Goal: Navigation & Orientation: Find specific page/section

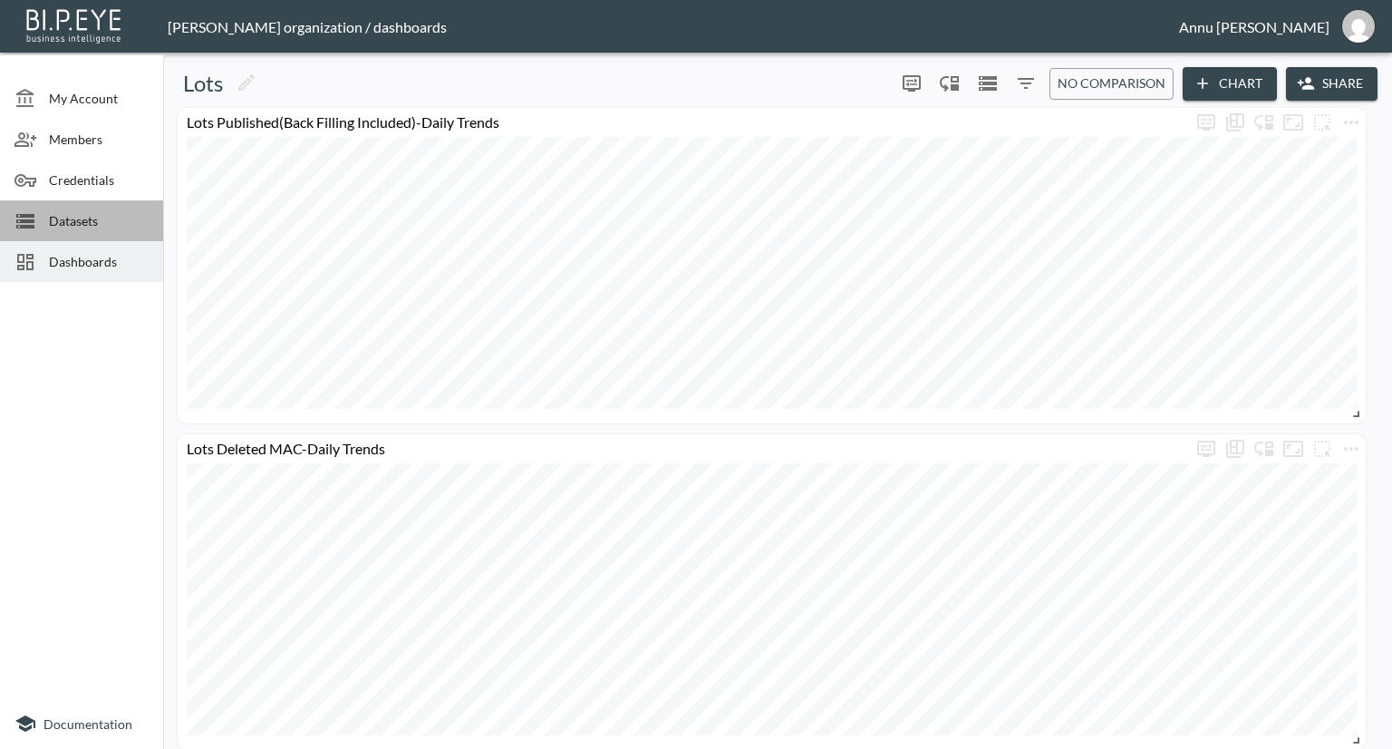
click at [102, 222] on span "Datasets" at bounding box center [99, 220] width 100 height 19
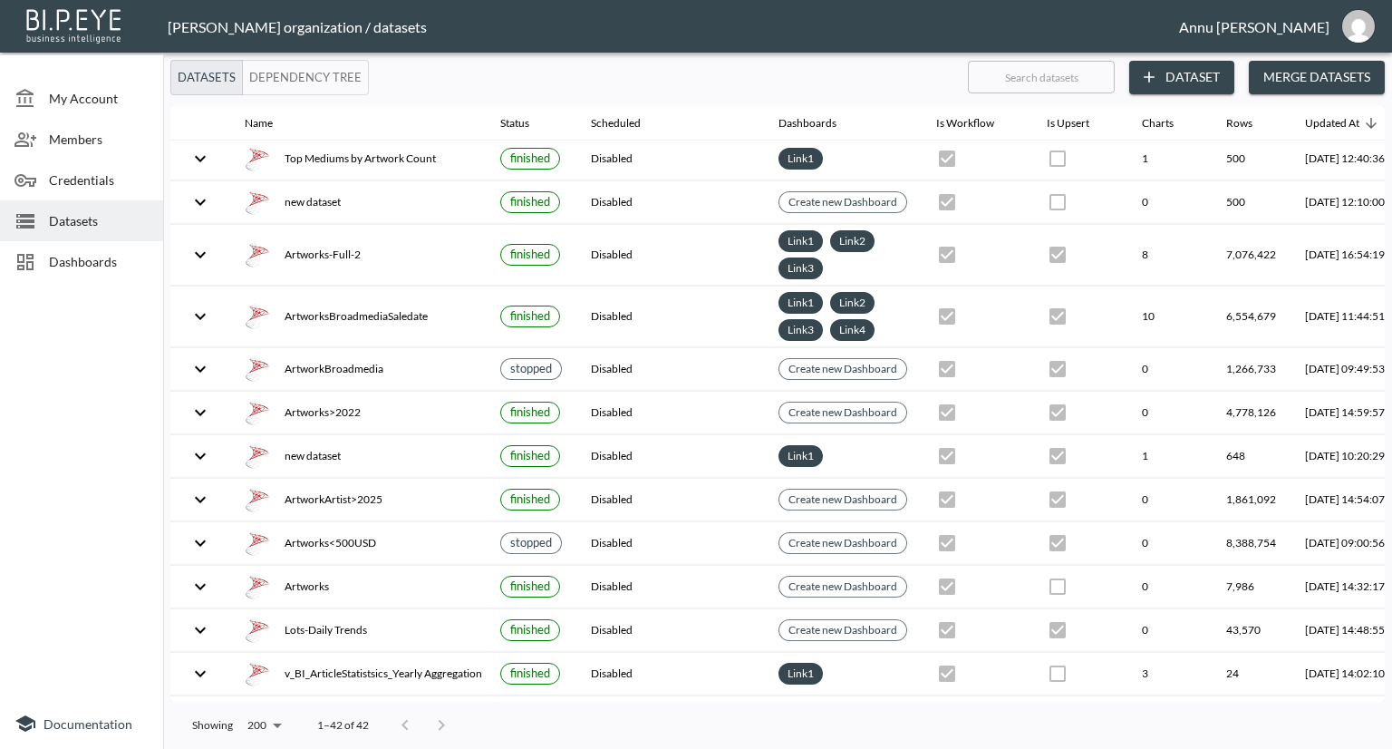
scroll to position [1295, 0]
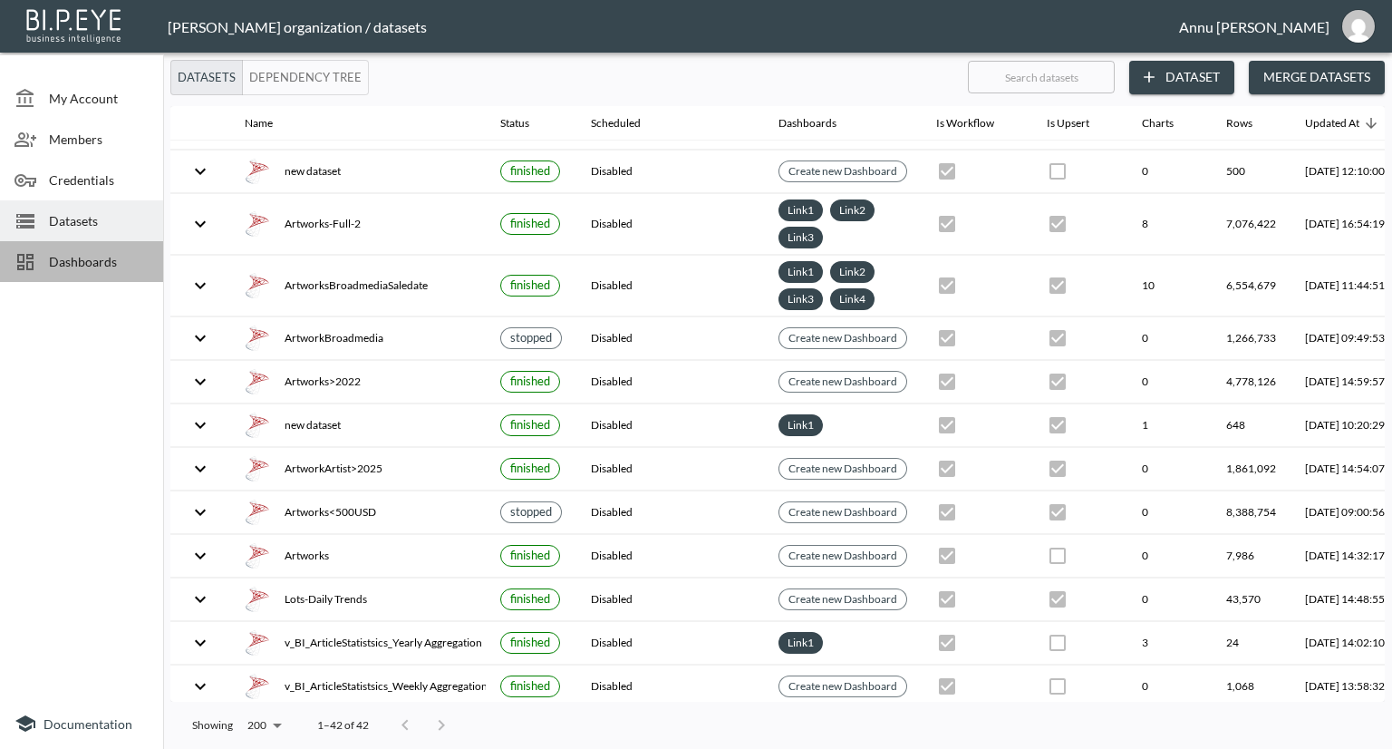
click at [126, 255] on span "Dashboards" at bounding box center [99, 261] width 100 height 19
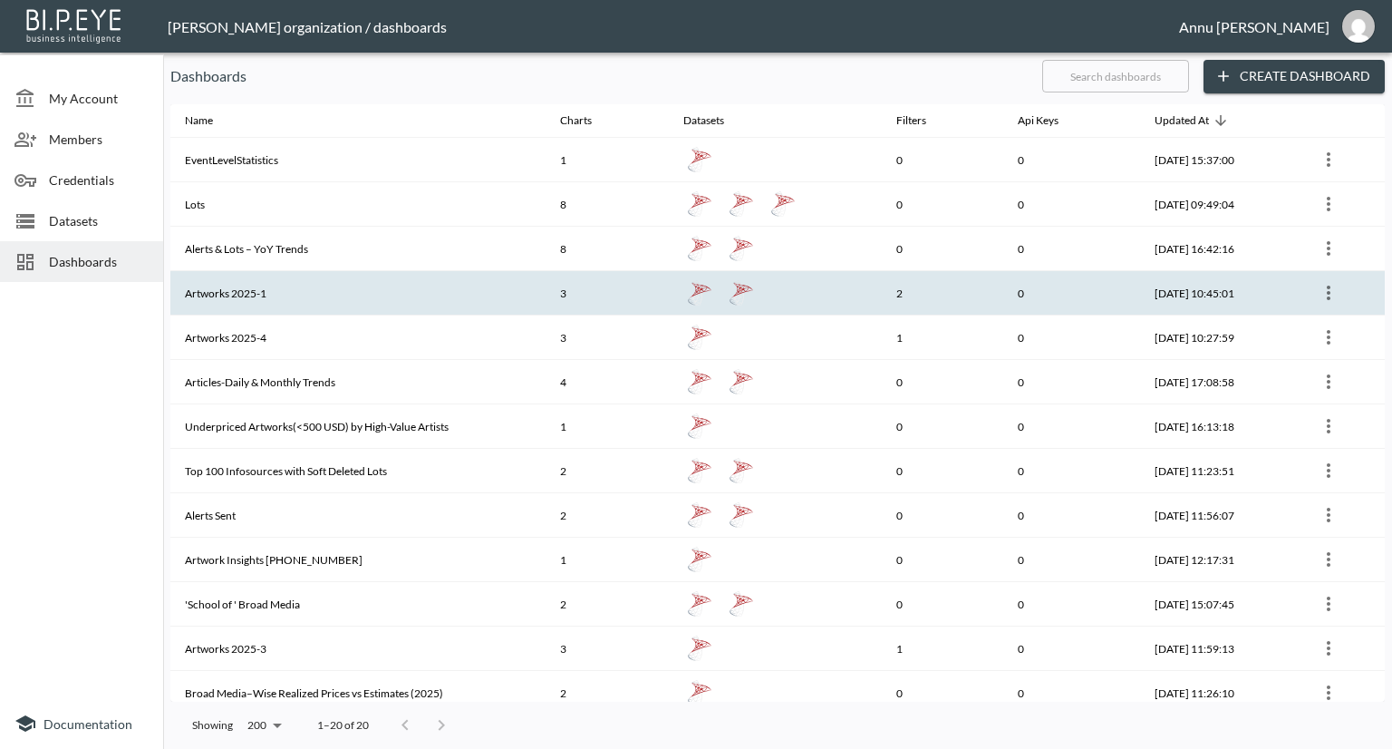
click at [257, 287] on th "Artworks 2025-1" at bounding box center [357, 293] width 375 height 44
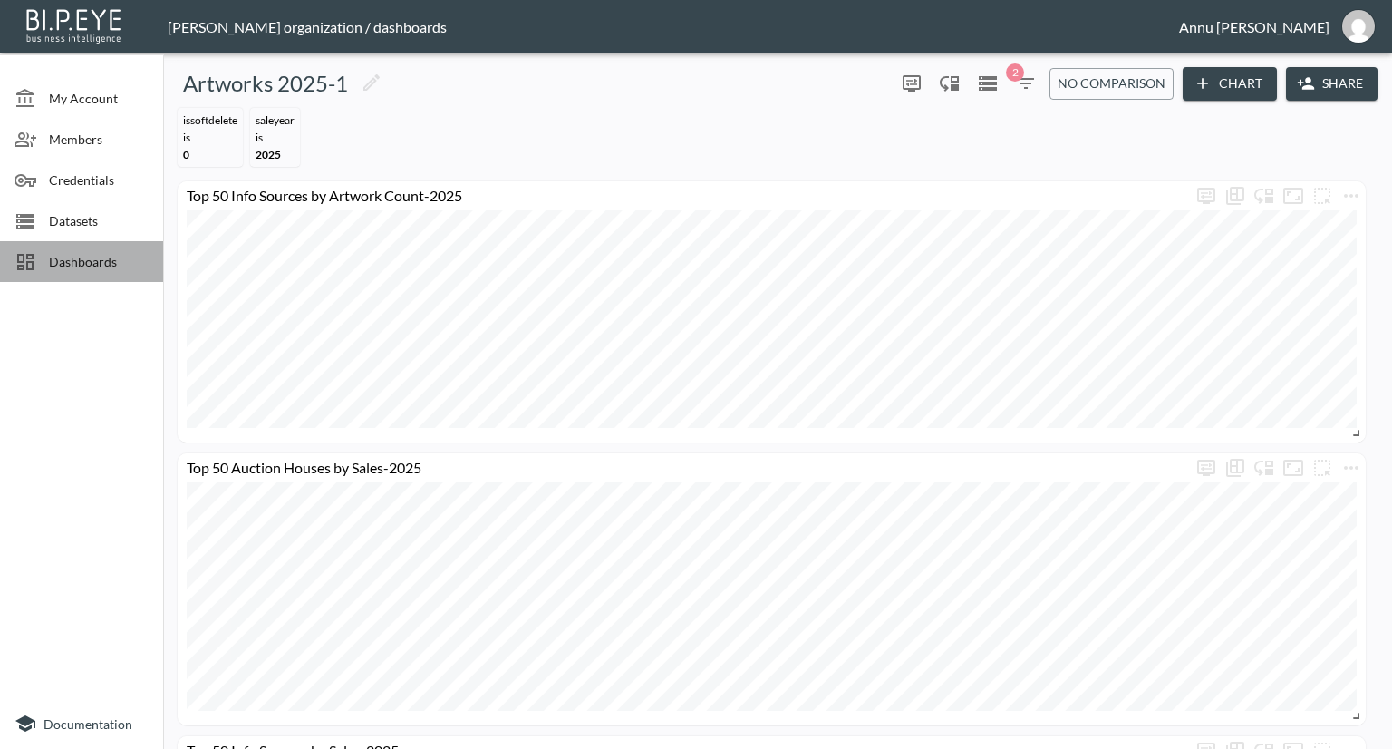
click at [112, 258] on span "Dashboards" at bounding box center [99, 261] width 100 height 19
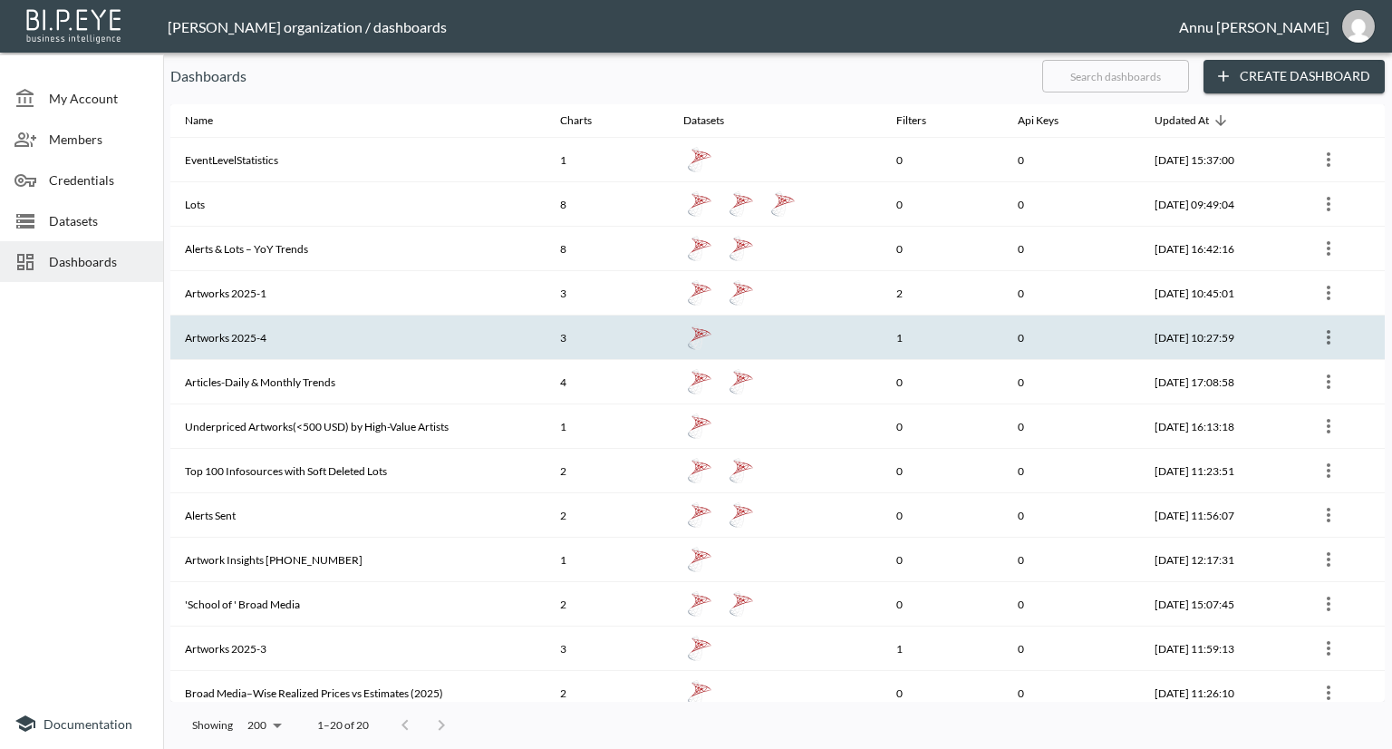
click at [303, 332] on th "Artworks 2025-4" at bounding box center [357, 337] width 375 height 44
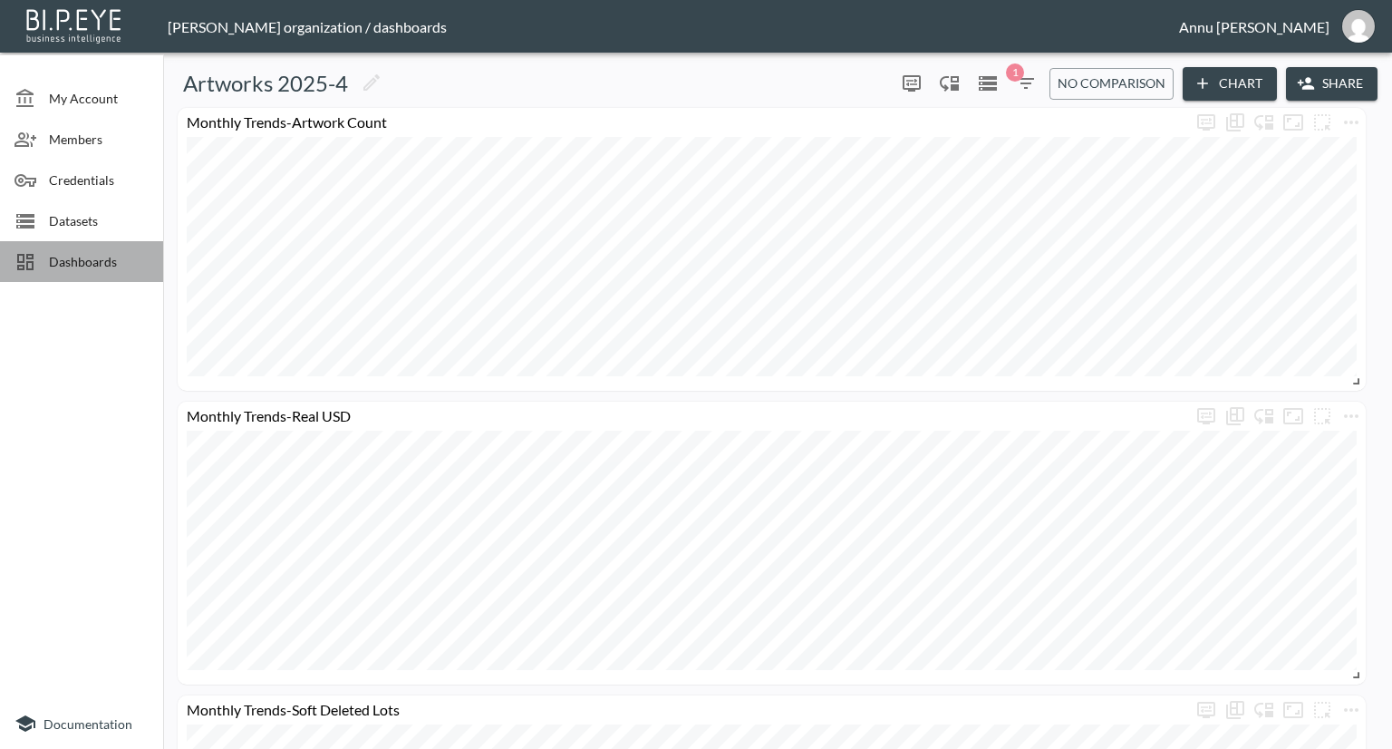
click at [129, 264] on span "Dashboards" at bounding box center [99, 261] width 100 height 19
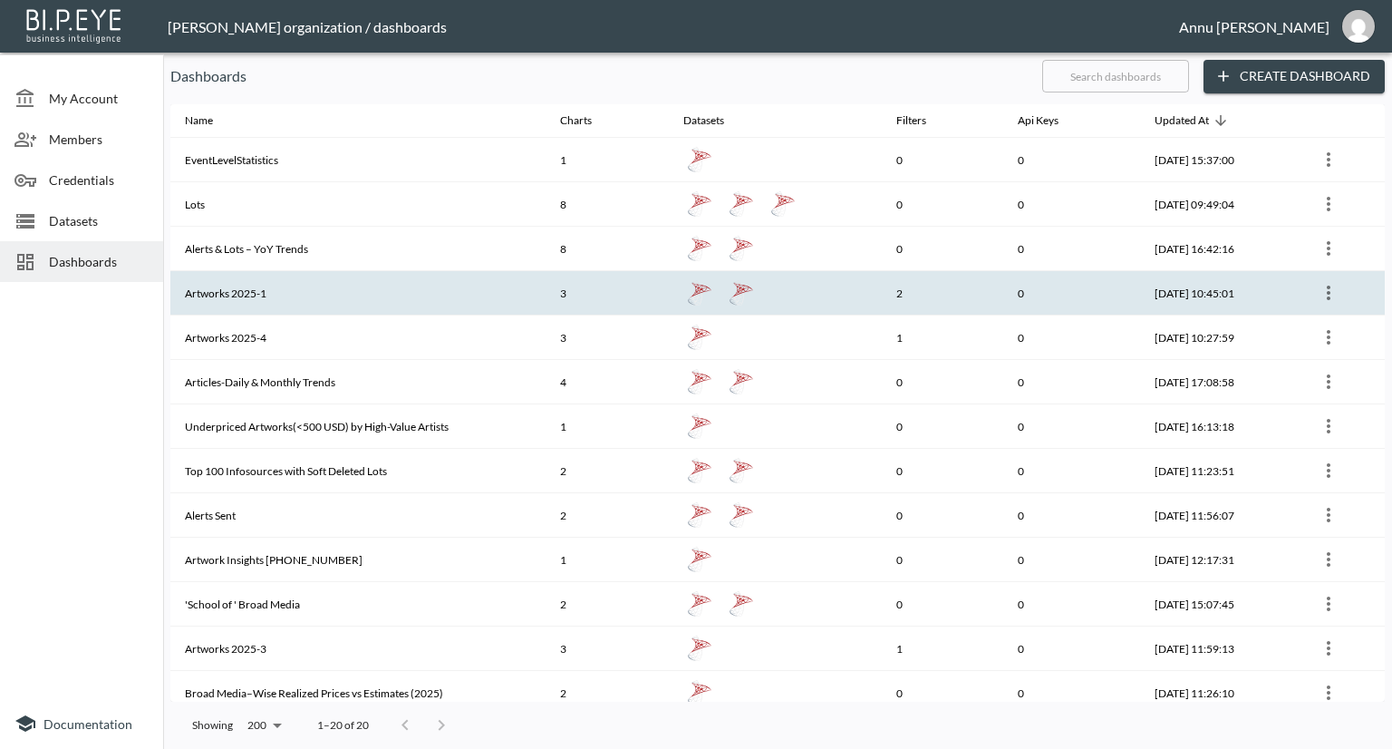
scroll to position [322, 0]
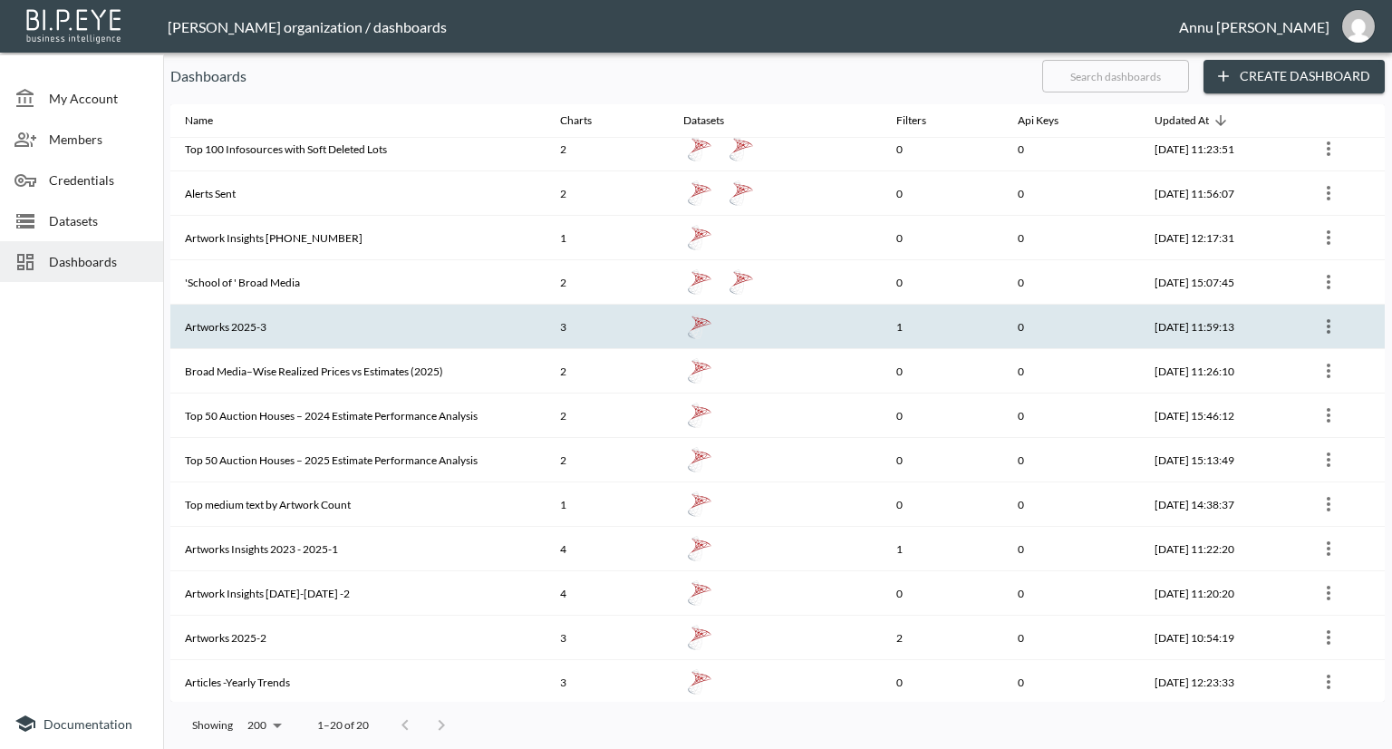
click at [286, 331] on th "Artworks 2025-3" at bounding box center [357, 327] width 375 height 44
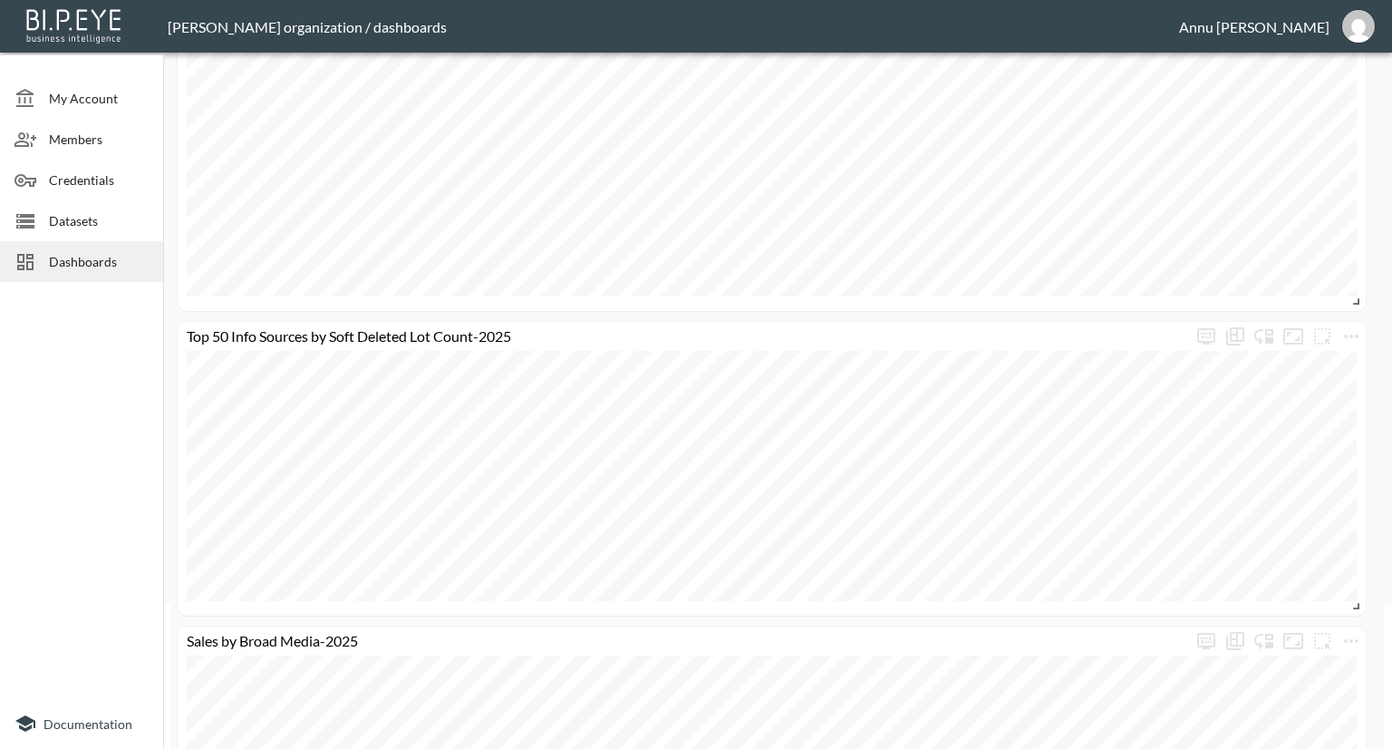
scroll to position [286, 0]
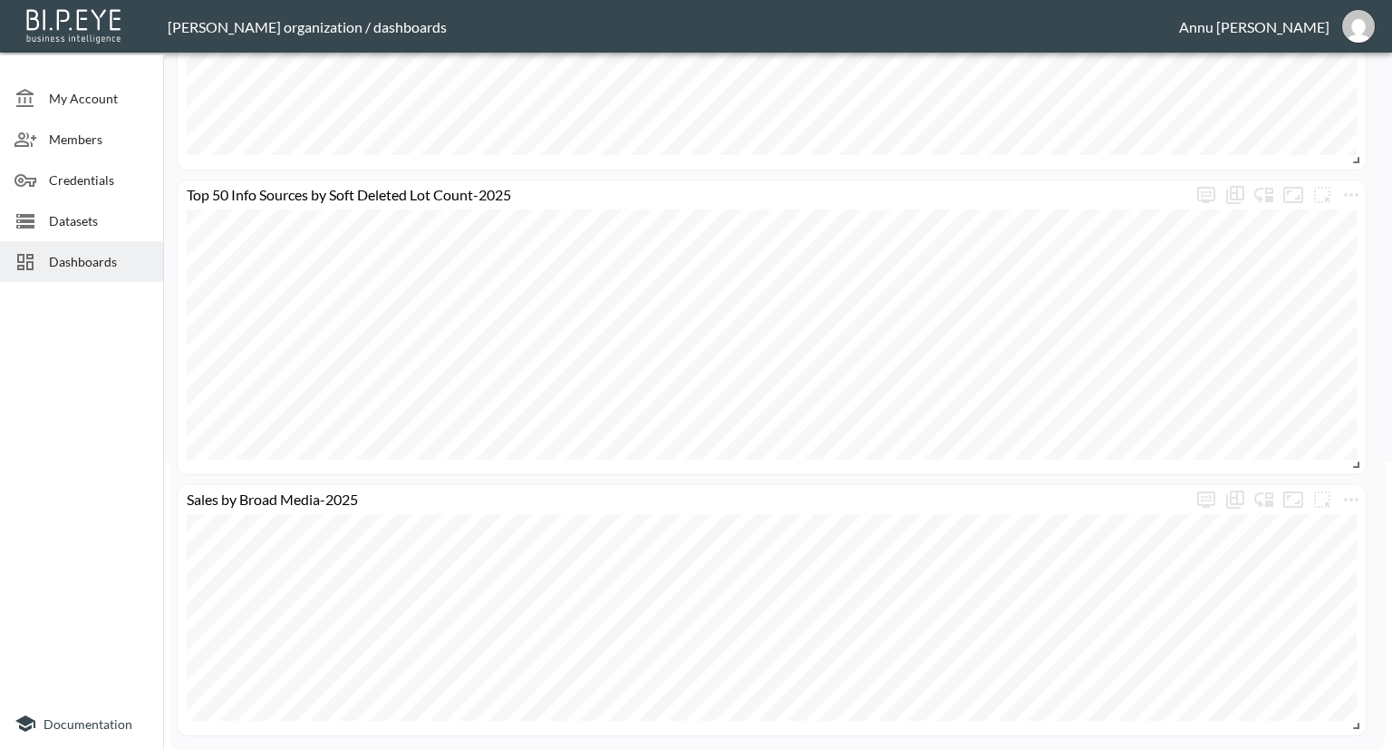
click at [112, 265] on span "Dashboards" at bounding box center [99, 261] width 100 height 19
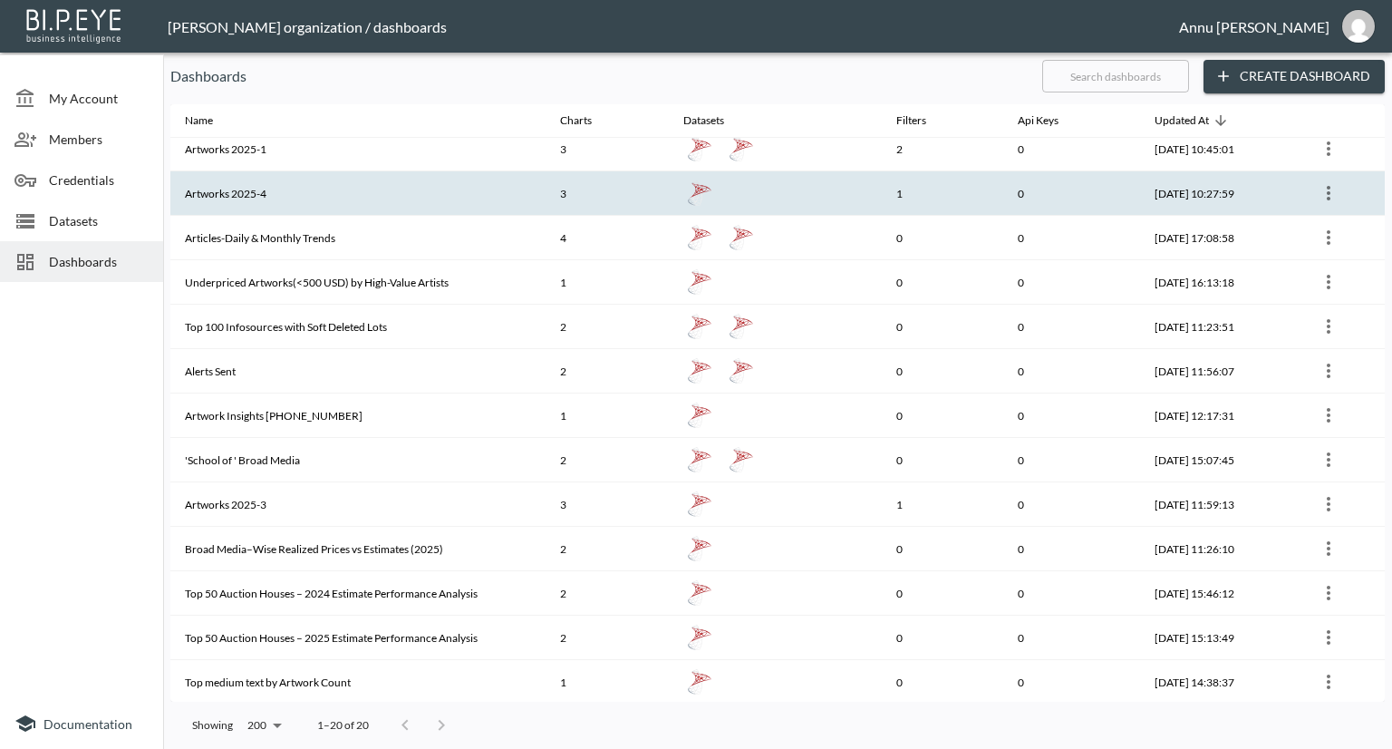
scroll to position [322, 0]
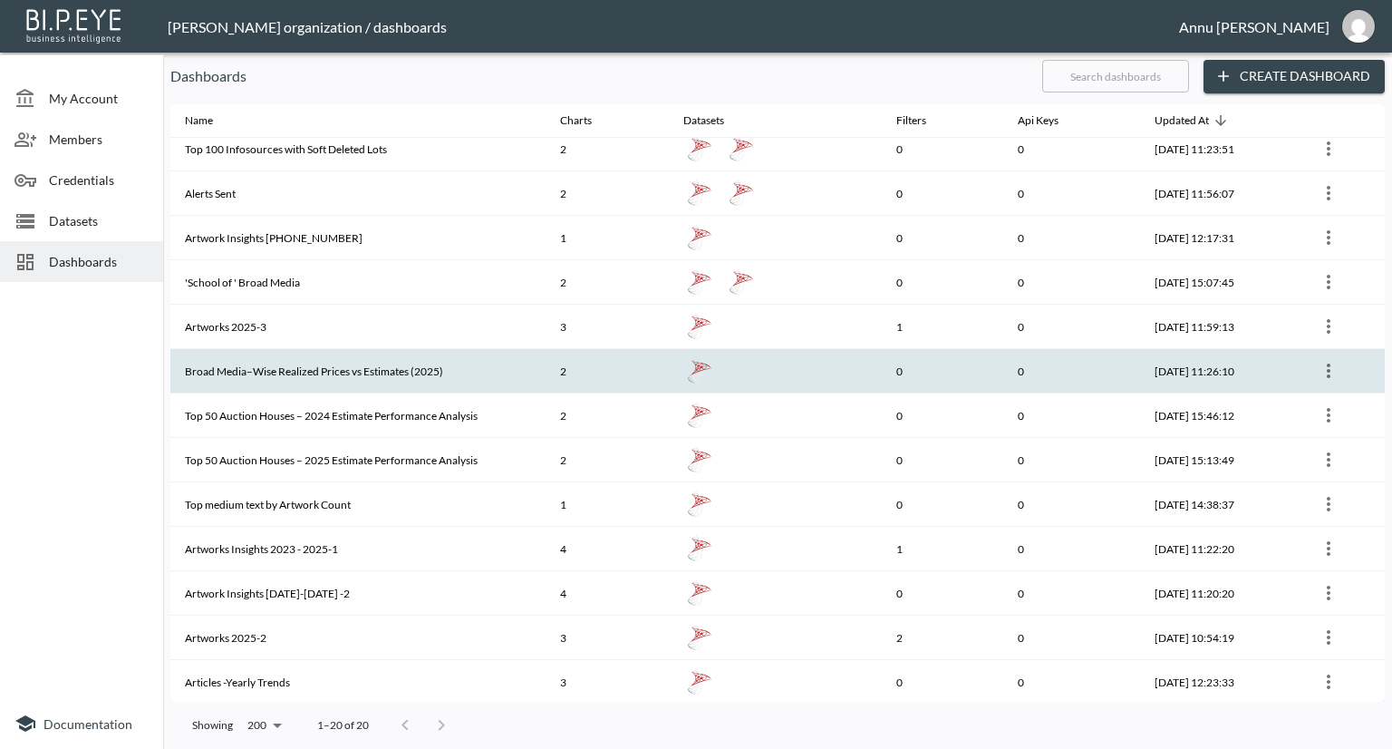
click at [293, 360] on th "Broad Media–Wise Realized Prices vs Estimates (2025)" at bounding box center [357, 371] width 375 height 44
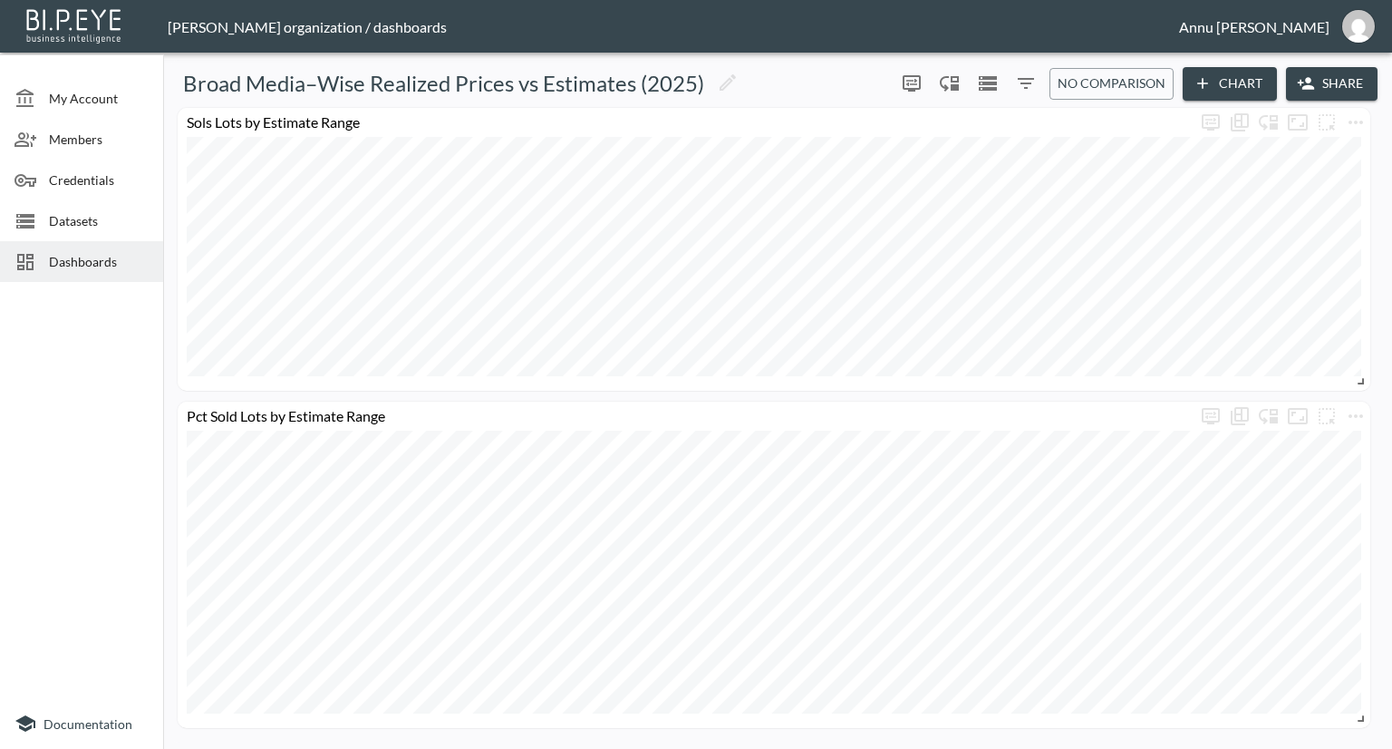
click at [140, 266] on span "Dashboards" at bounding box center [99, 261] width 100 height 19
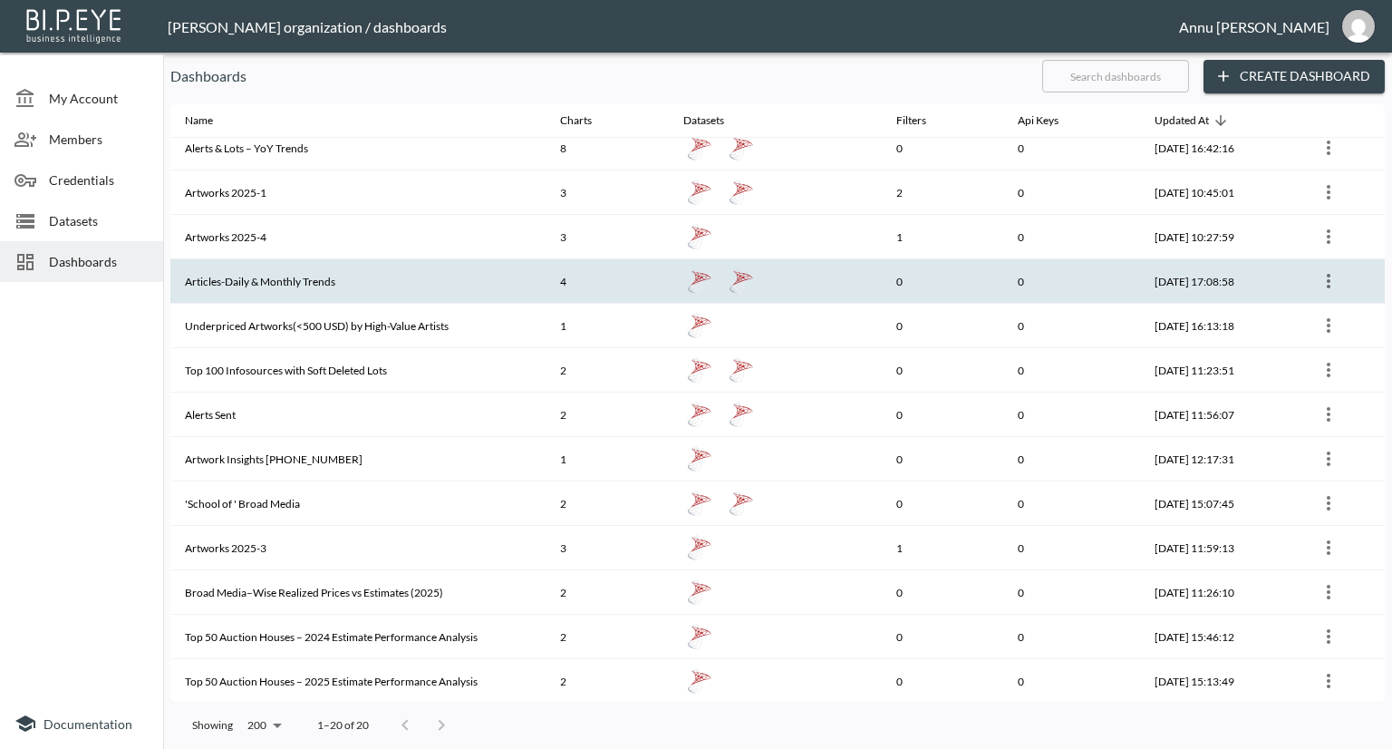
scroll to position [322, 0]
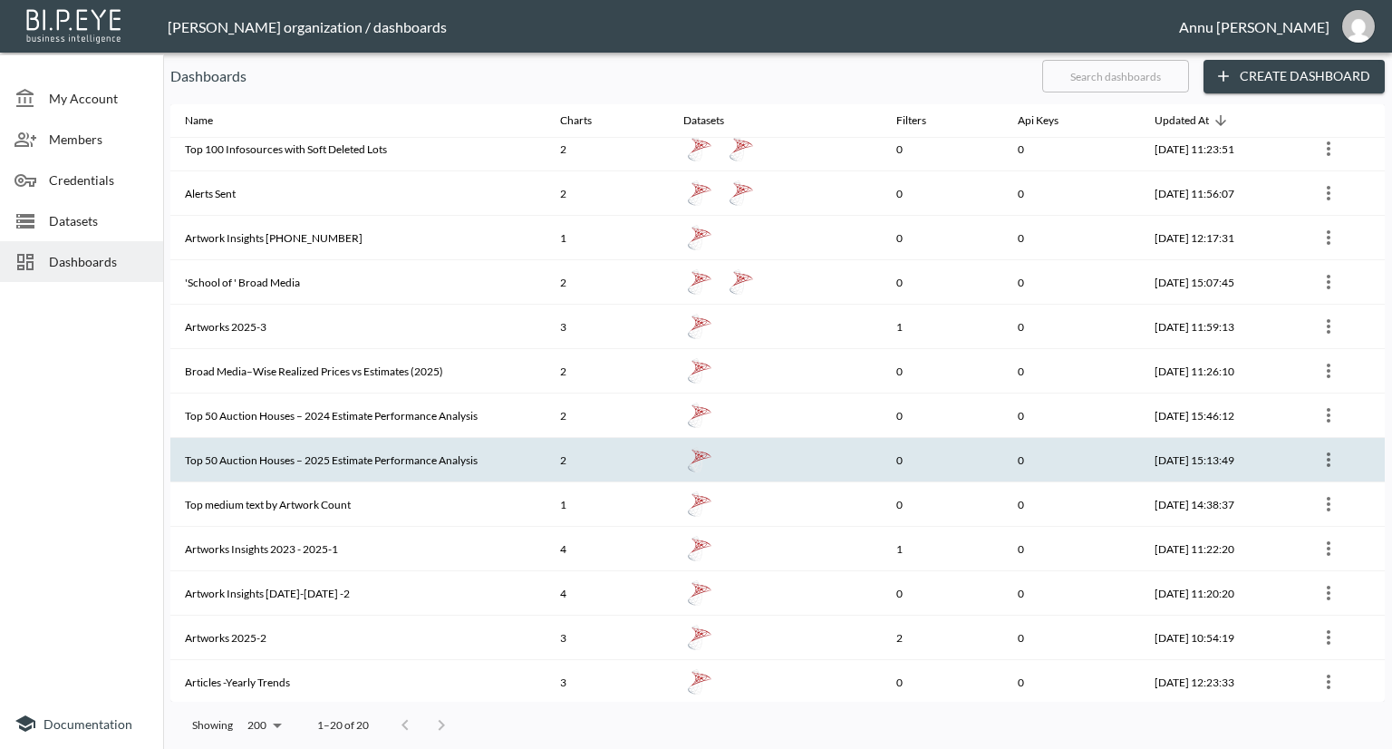
click at [394, 446] on th "Top 50 Auction Houses – 2025 Estimate Performance Analysis" at bounding box center [357, 460] width 375 height 44
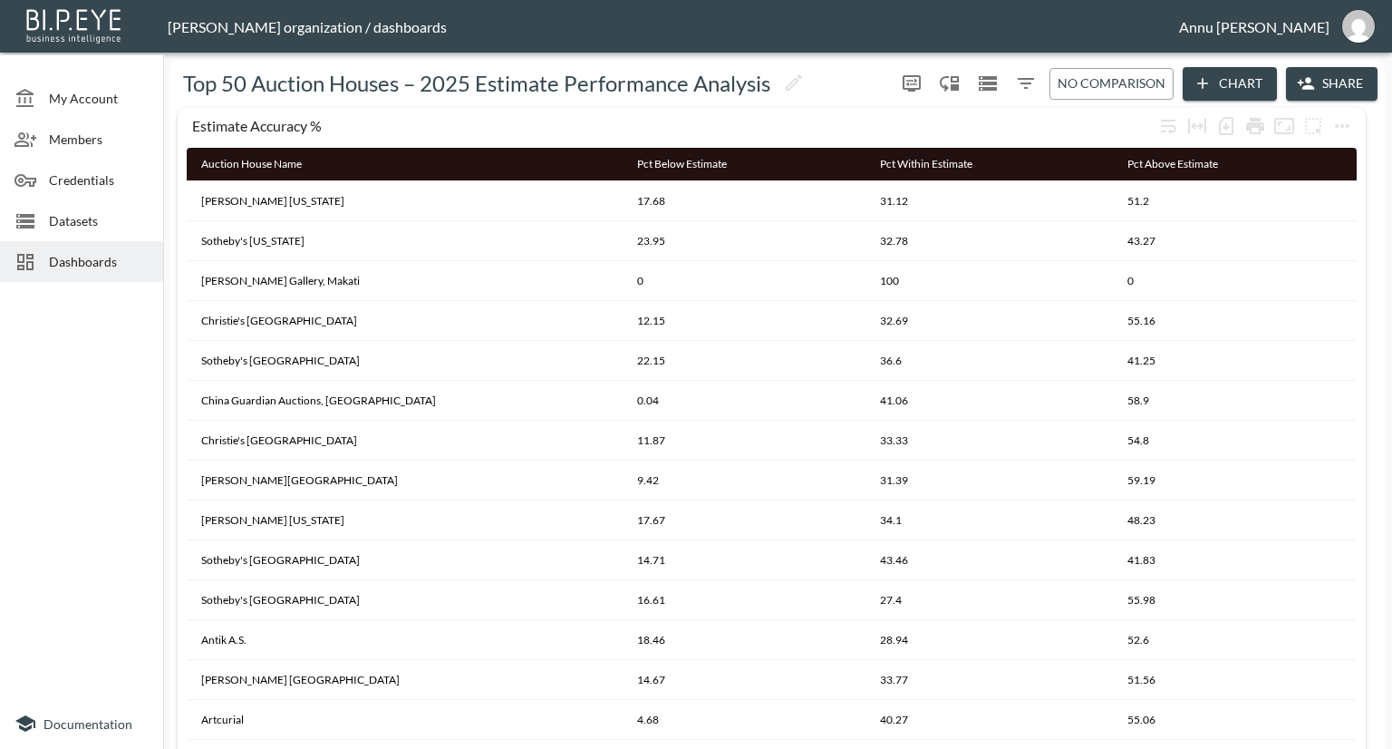
click at [137, 254] on span "Dashboards" at bounding box center [99, 261] width 100 height 19
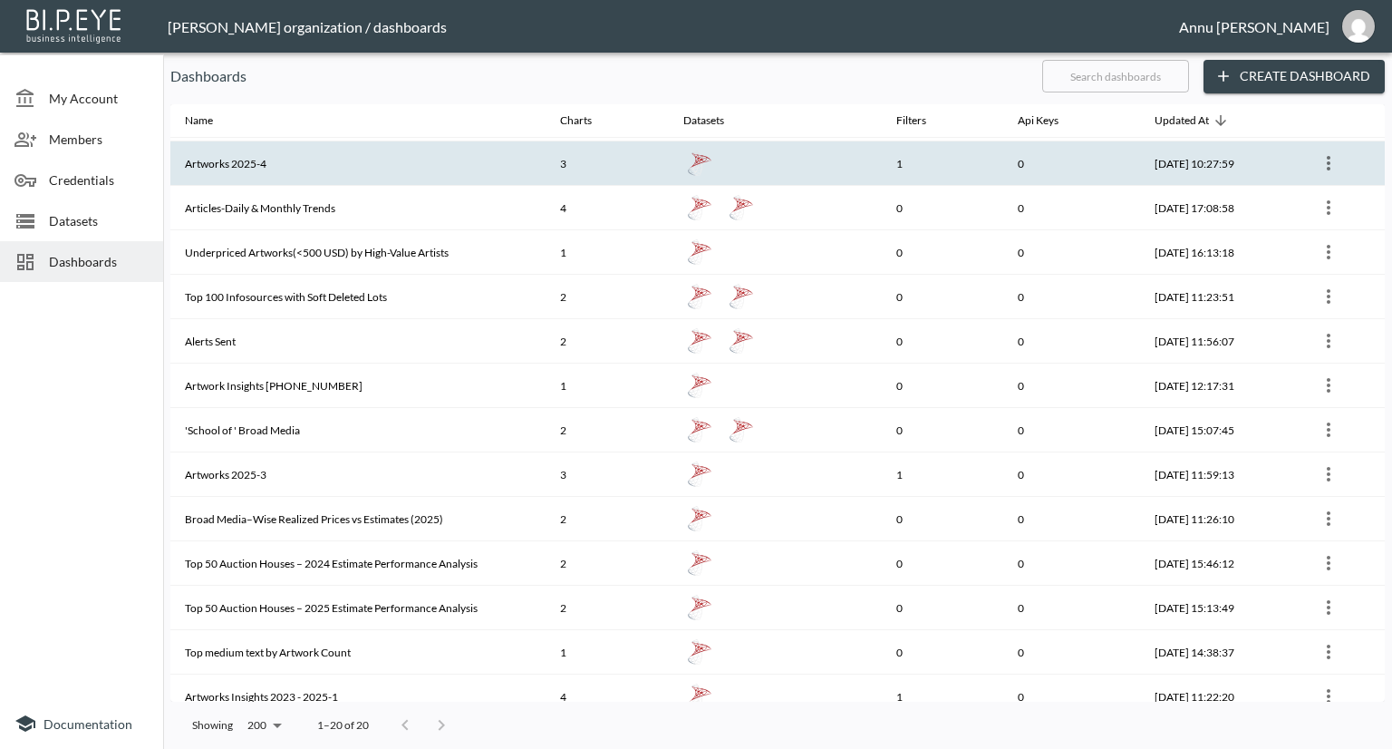
scroll to position [322, 0]
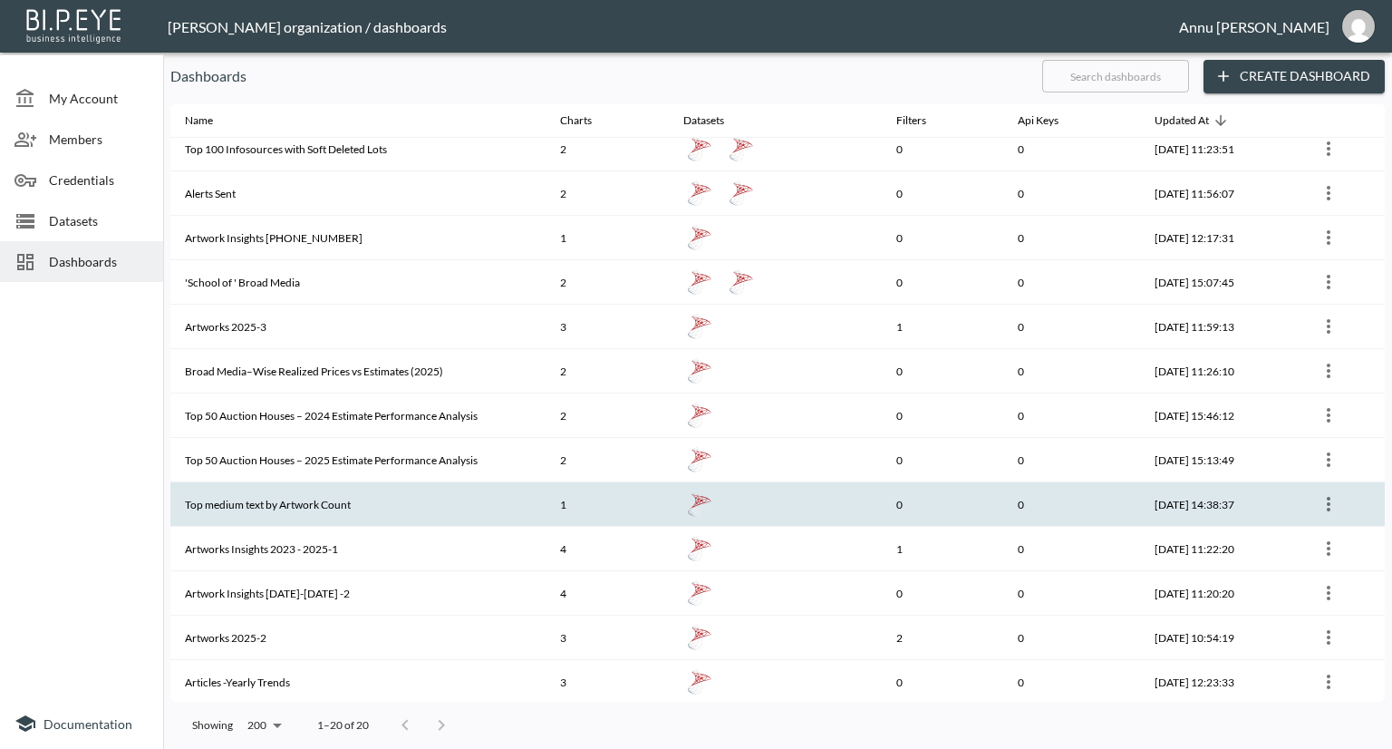
click at [344, 516] on th "Top medium text by Artwork Count" at bounding box center [357, 504] width 375 height 44
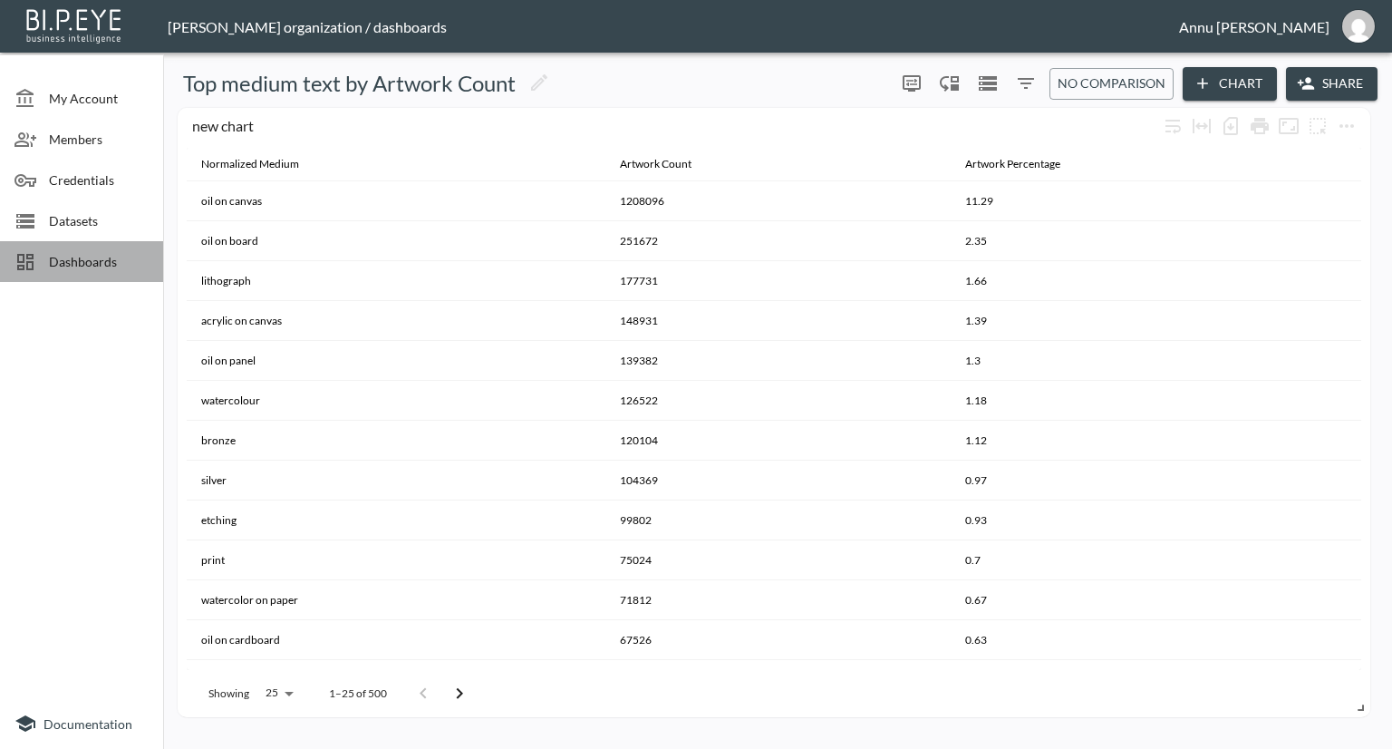
click at [105, 247] on div "Dashboards" at bounding box center [81, 261] width 163 height 41
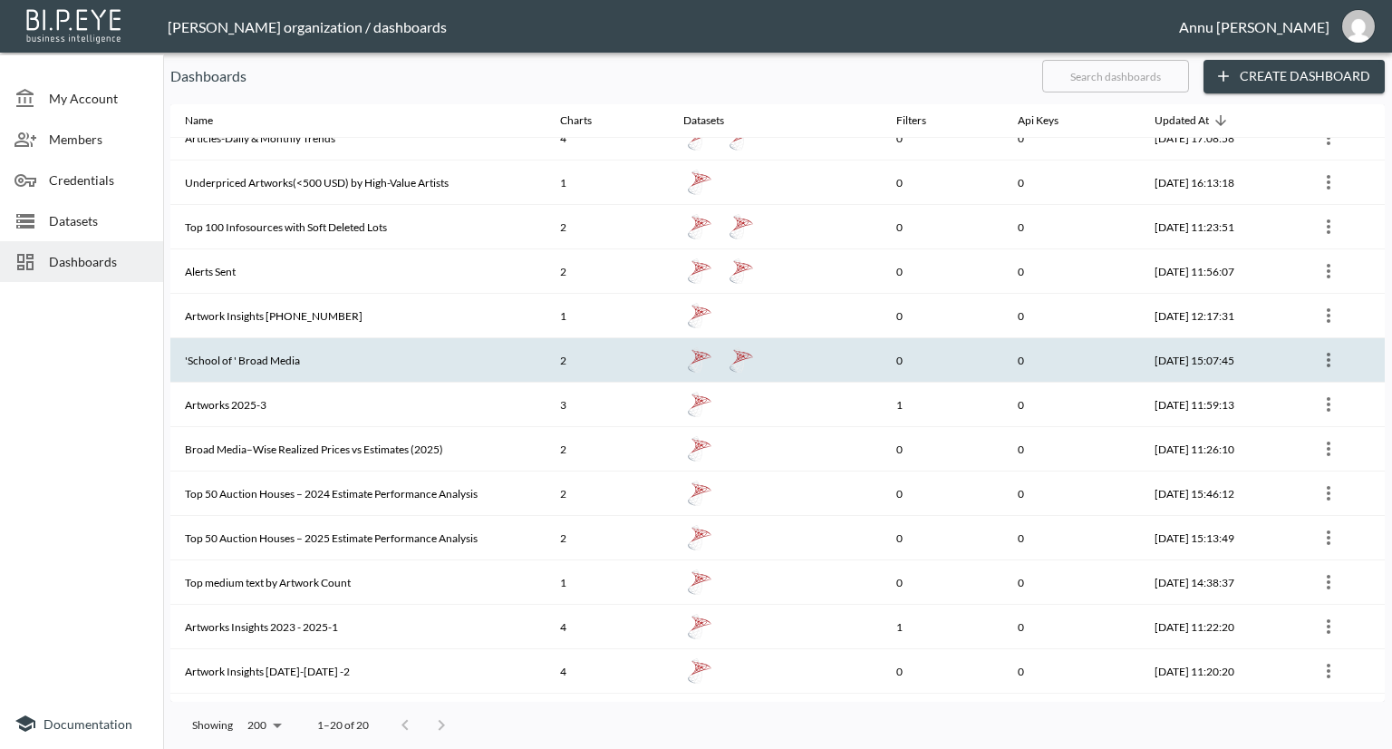
scroll to position [322, 0]
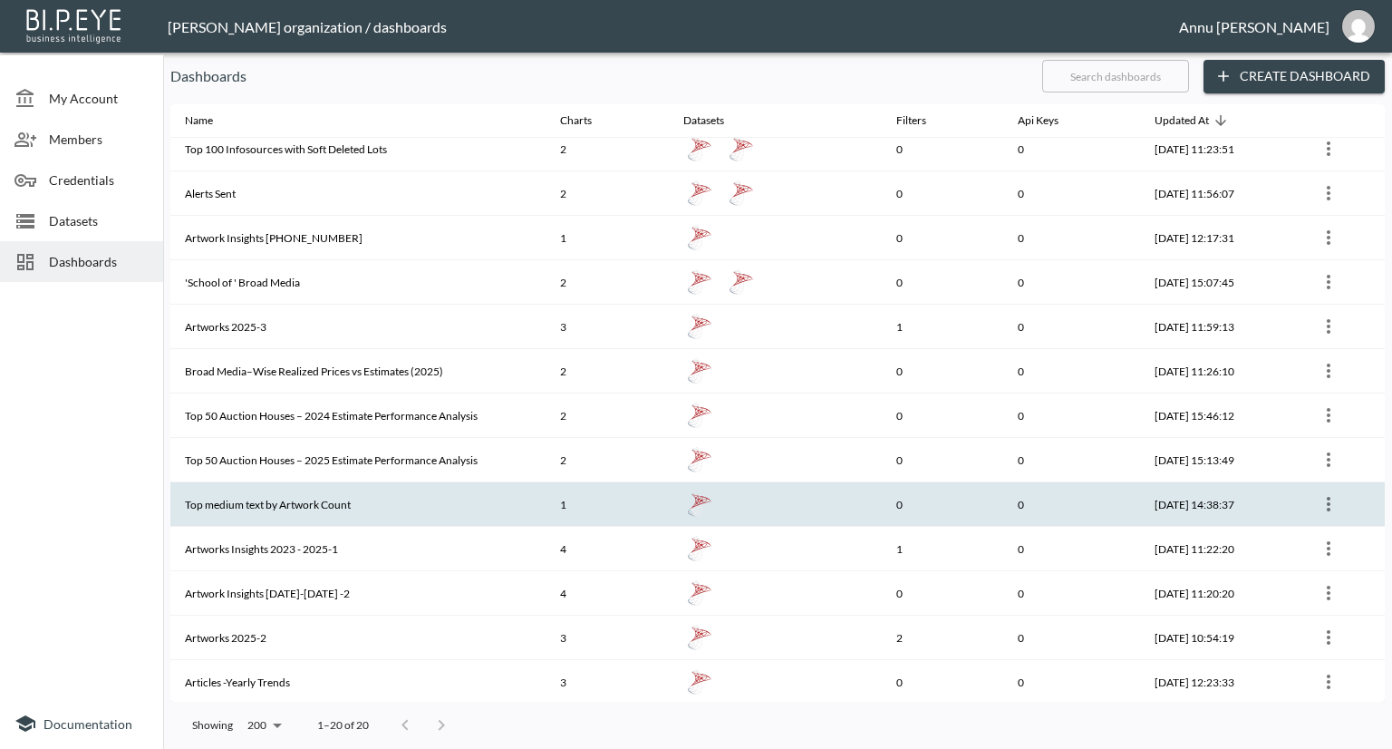
click at [301, 496] on th "Top medium text by Artwork Count" at bounding box center [357, 504] width 375 height 44
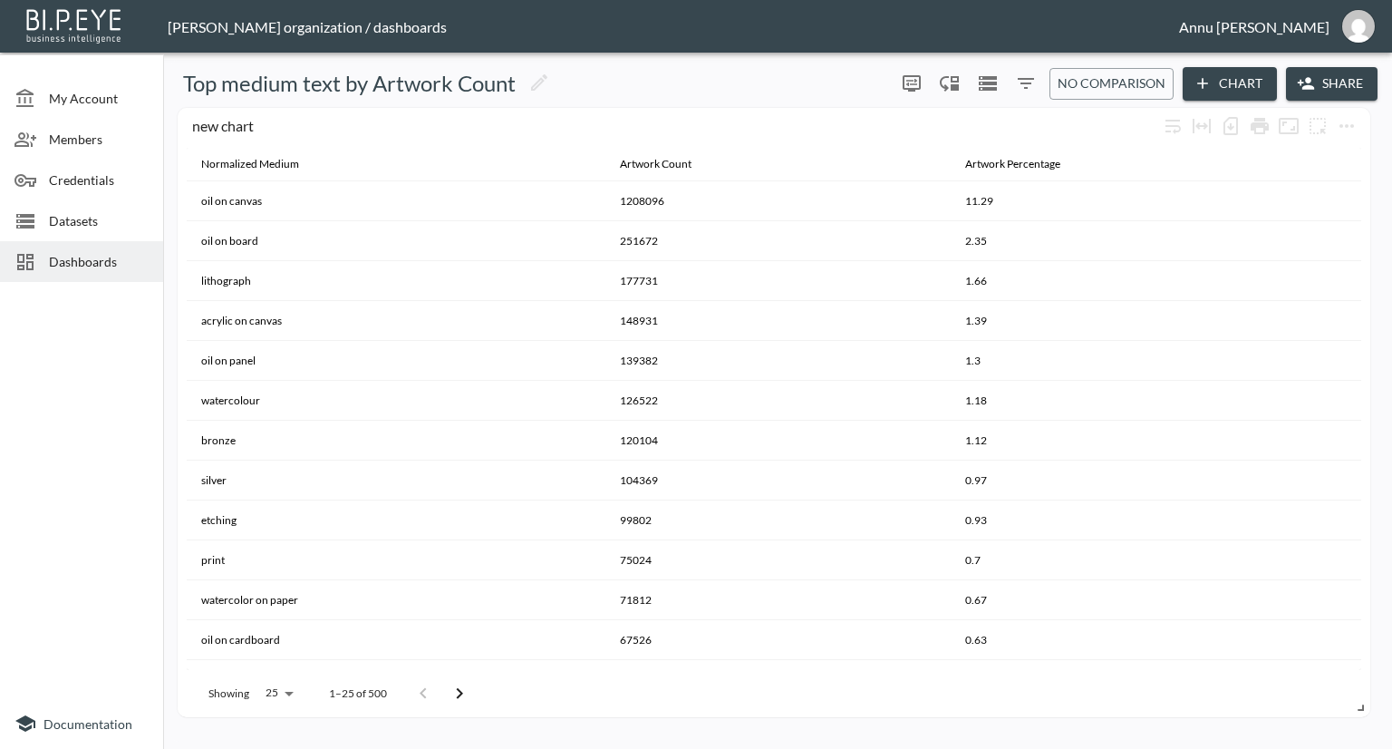
click at [113, 245] on div "Dashboards" at bounding box center [81, 261] width 163 height 41
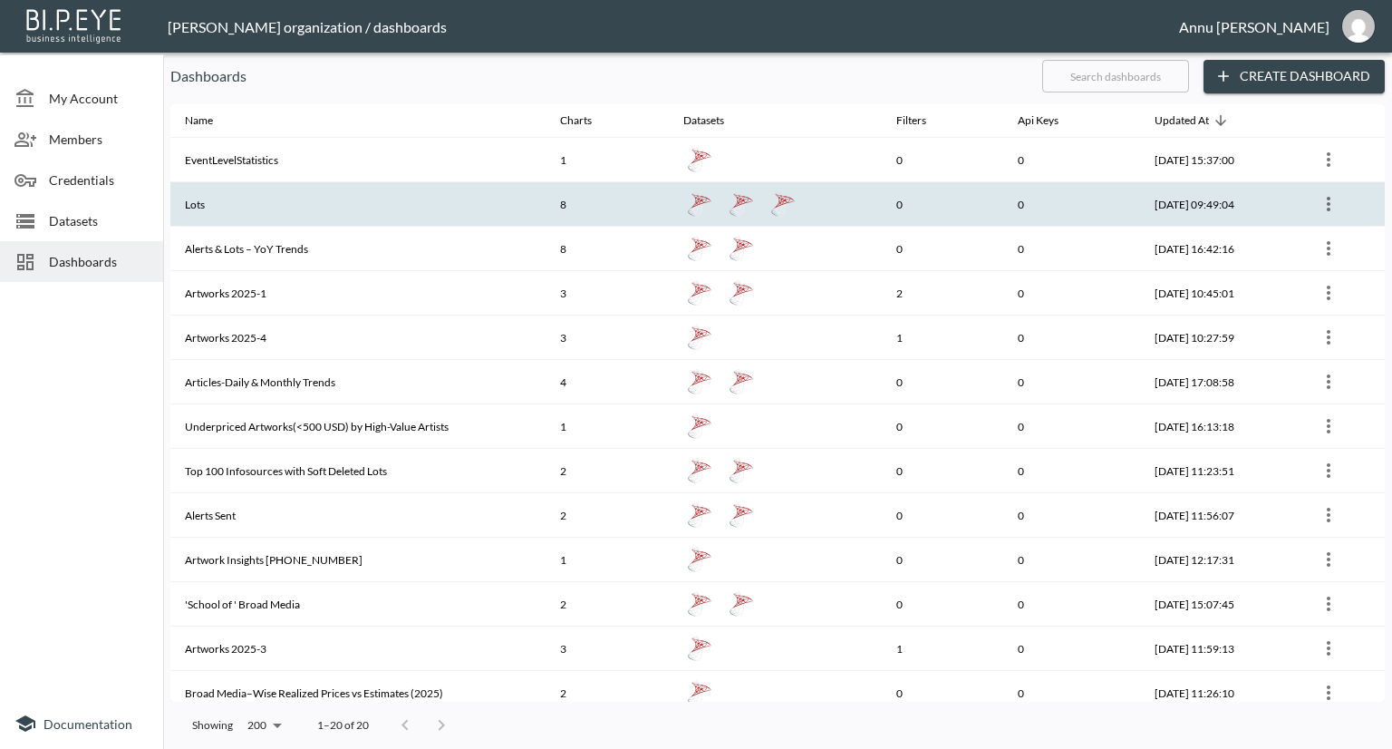
click at [334, 215] on th "Lots" at bounding box center [357, 204] width 375 height 44
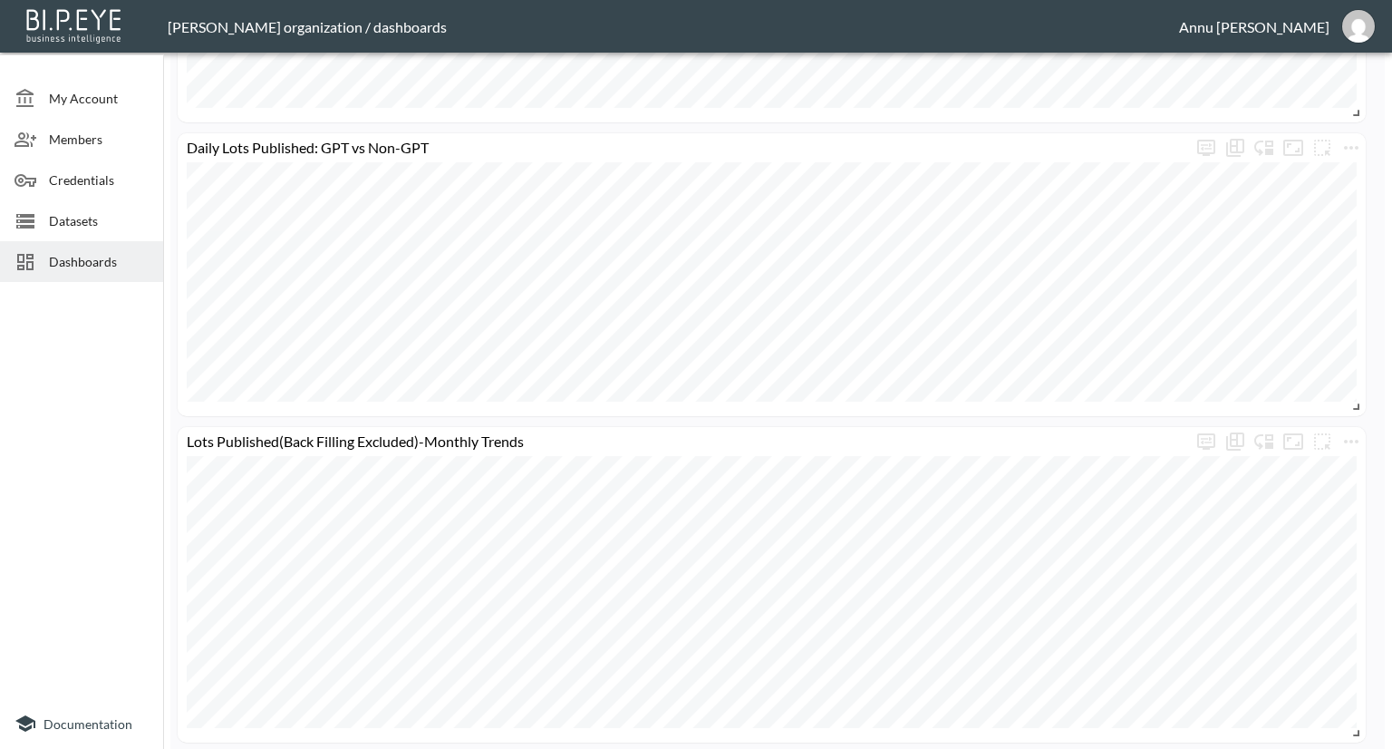
scroll to position [1632, 0]
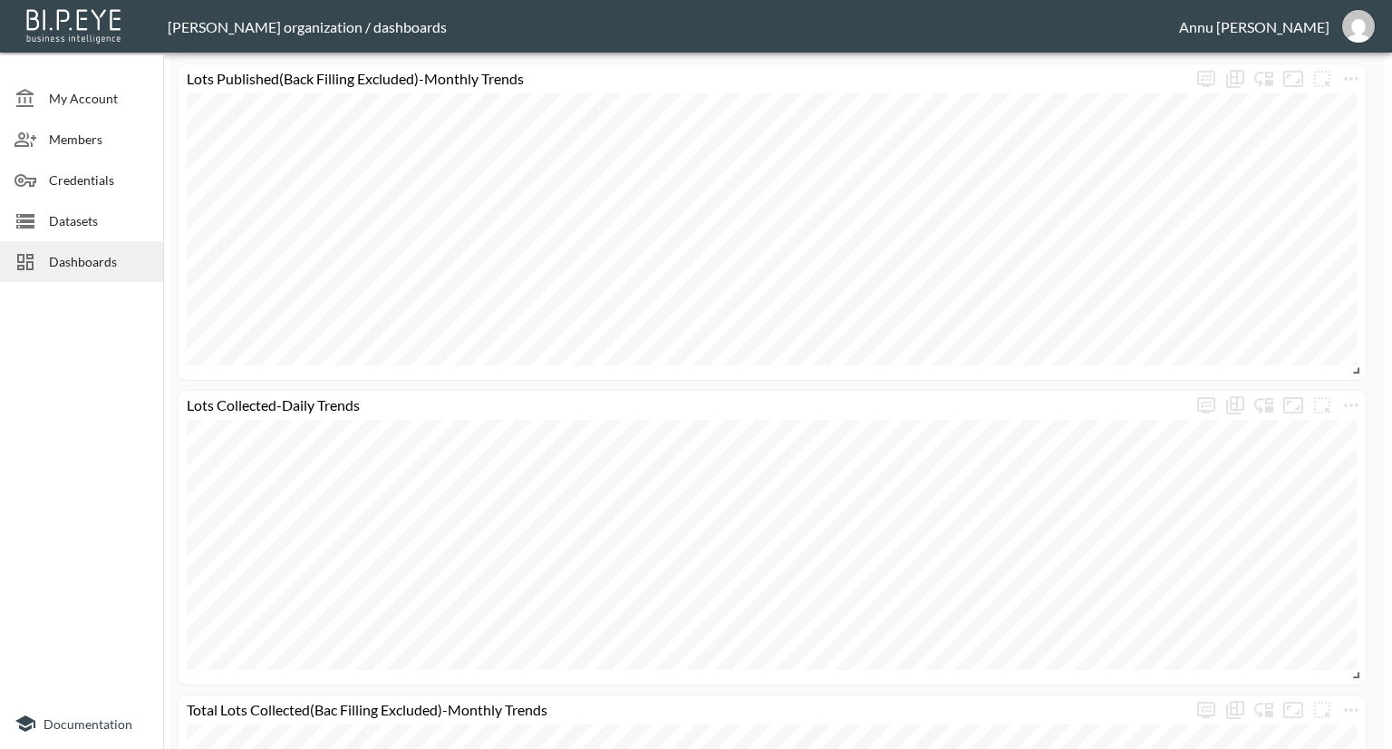
click at [109, 266] on span "Dashboards" at bounding box center [99, 261] width 100 height 19
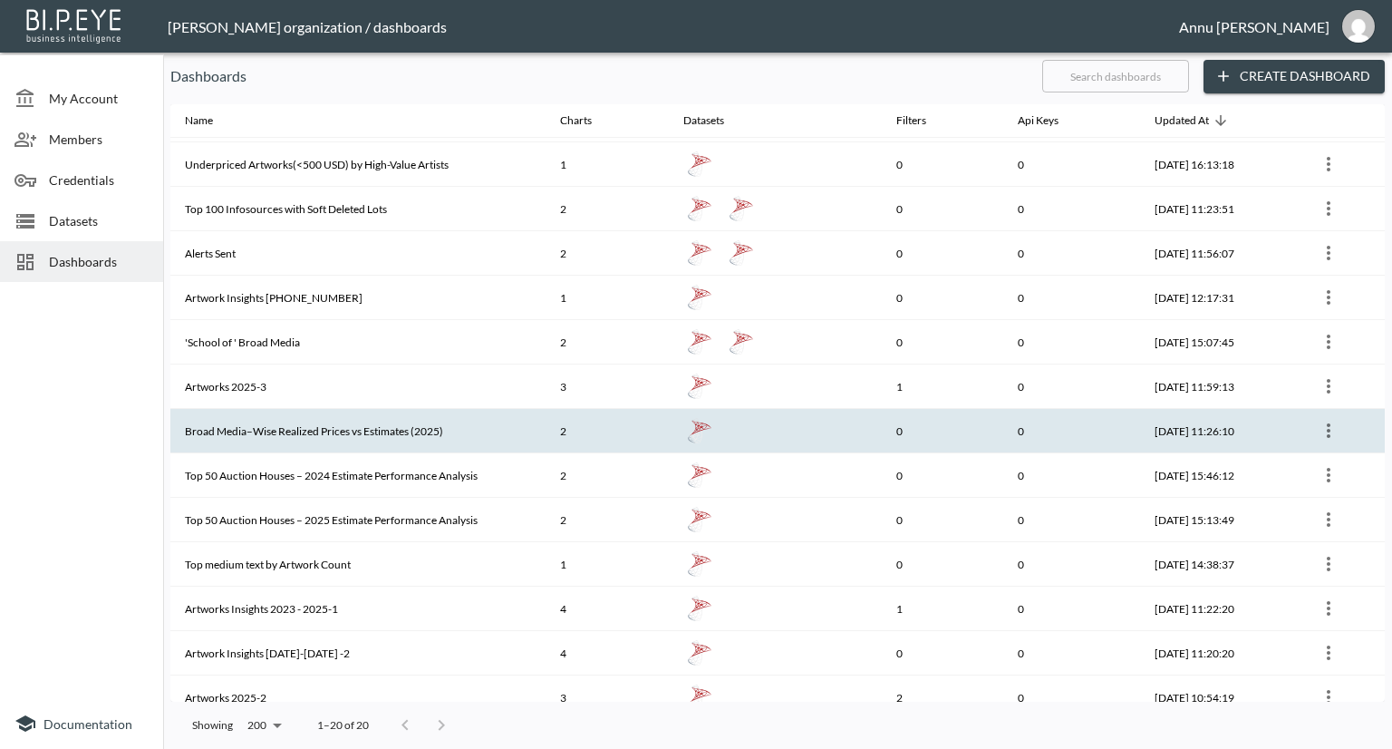
scroll to position [272, 0]
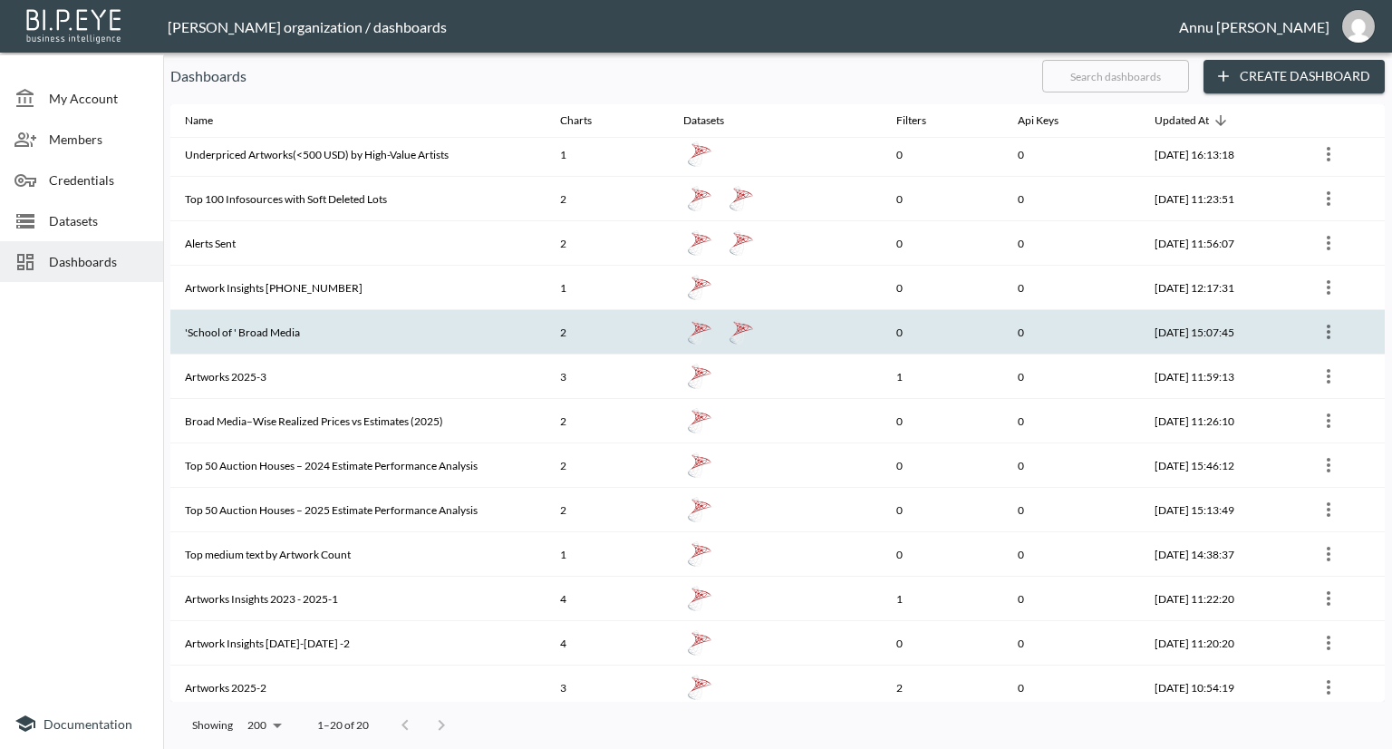
click at [328, 333] on th "'School of ' Broad Media" at bounding box center [357, 332] width 375 height 44
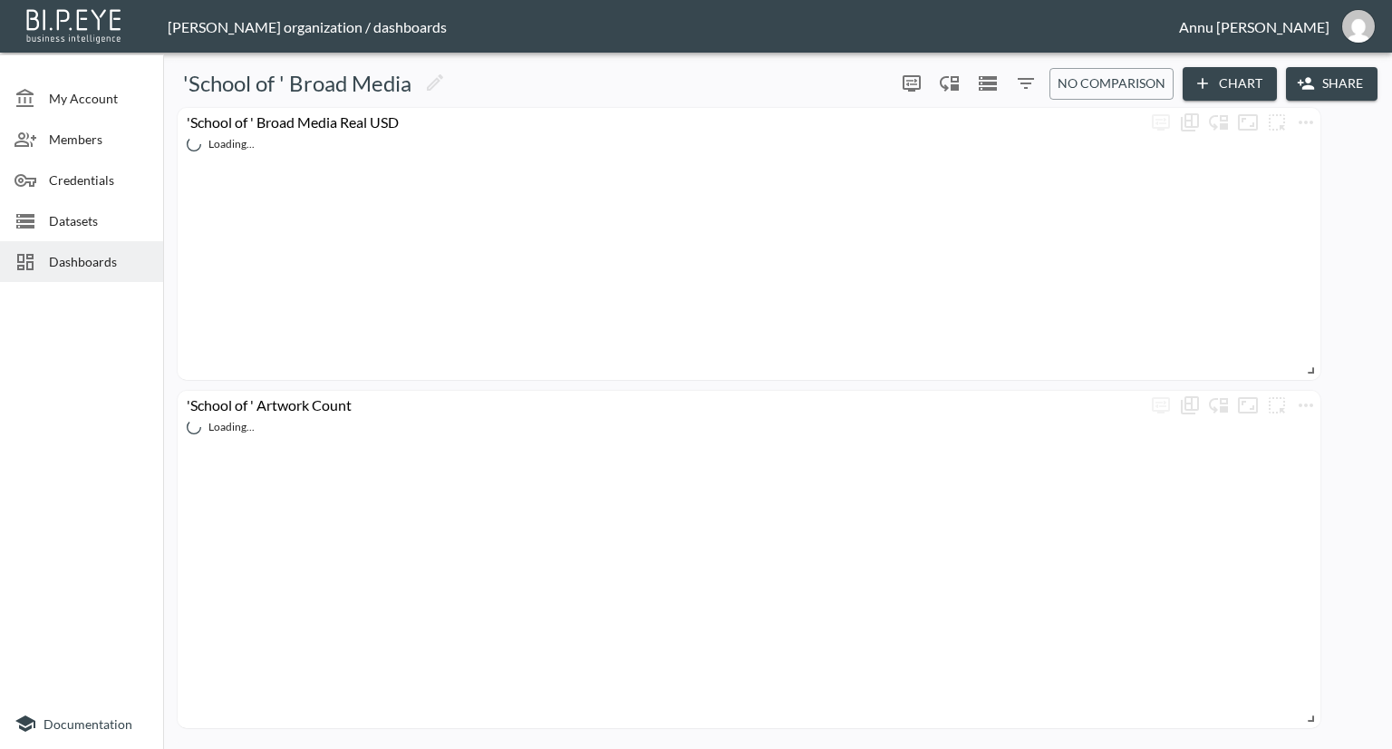
click at [141, 260] on span "Dashboards" at bounding box center [99, 261] width 100 height 19
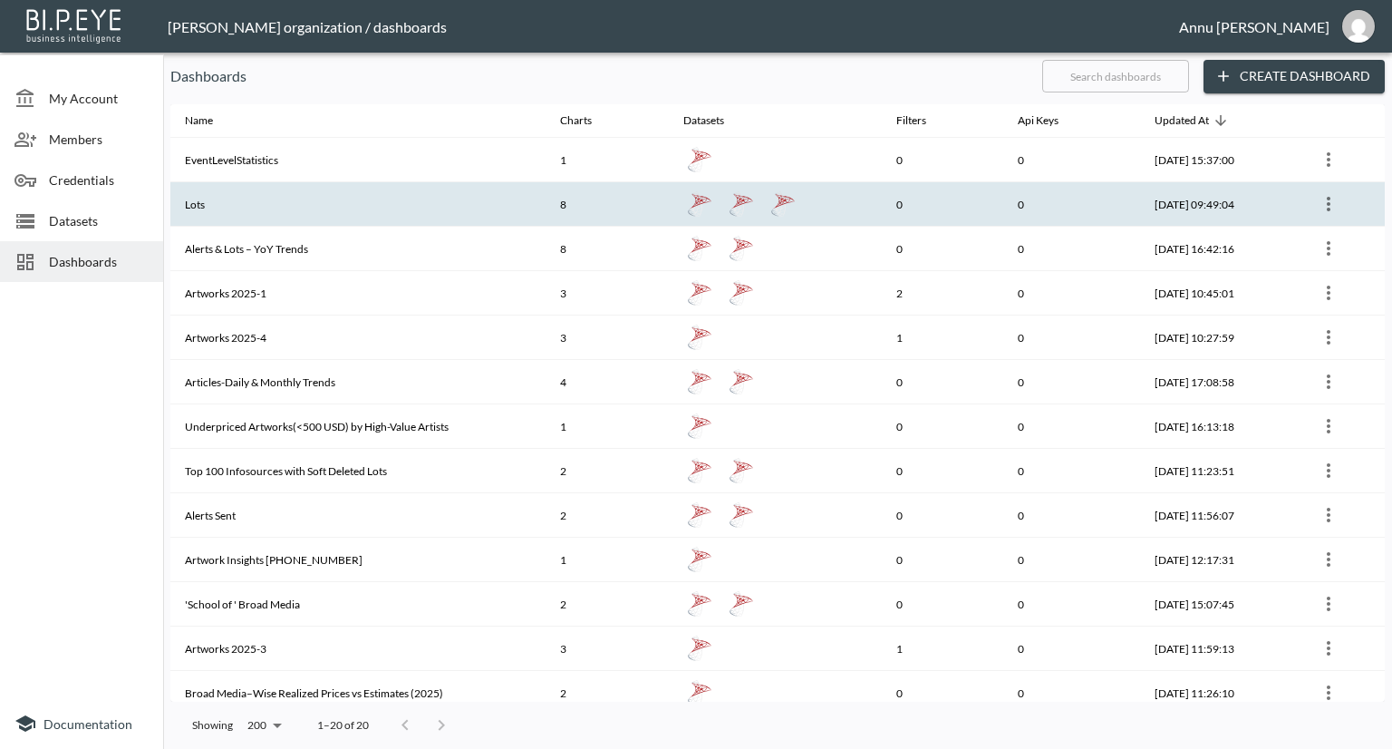
click at [352, 218] on th "Lots" at bounding box center [357, 204] width 375 height 44
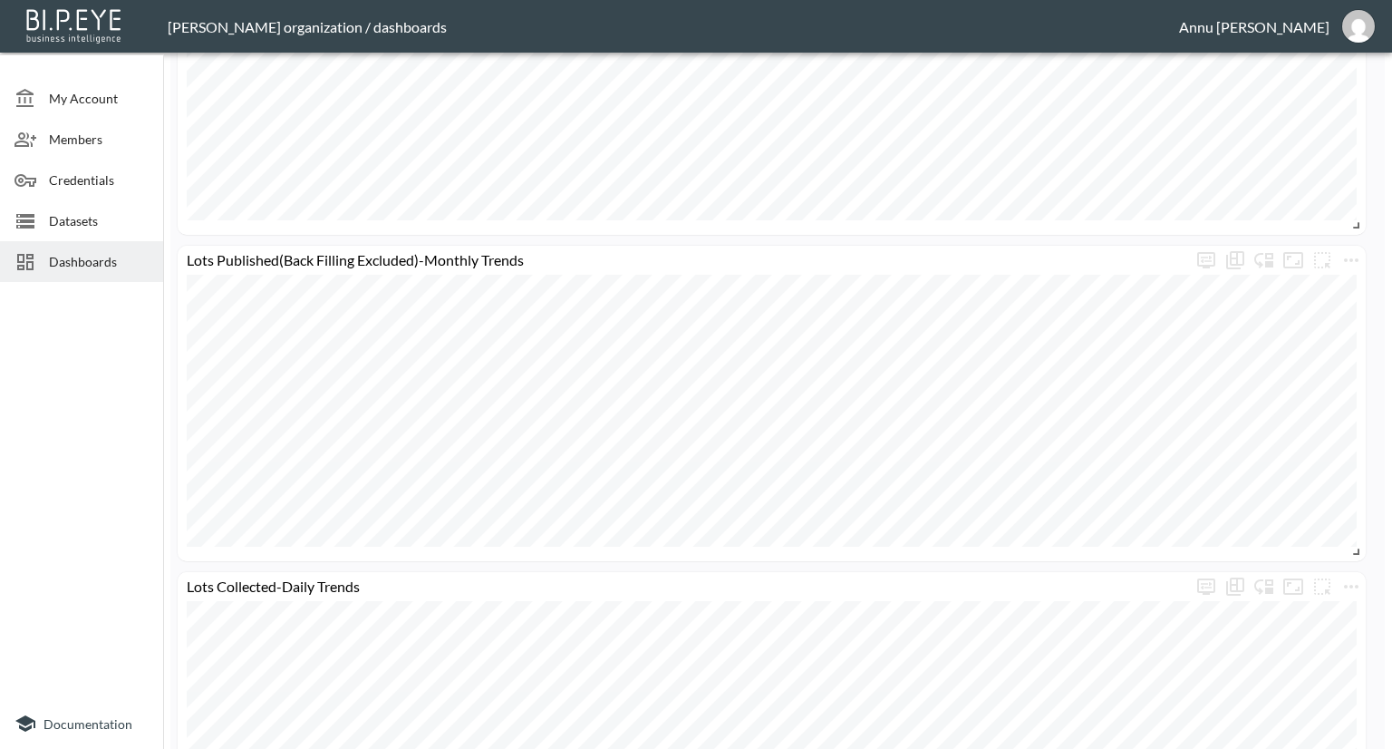
scroll to position [1886, 0]
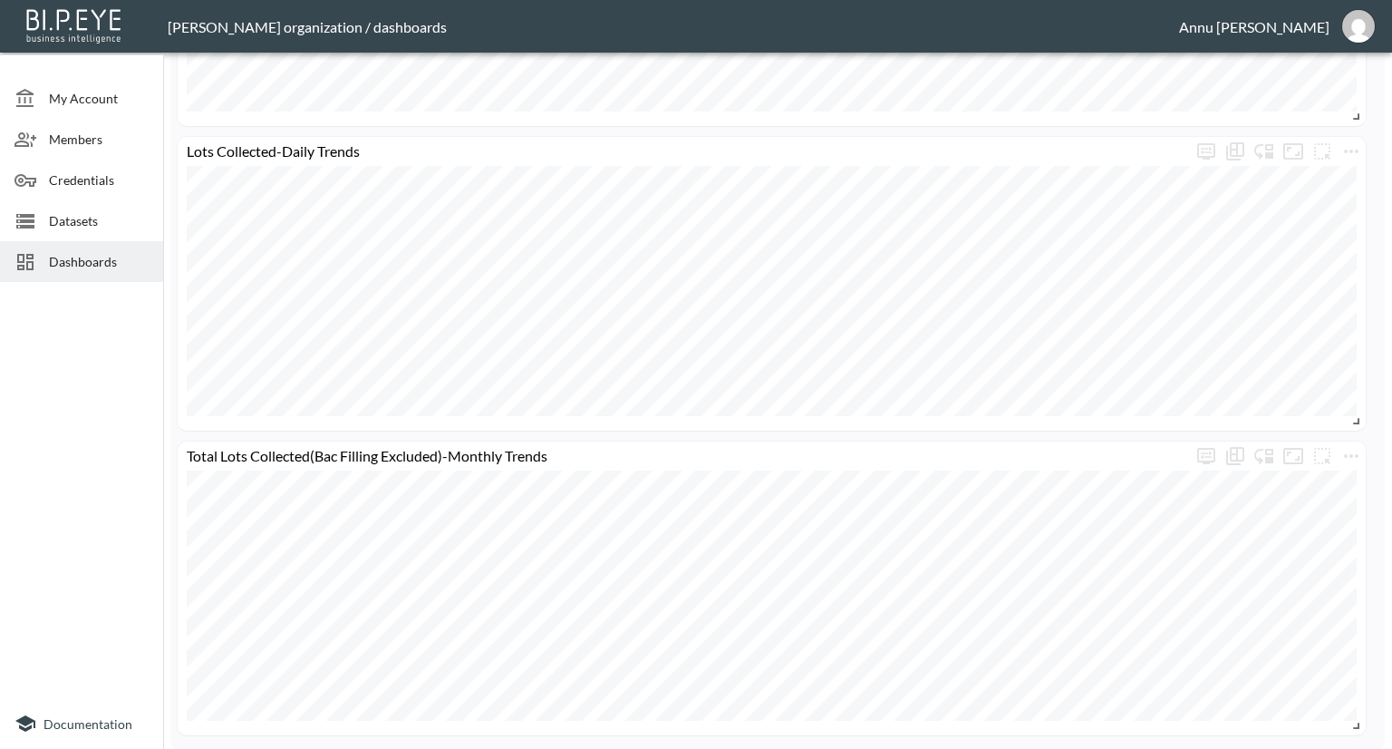
click at [94, 255] on span "Dashboards" at bounding box center [99, 261] width 100 height 19
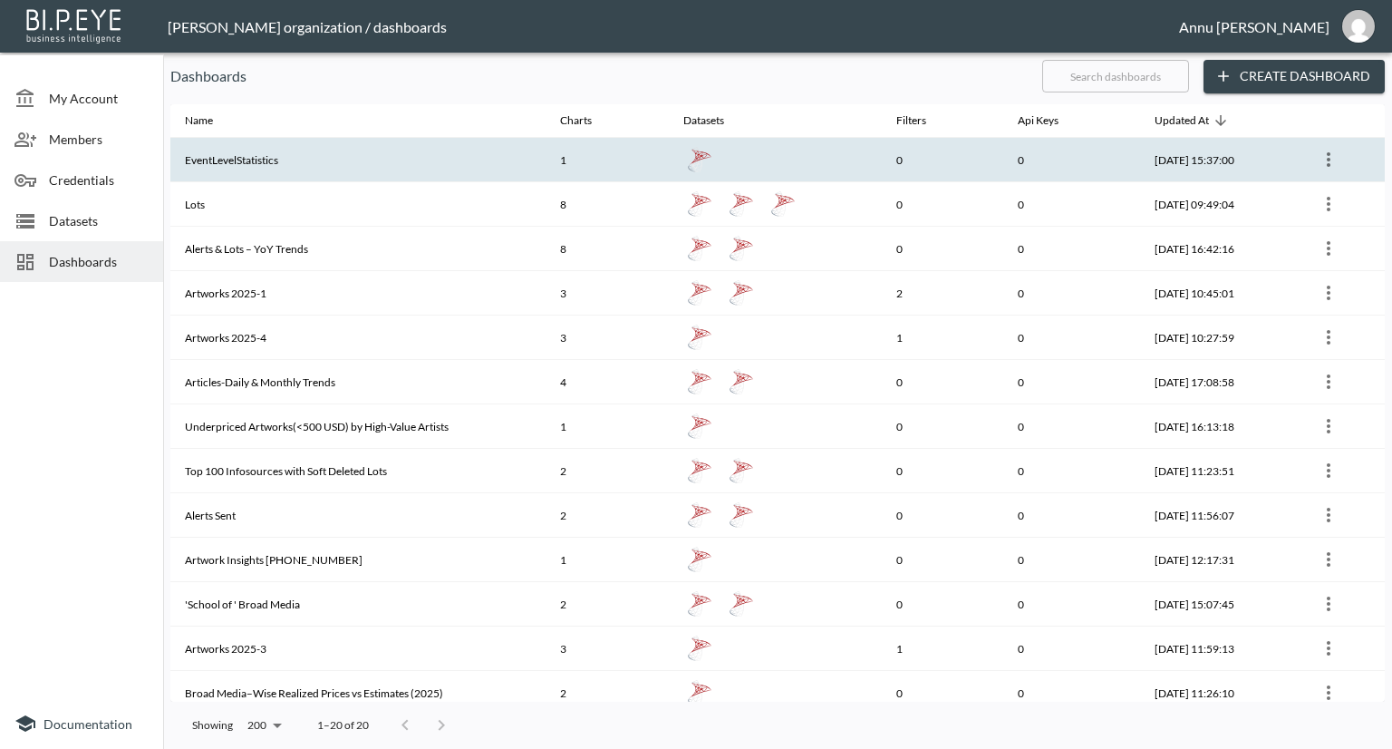
click at [337, 168] on th "EventLevelStatistics" at bounding box center [357, 160] width 375 height 44
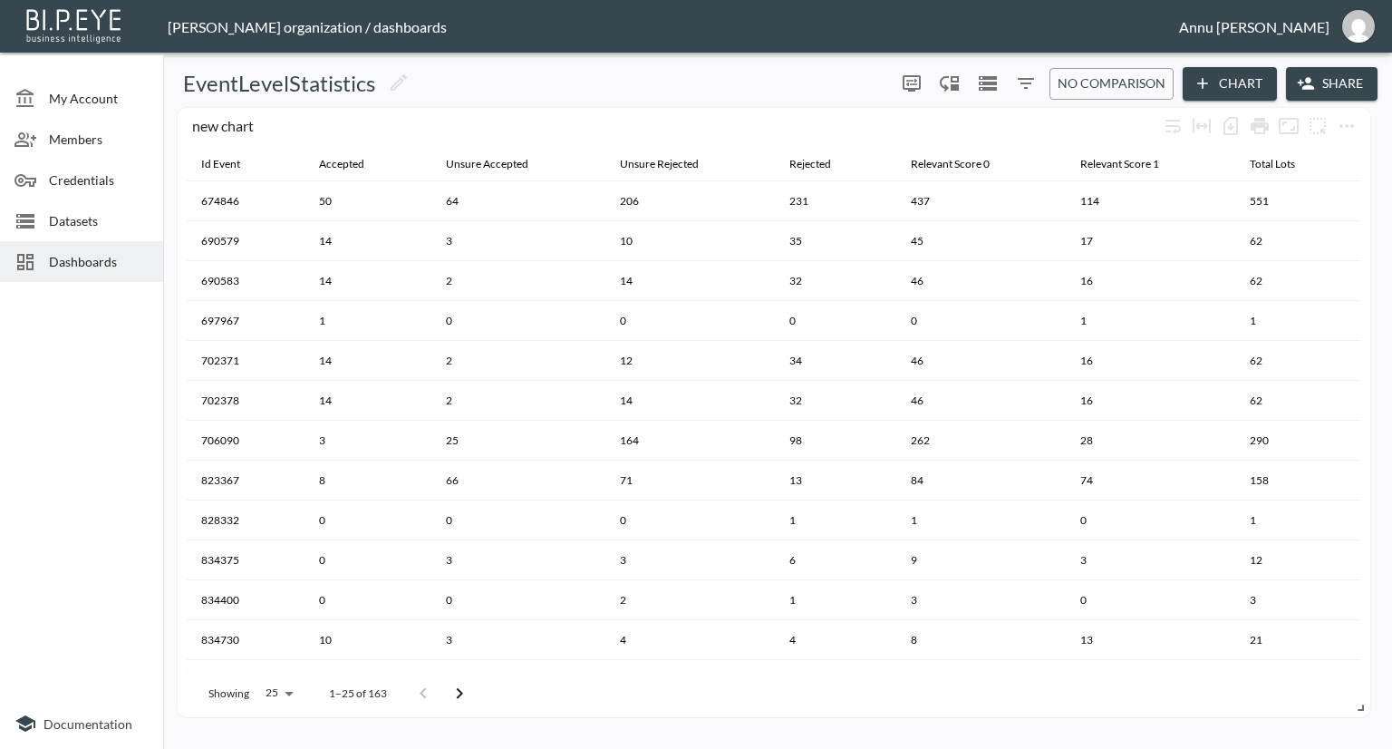
click at [131, 263] on span "Dashboards" at bounding box center [99, 261] width 100 height 19
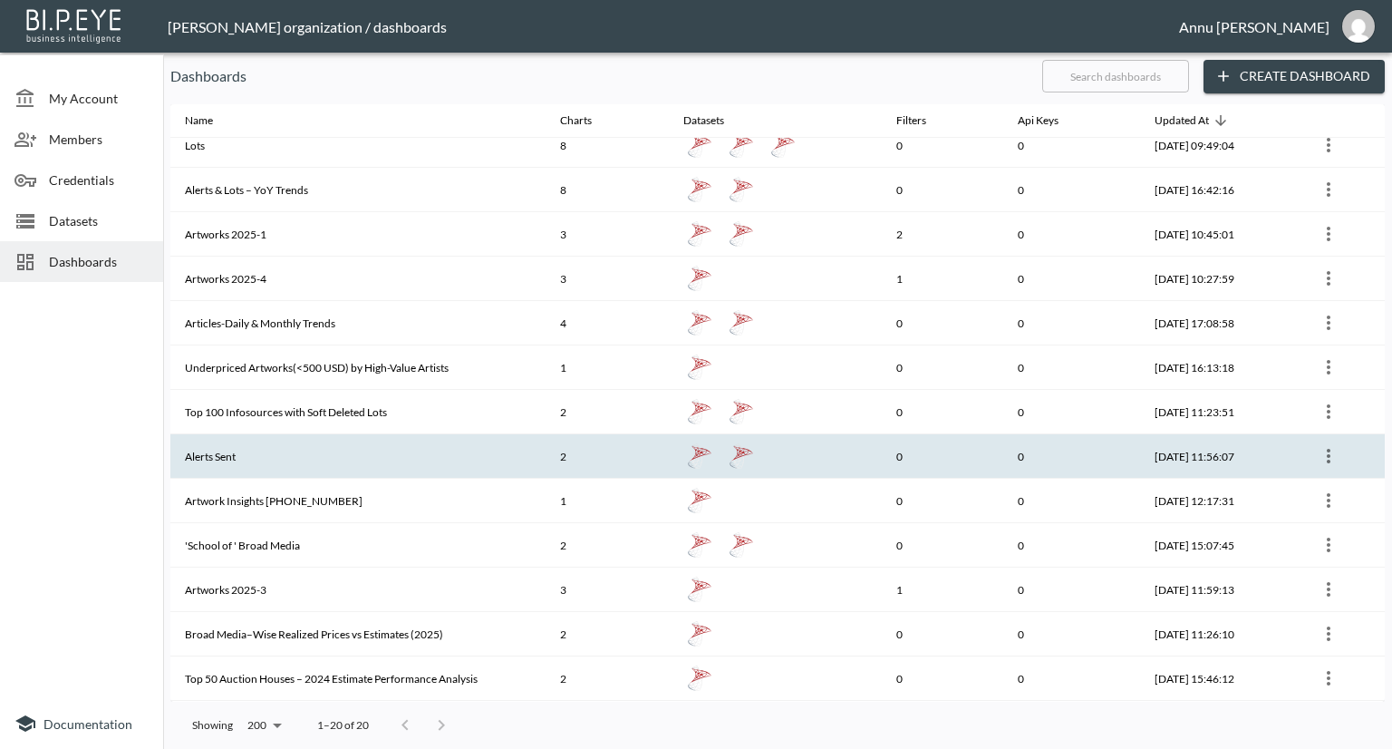
scroll to position [91, 0]
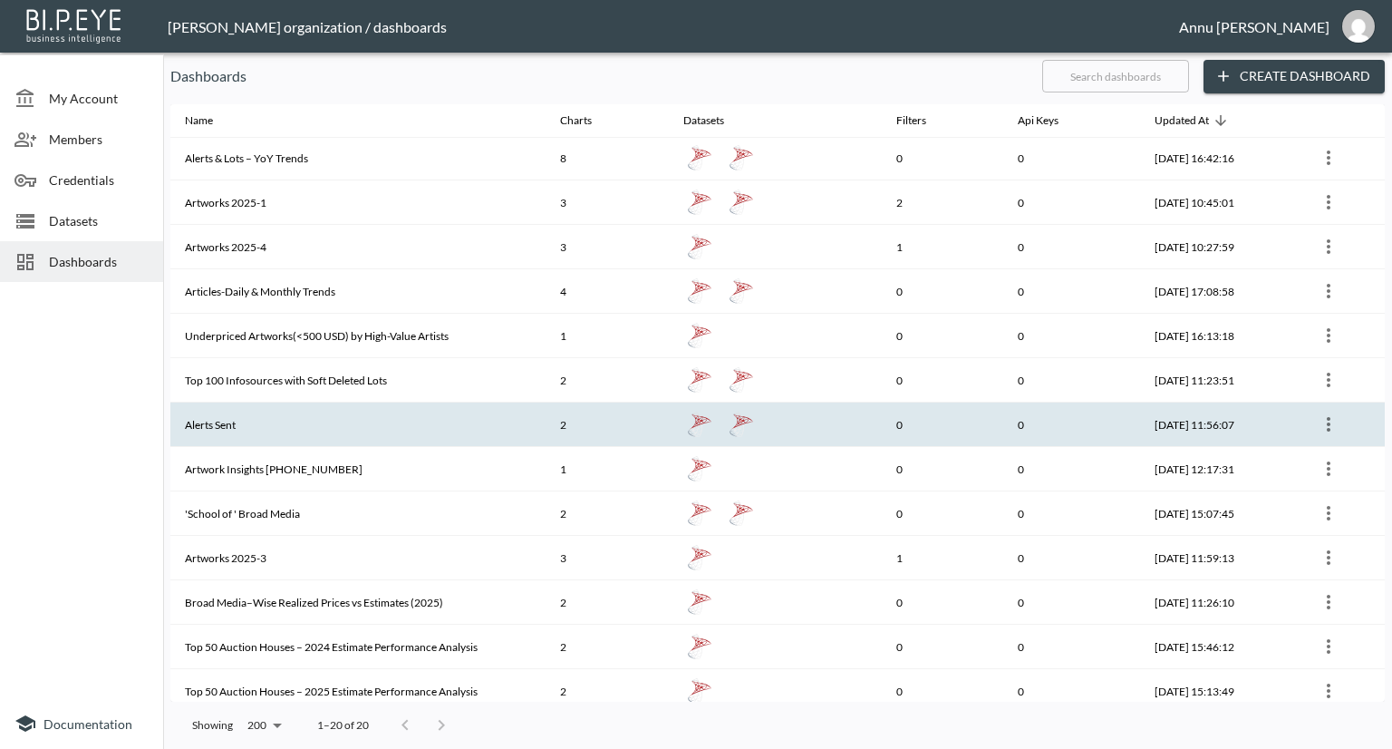
click at [367, 432] on th "Alerts Sent" at bounding box center [357, 424] width 375 height 44
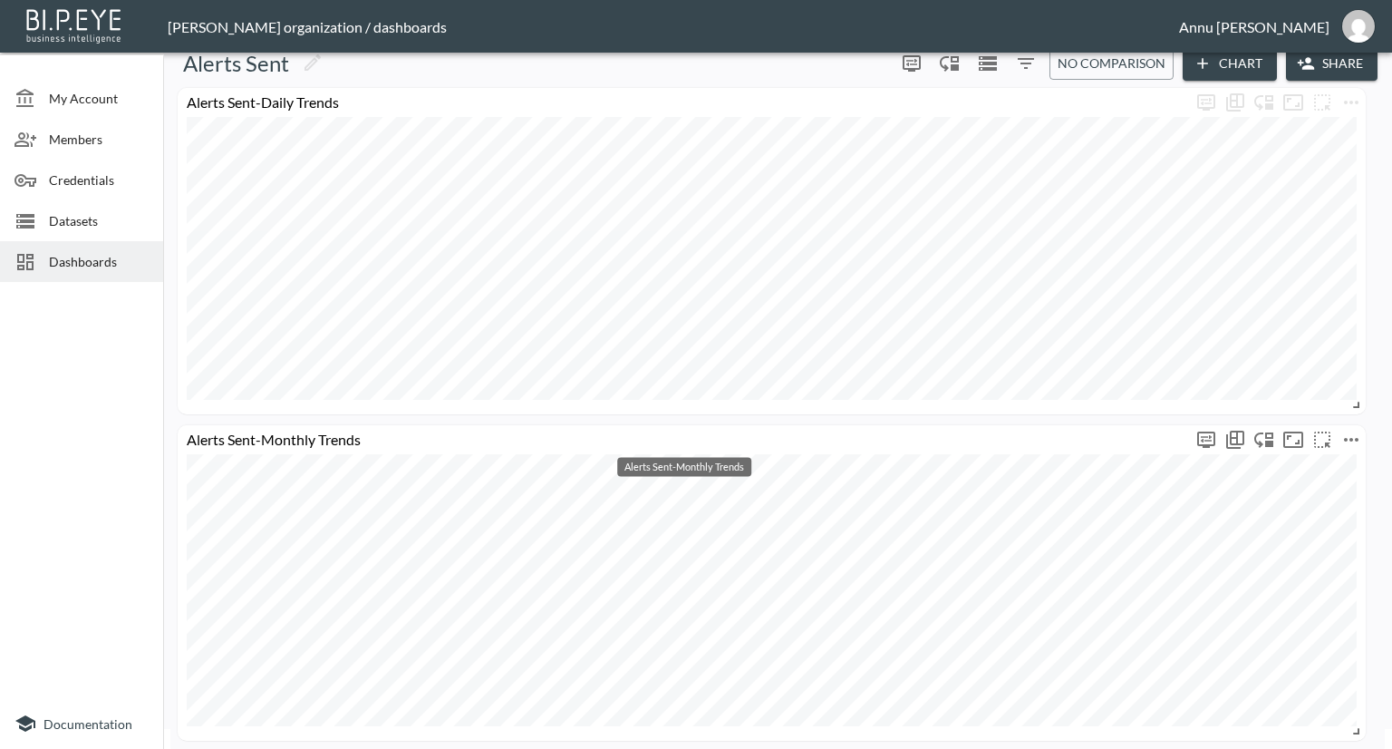
scroll to position [25, 0]
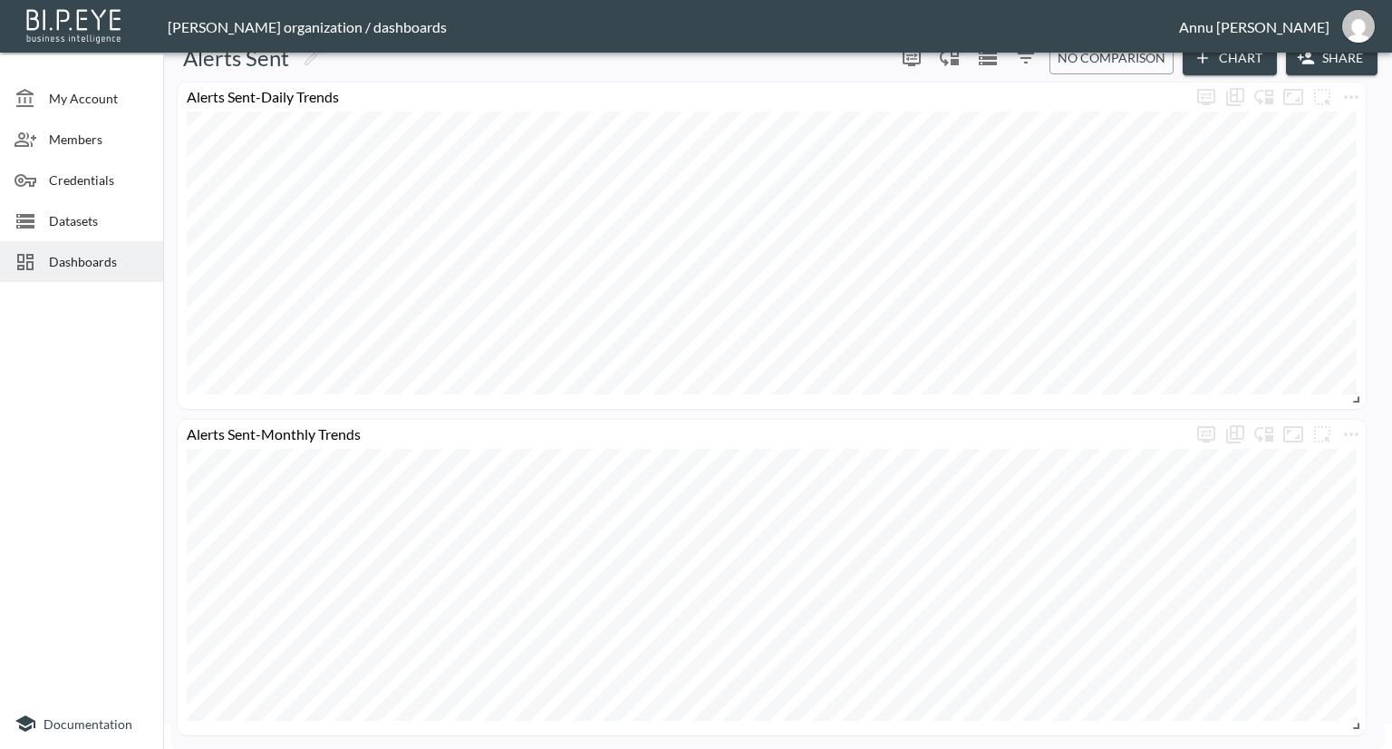
click at [77, 262] on span "Dashboards" at bounding box center [99, 261] width 100 height 19
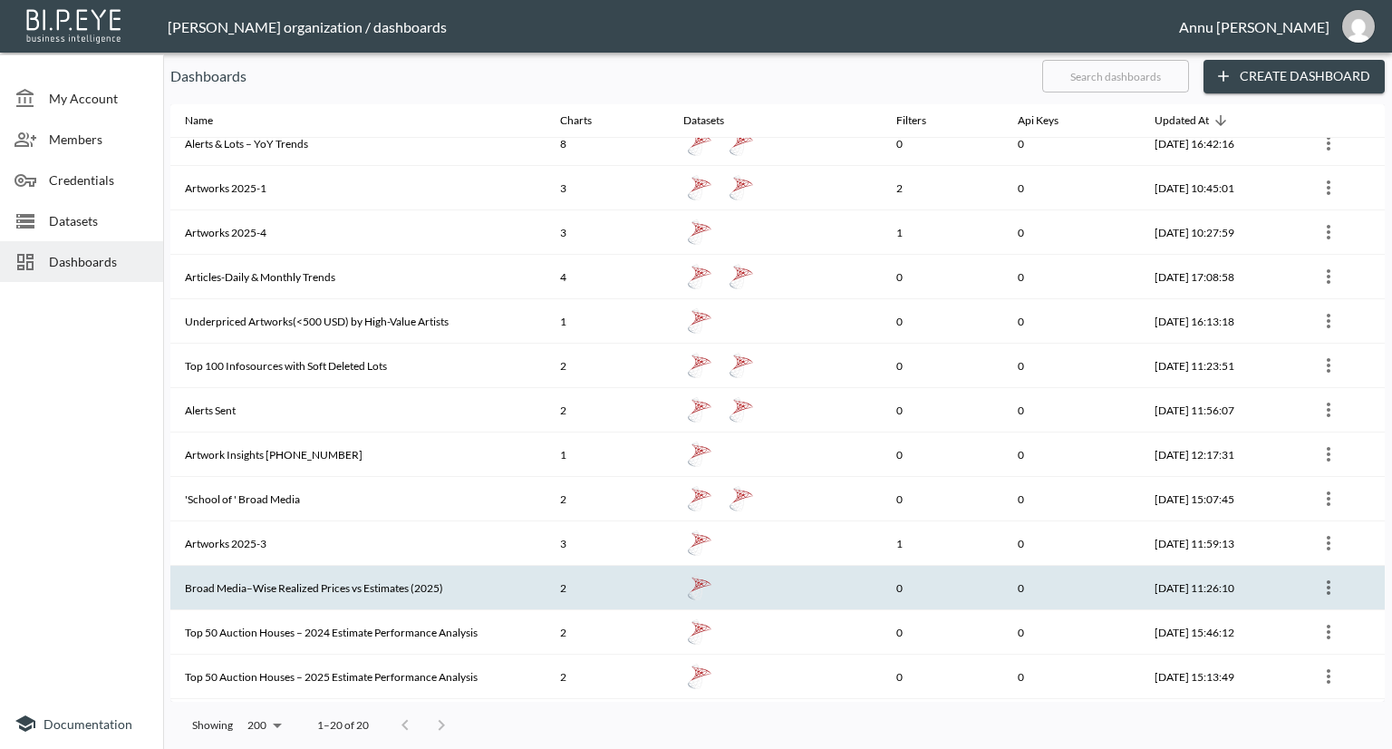
scroll to position [181, 0]
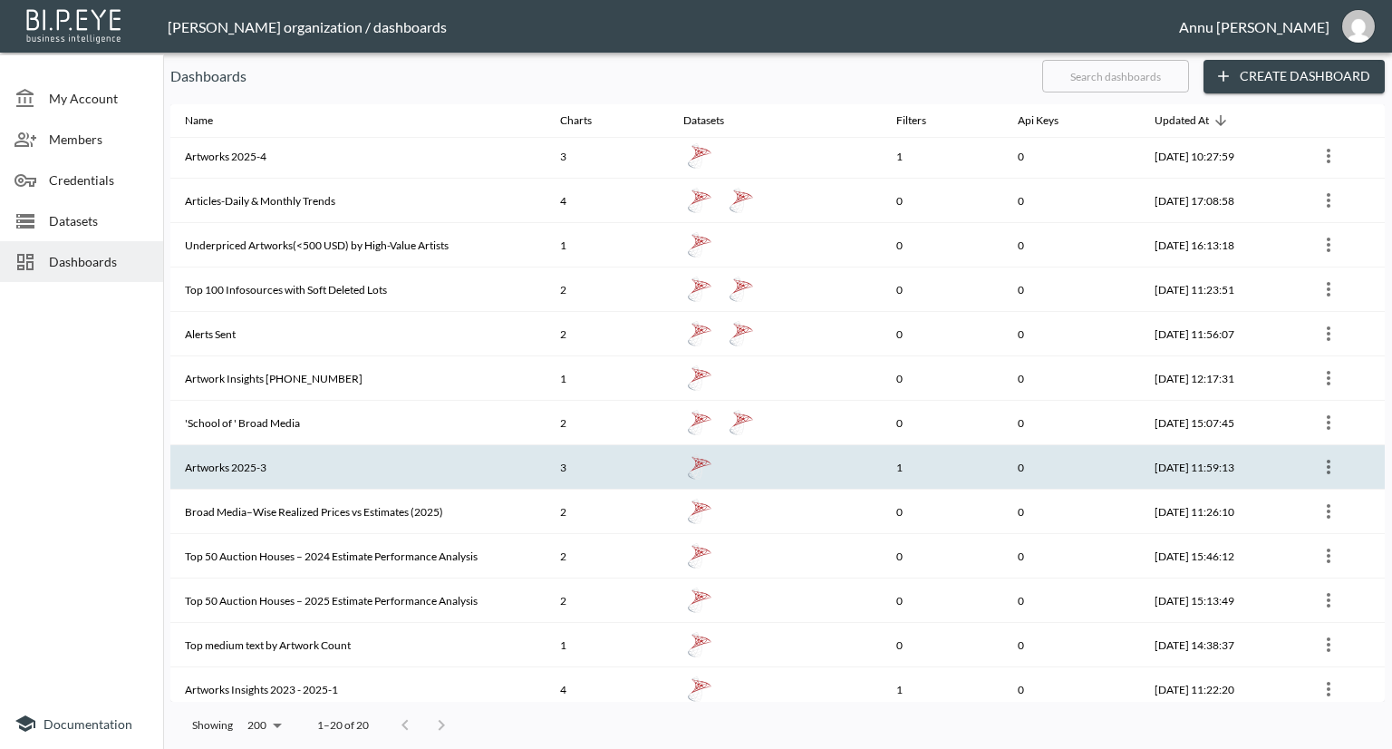
click at [285, 449] on th "Artworks 2025-3" at bounding box center [357, 467] width 375 height 44
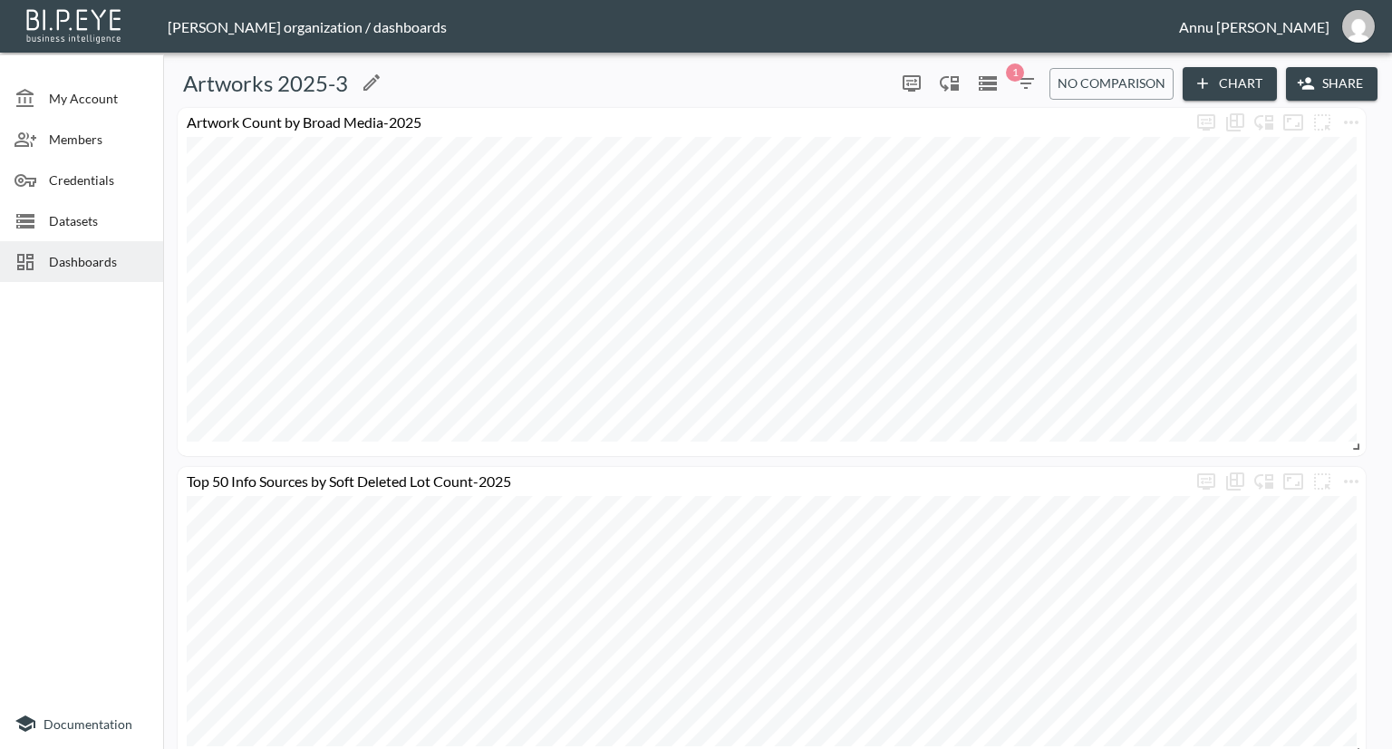
scroll to position [286, 0]
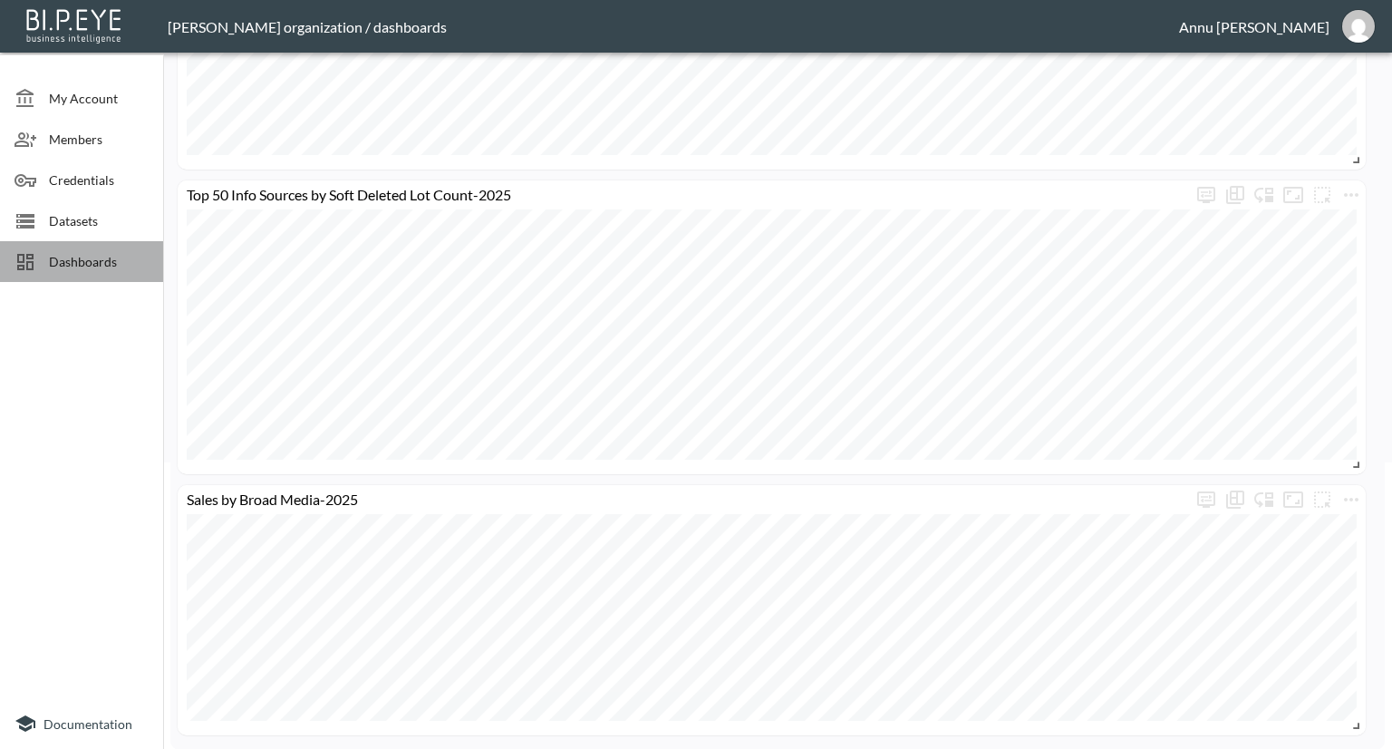
drag, startPoint x: 130, startPoint y: 255, endPoint x: 149, endPoint y: 257, distance: 19.2
click at [130, 257] on span "Dashboards" at bounding box center [99, 261] width 100 height 19
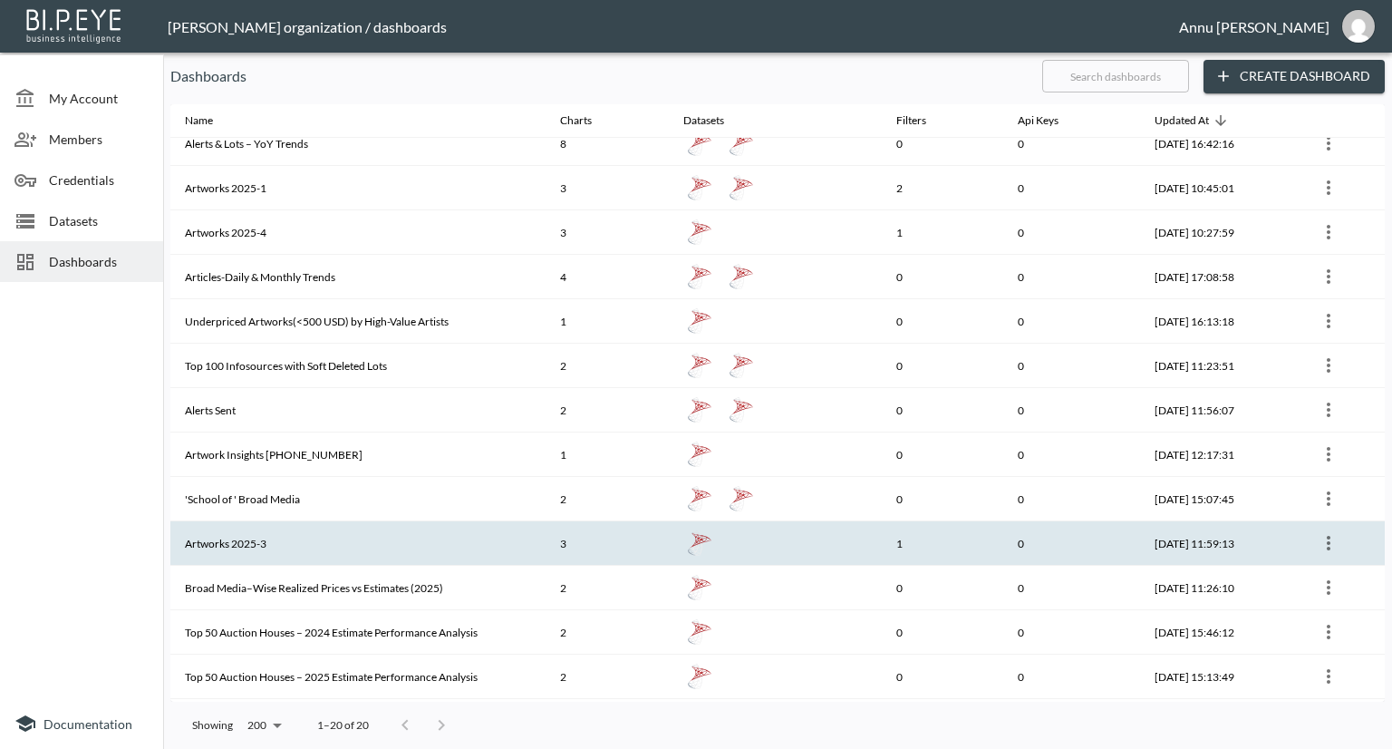
scroll to position [181, 0]
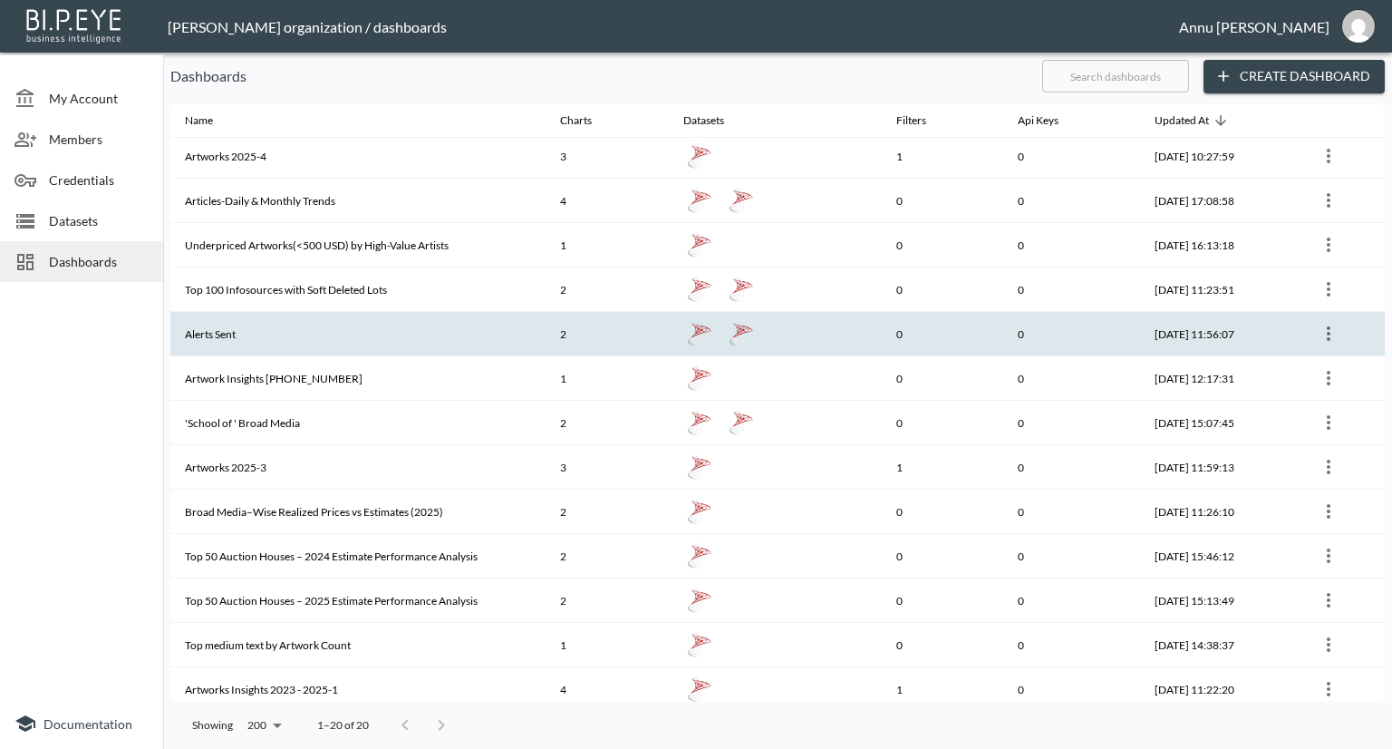
click at [283, 346] on th "Alerts Sent" at bounding box center [357, 334] width 375 height 44
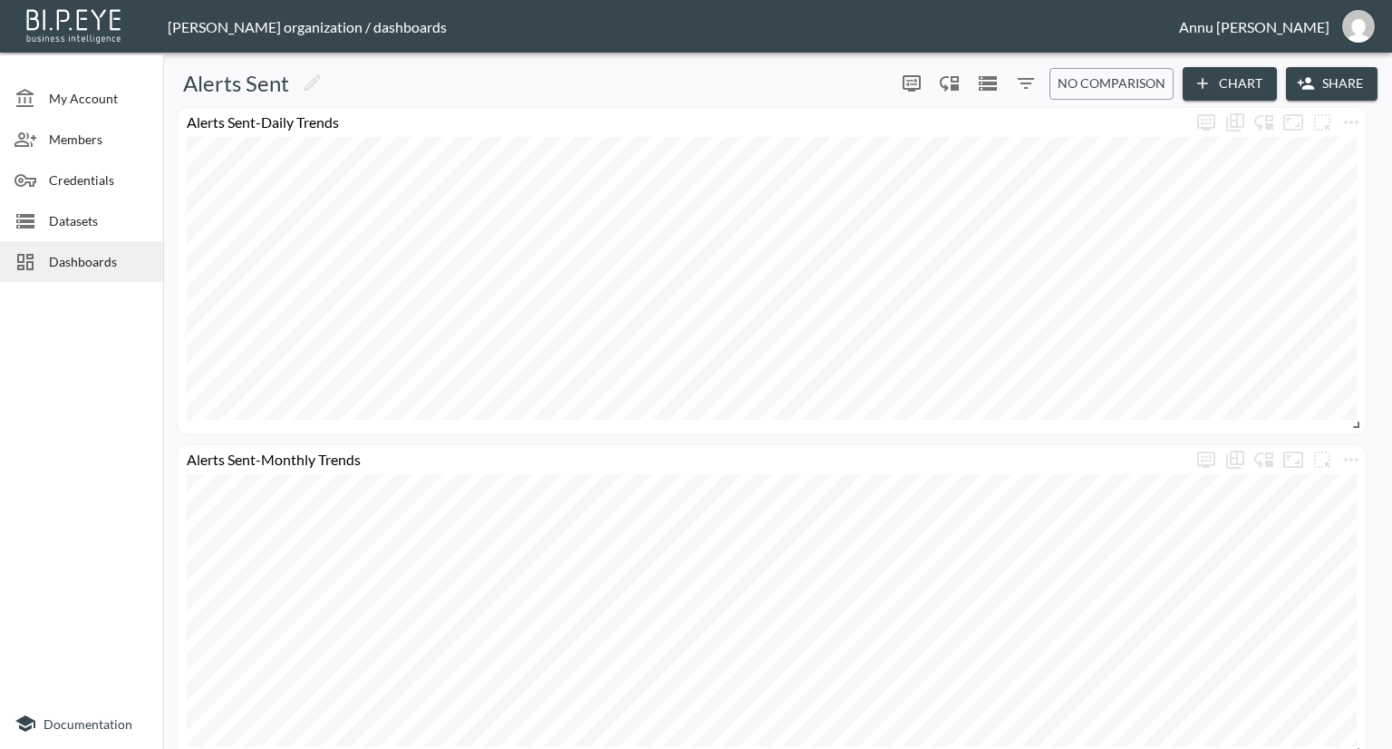
scroll to position [25, 0]
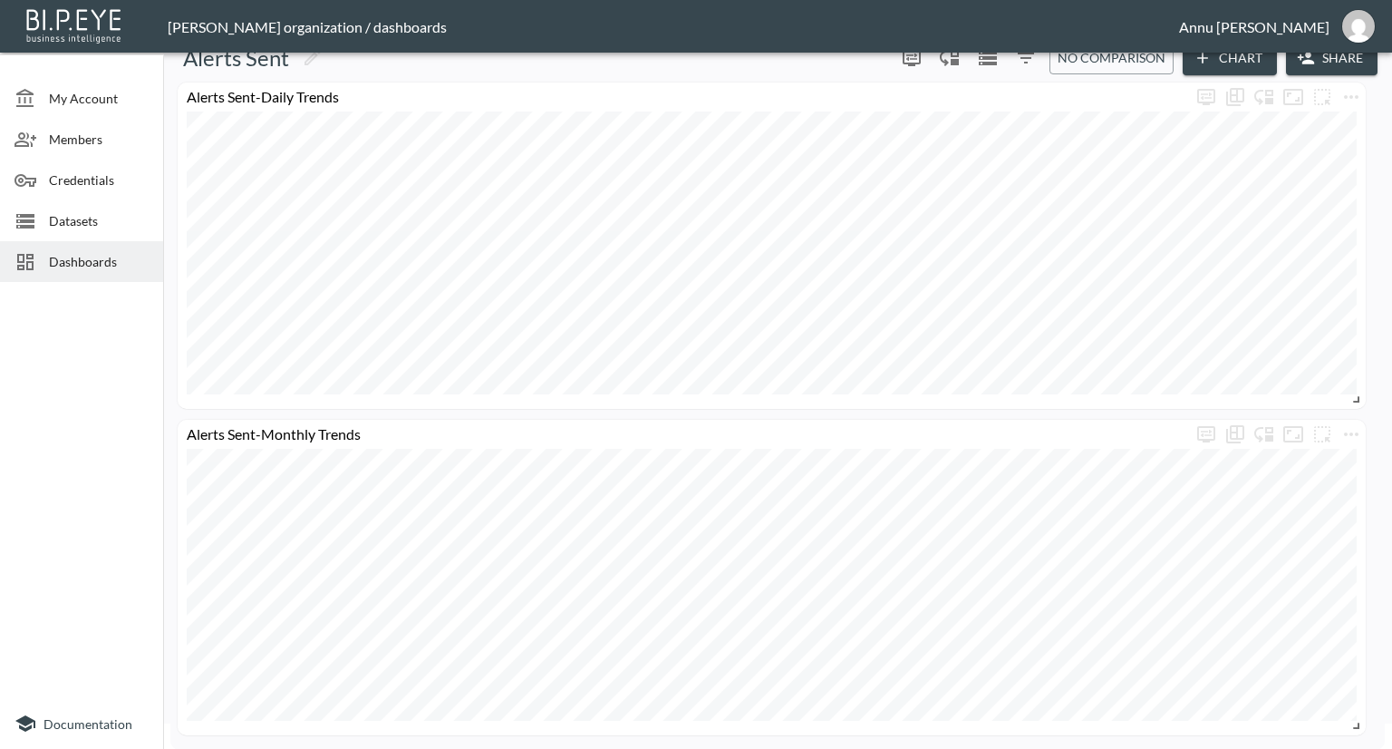
click at [109, 266] on span "Dashboards" at bounding box center [99, 261] width 100 height 19
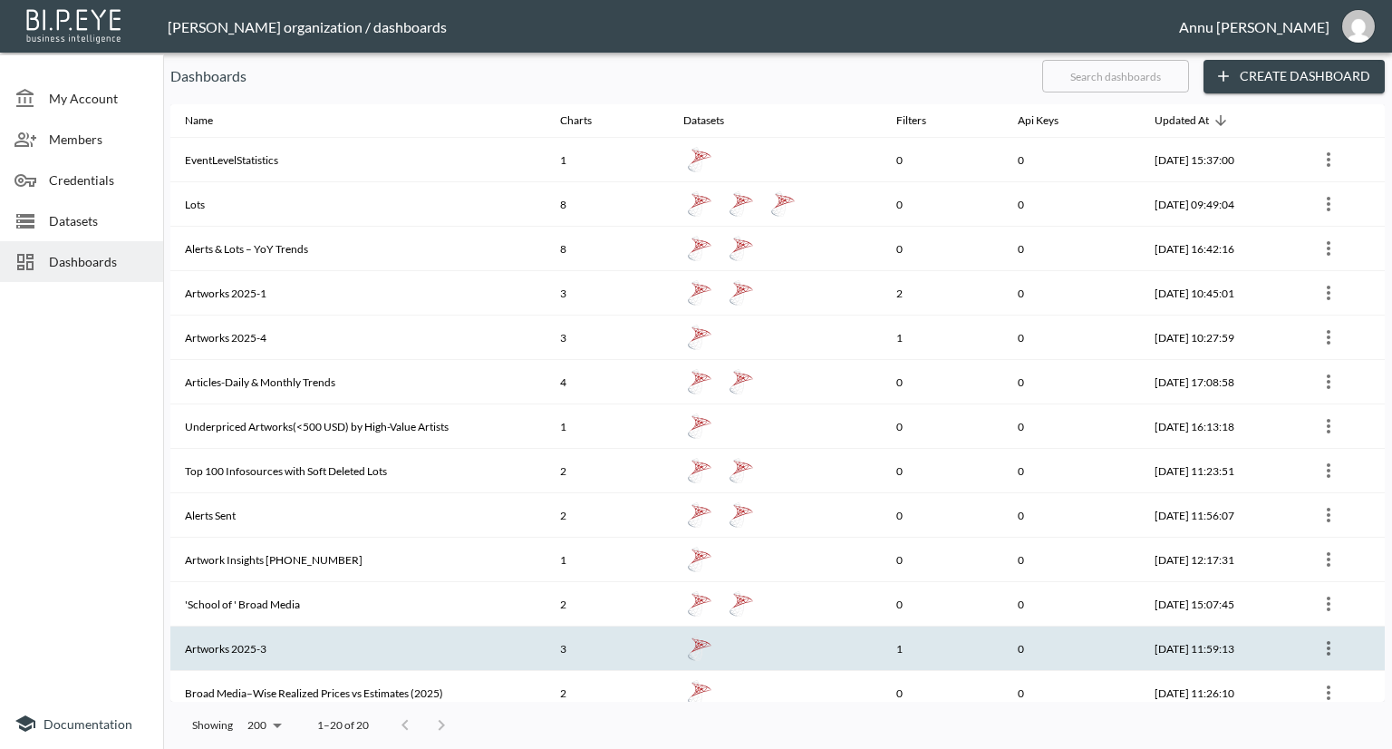
click at [364, 628] on th "Artworks 2025-3" at bounding box center [357, 648] width 375 height 44
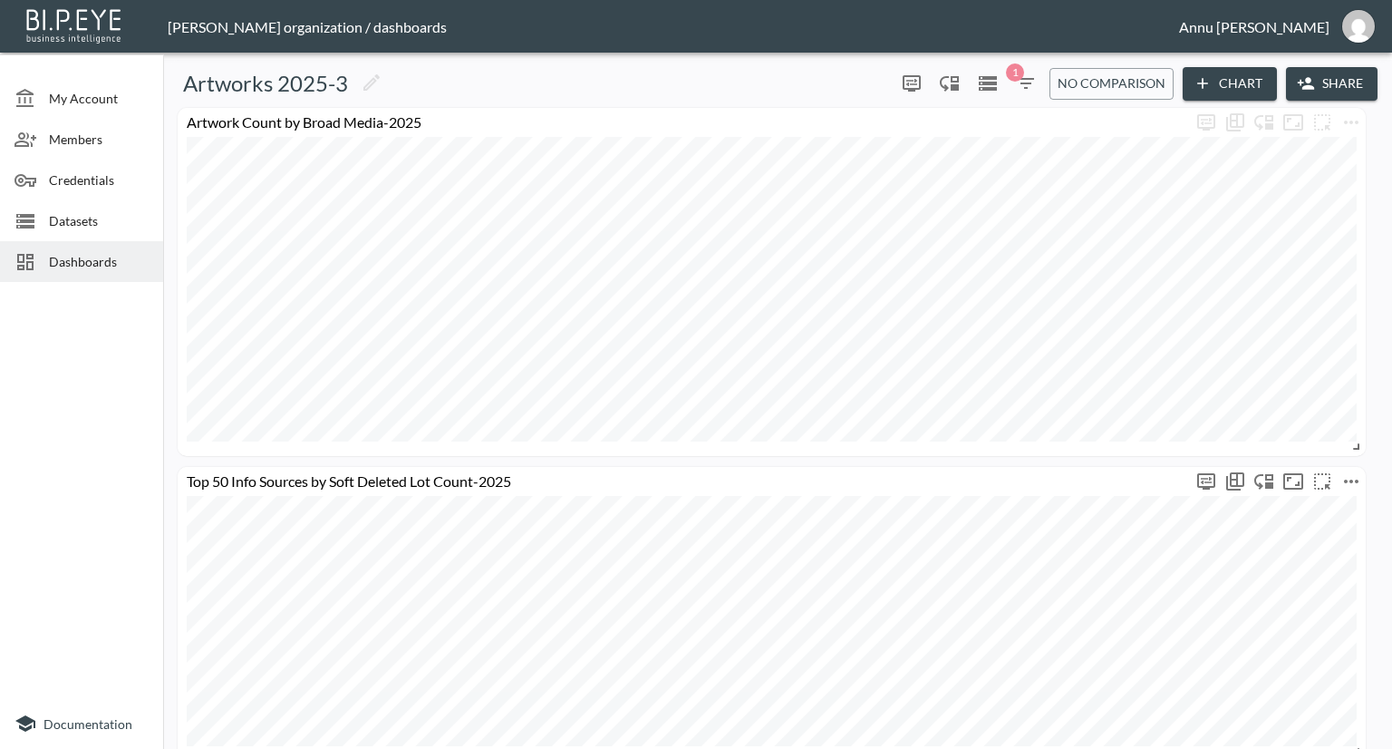
scroll to position [286, 0]
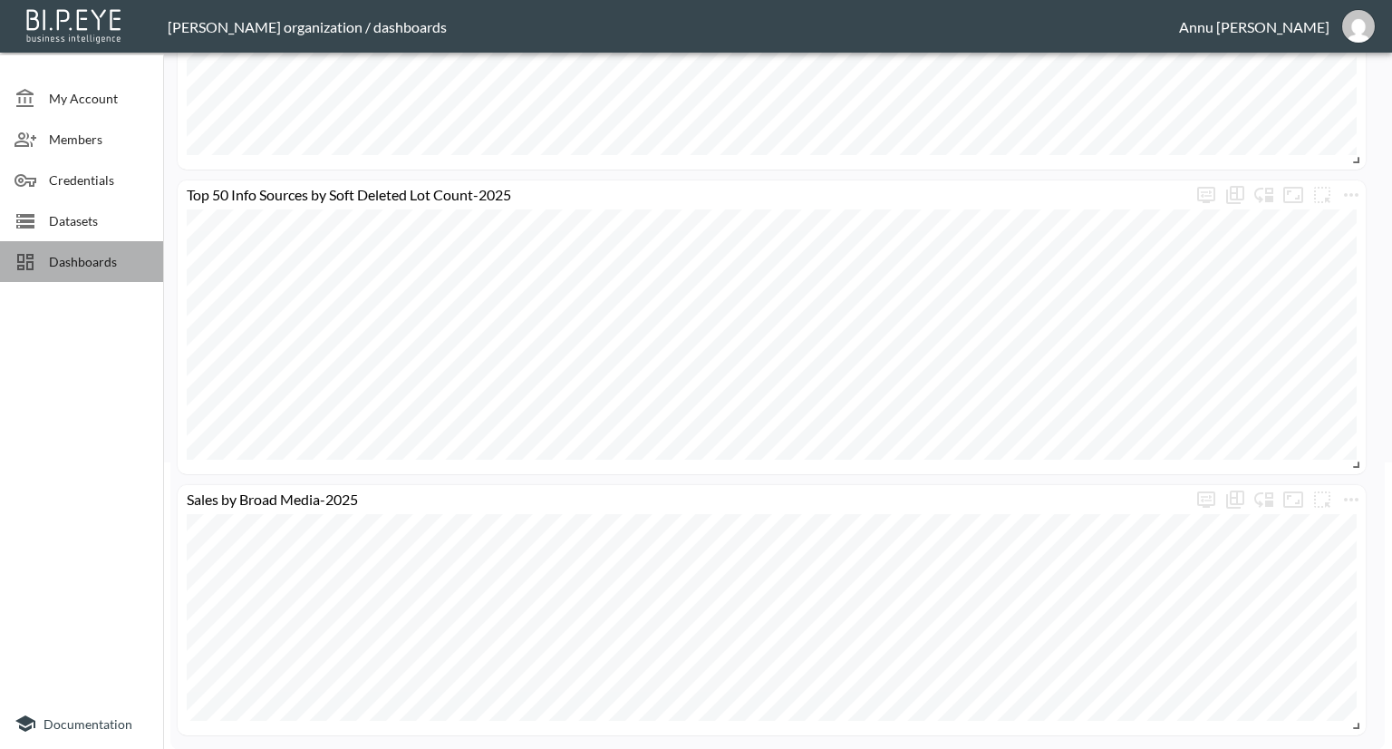
click at [81, 262] on span "Dashboards" at bounding box center [99, 261] width 100 height 19
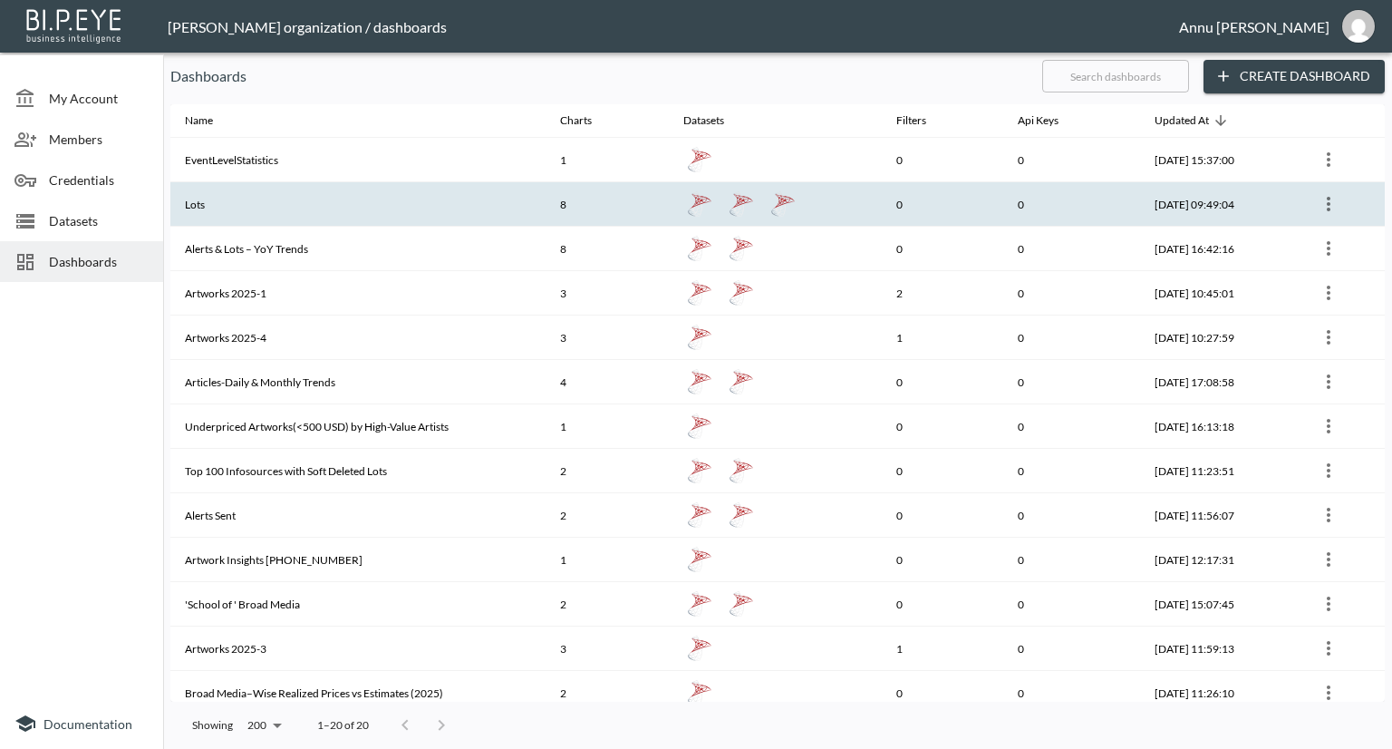
click at [257, 192] on th "Lots" at bounding box center [357, 204] width 375 height 44
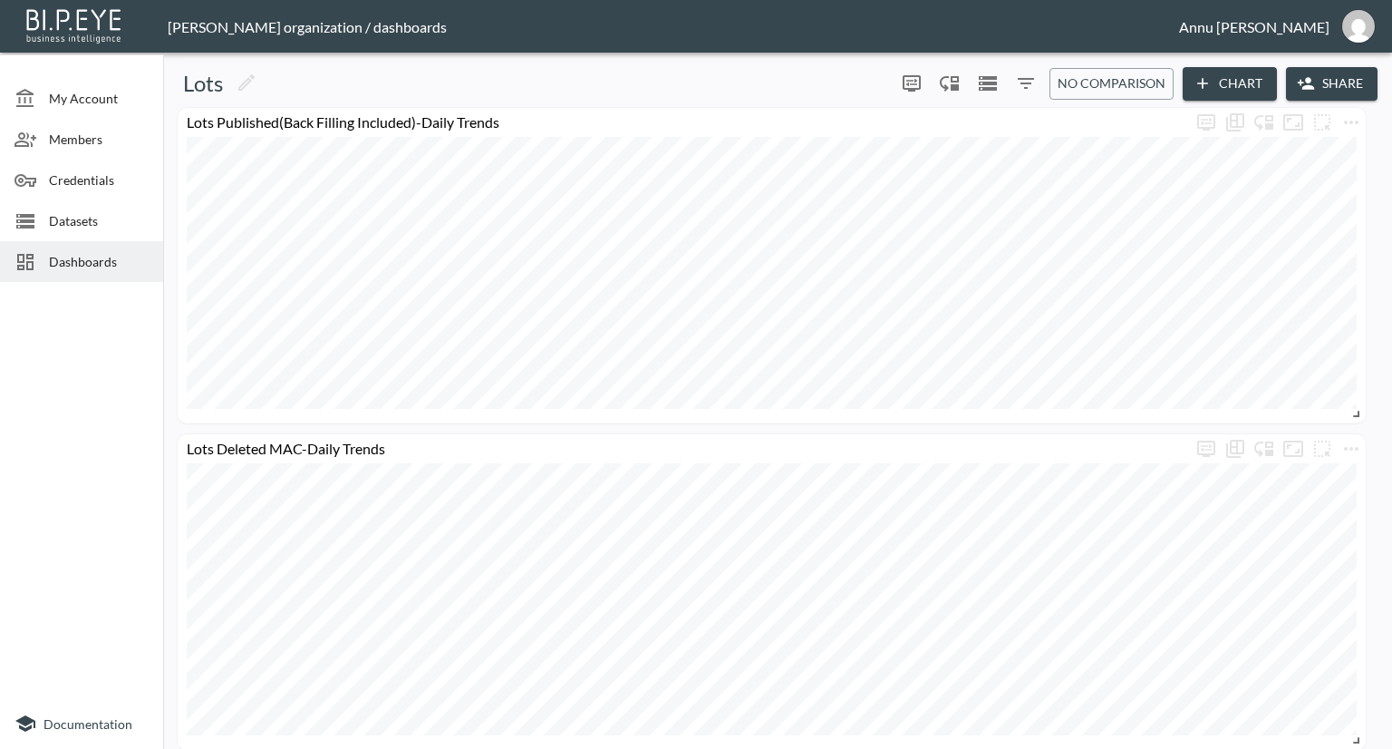
click at [97, 213] on span "Datasets" at bounding box center [99, 220] width 100 height 19
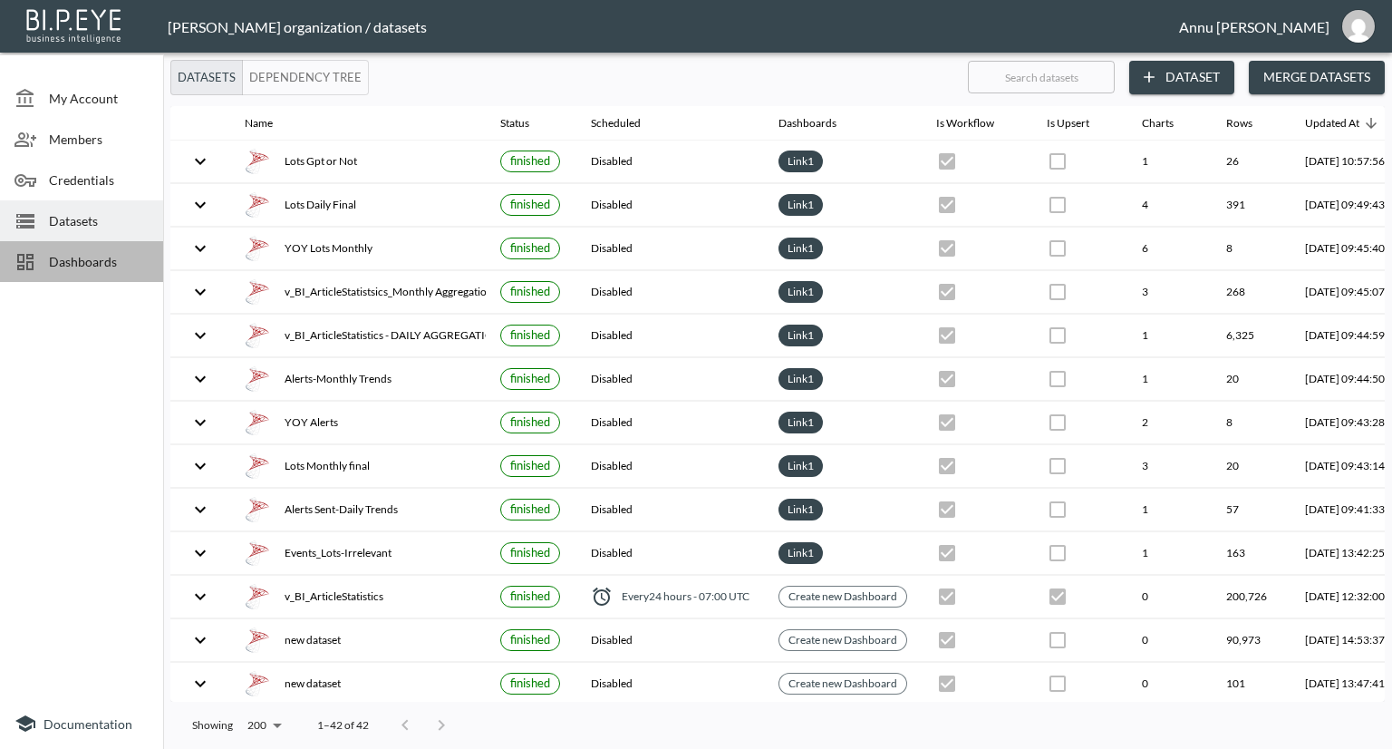
click at [100, 250] on div "Dashboards" at bounding box center [81, 261] width 163 height 41
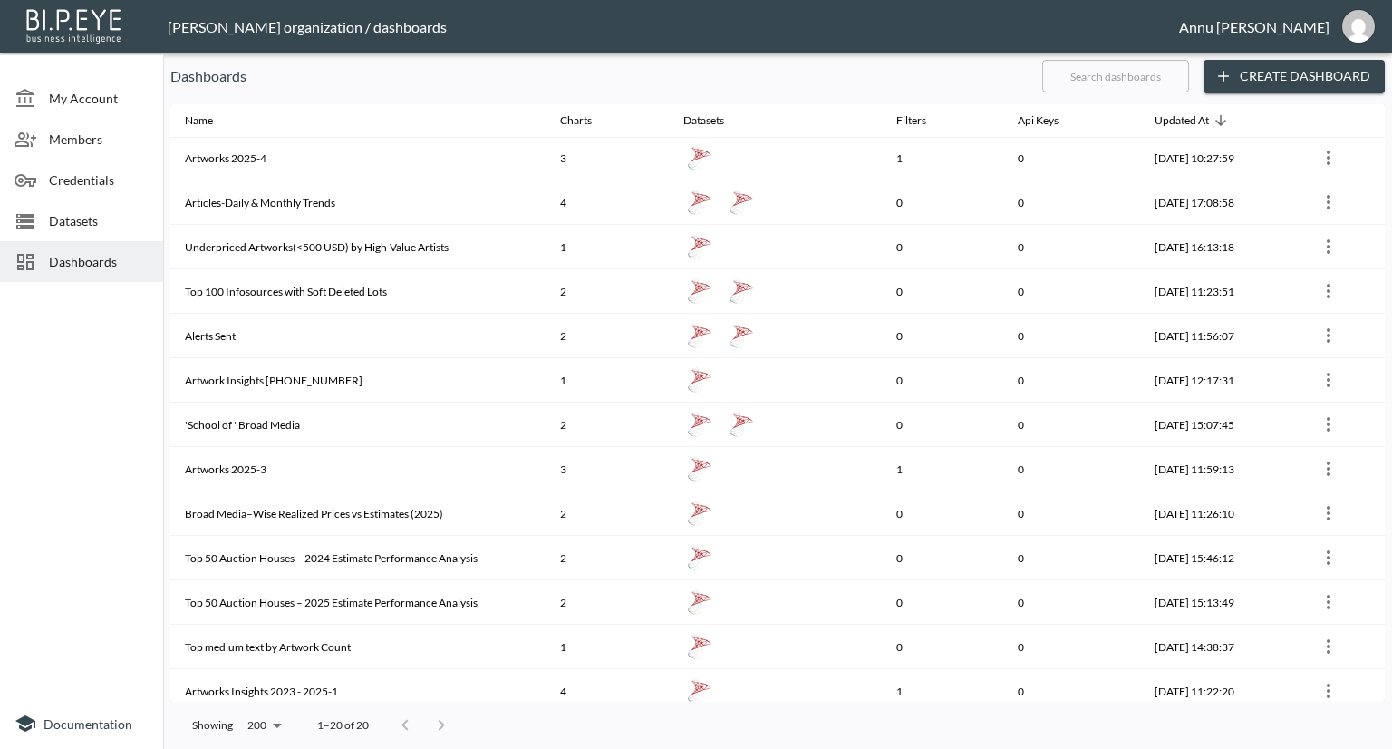
scroll to position [181, 0]
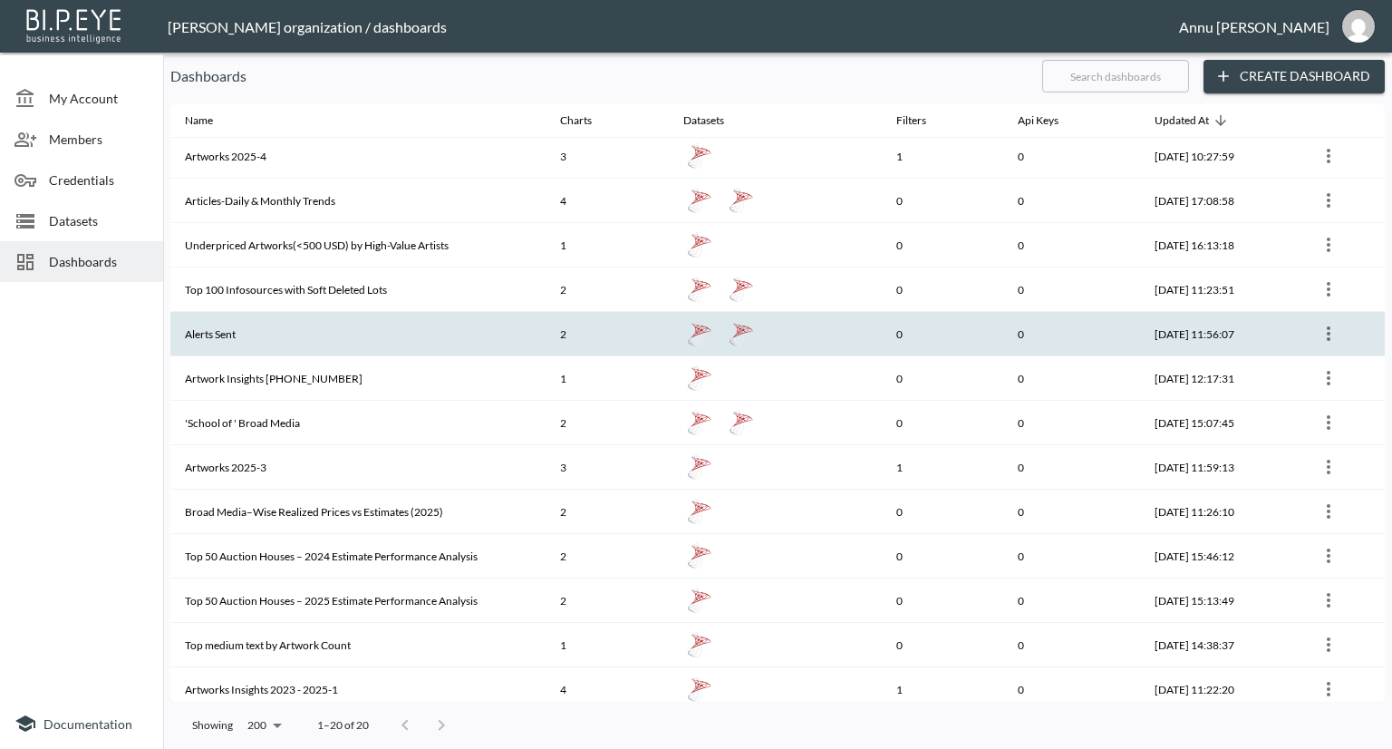
click at [297, 331] on th "Alerts Sent" at bounding box center [357, 334] width 375 height 44
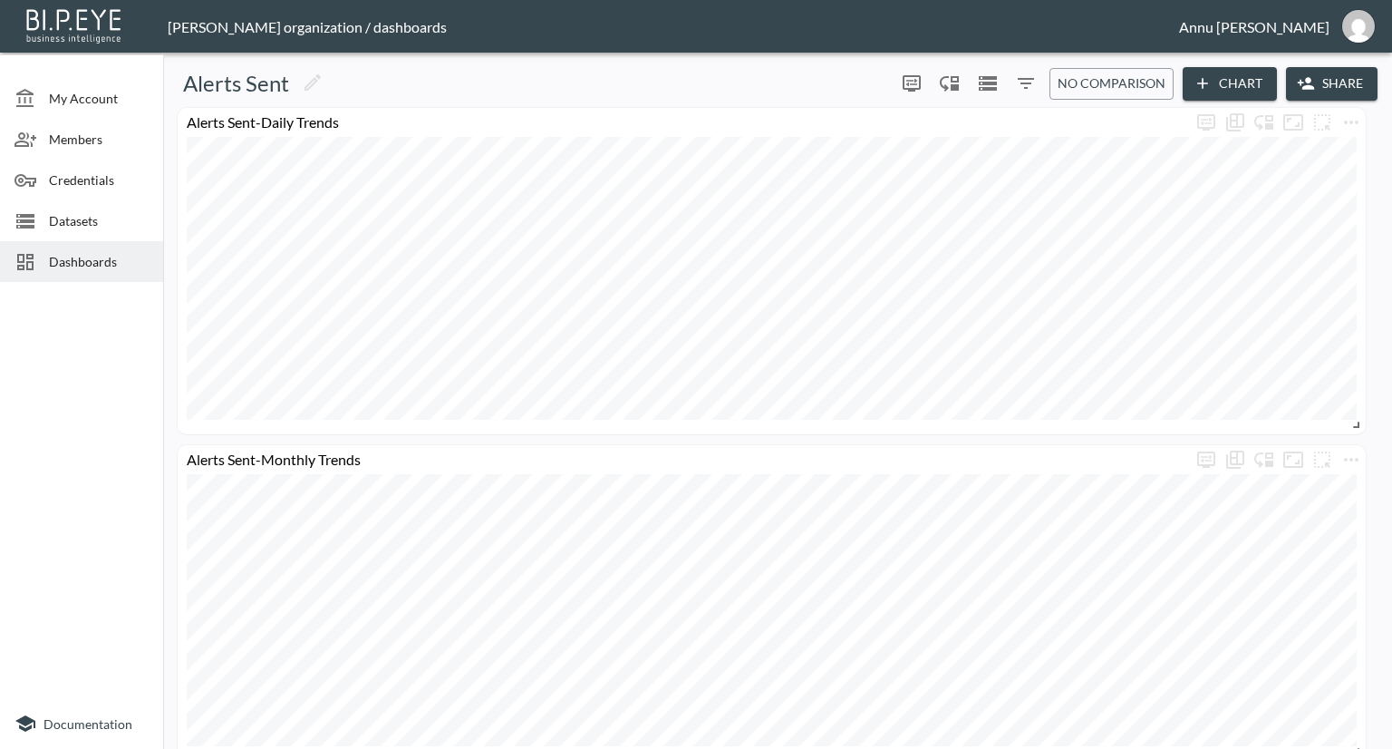
click at [113, 261] on span "Dashboards" at bounding box center [99, 261] width 100 height 19
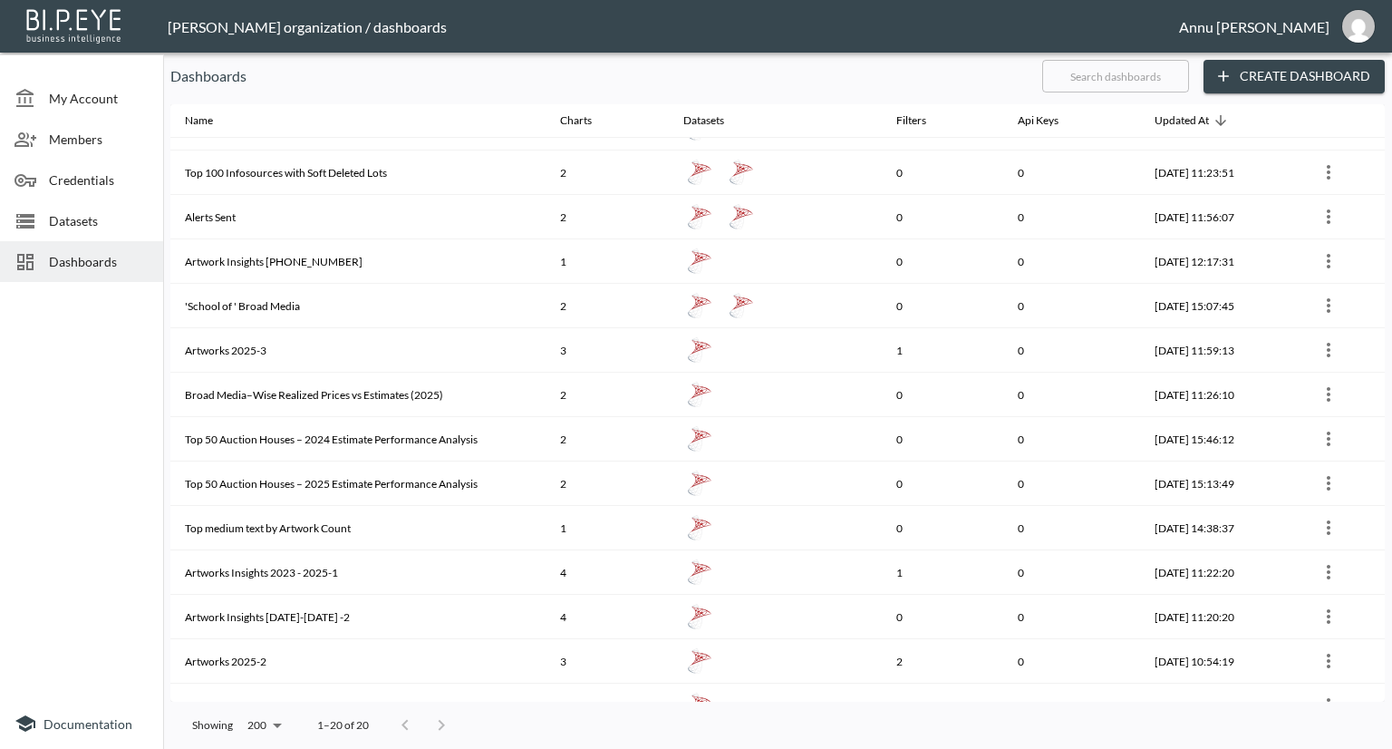
scroll to position [322, 0]
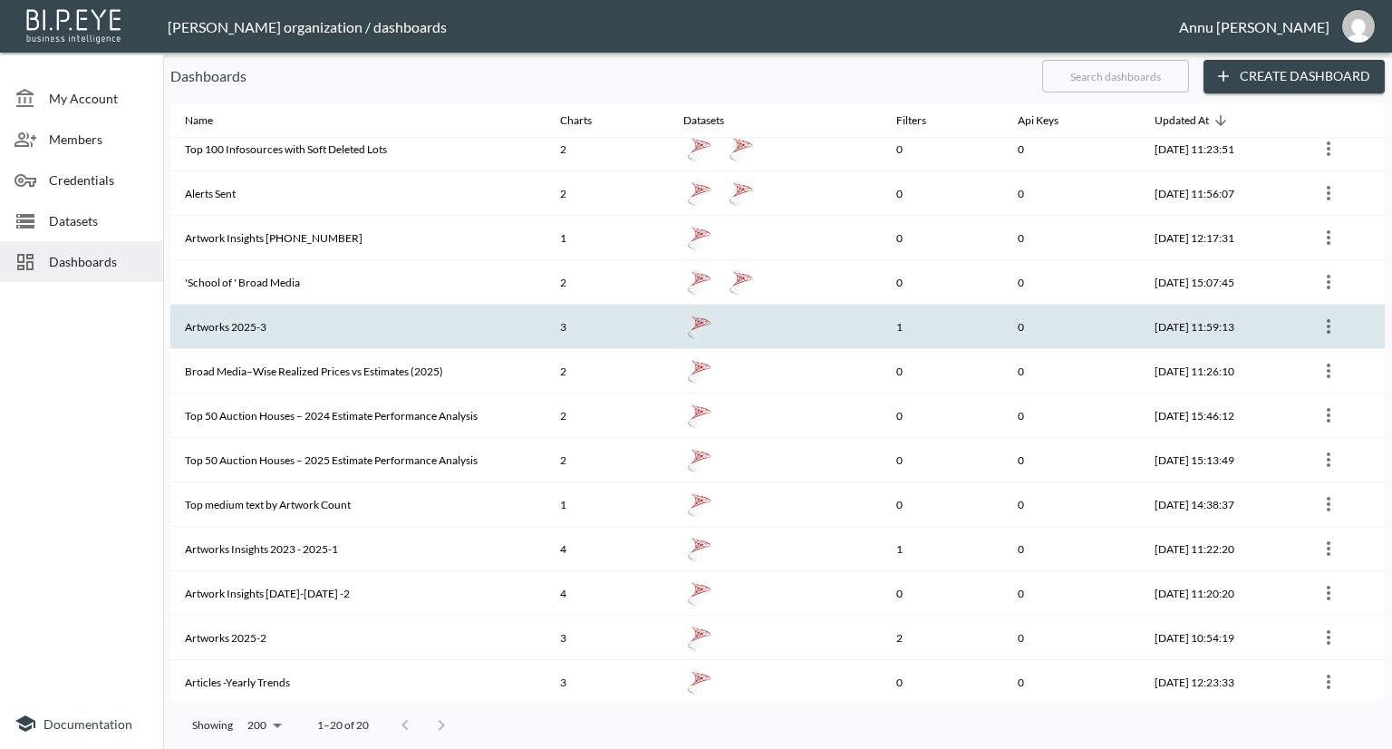
click at [311, 322] on th "Artworks 2025-3" at bounding box center [357, 327] width 375 height 44
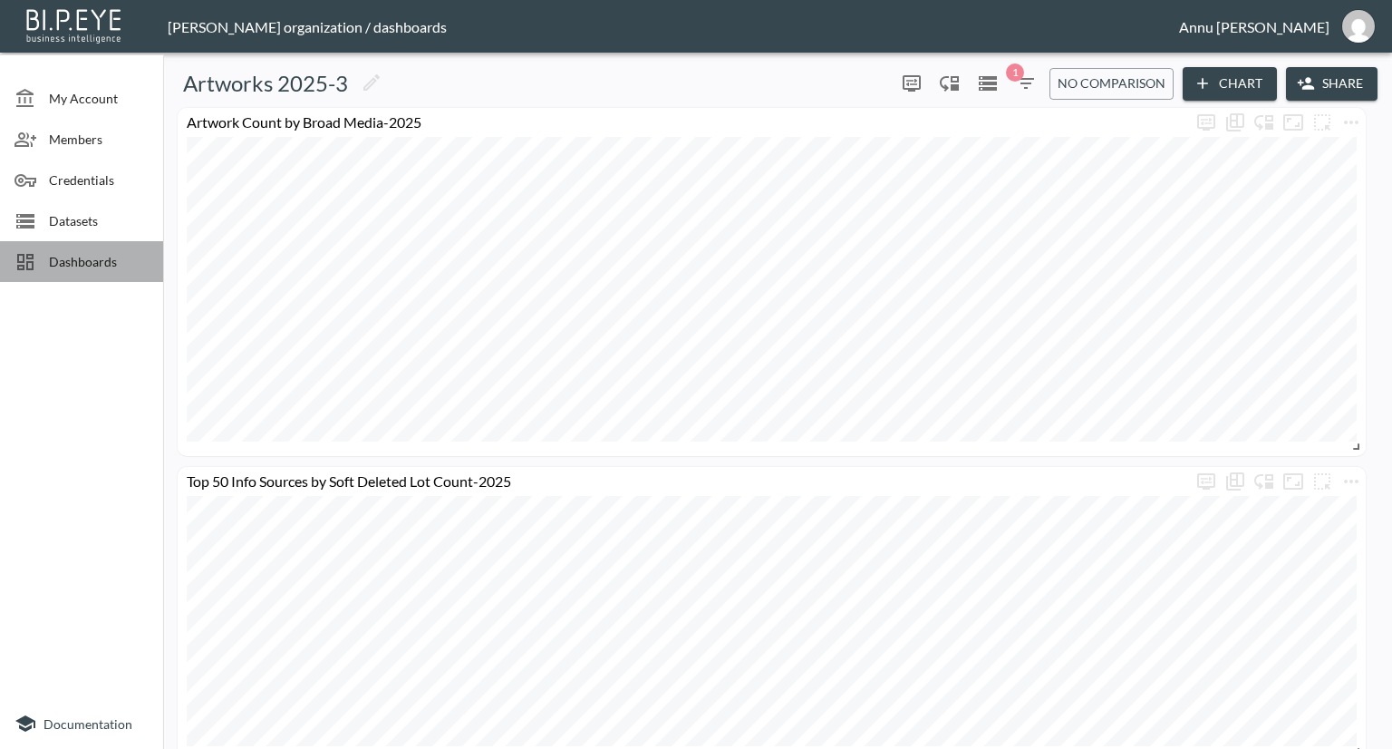
click at [131, 254] on span "Dashboards" at bounding box center [99, 261] width 100 height 19
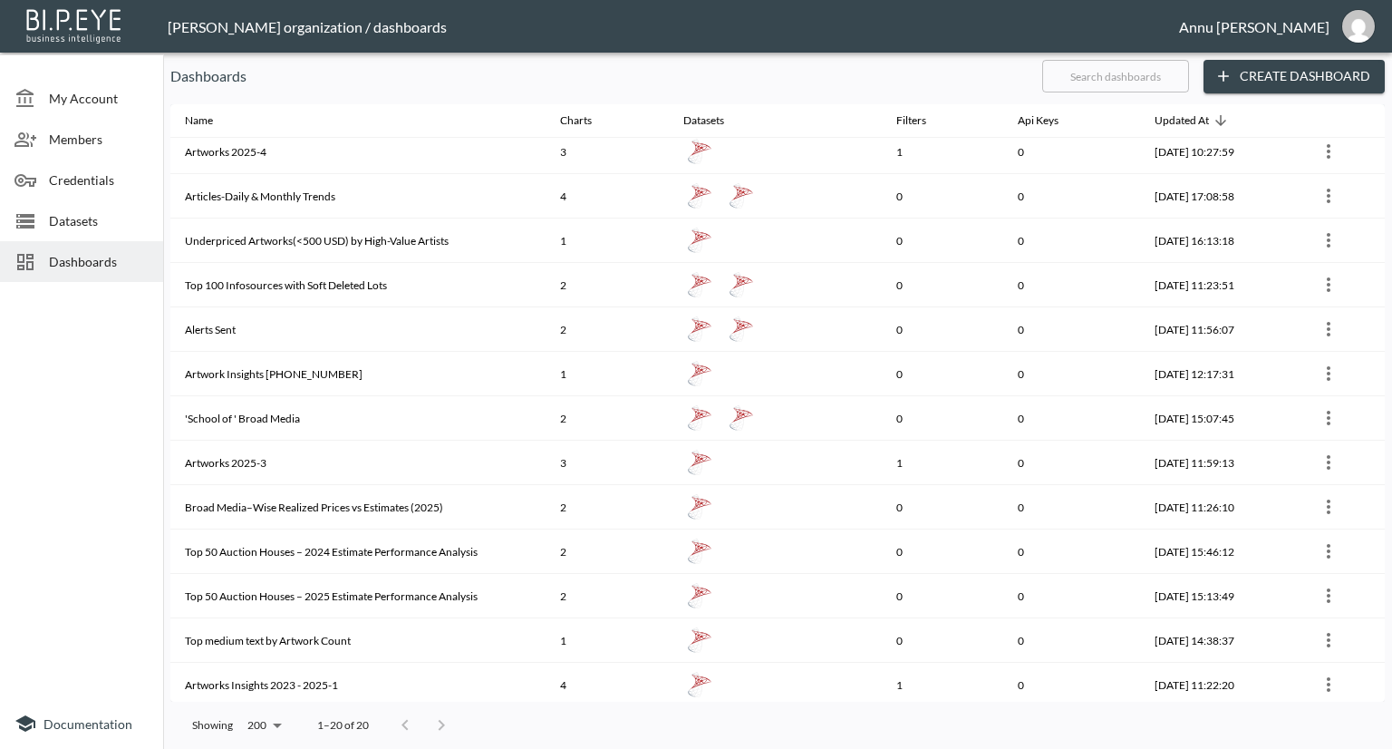
scroll to position [322, 0]
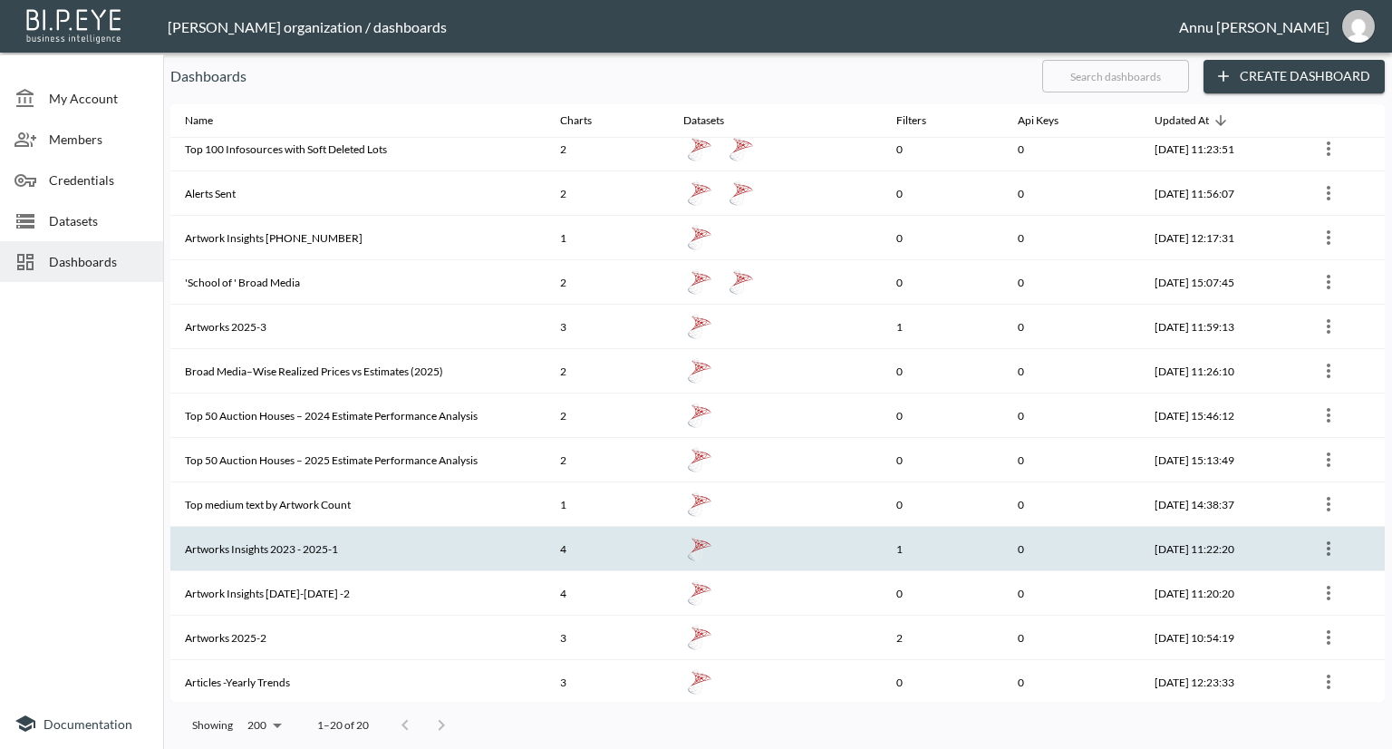
click at [373, 536] on th "Artworks Insights 2023 - 2025-1" at bounding box center [357, 549] width 375 height 44
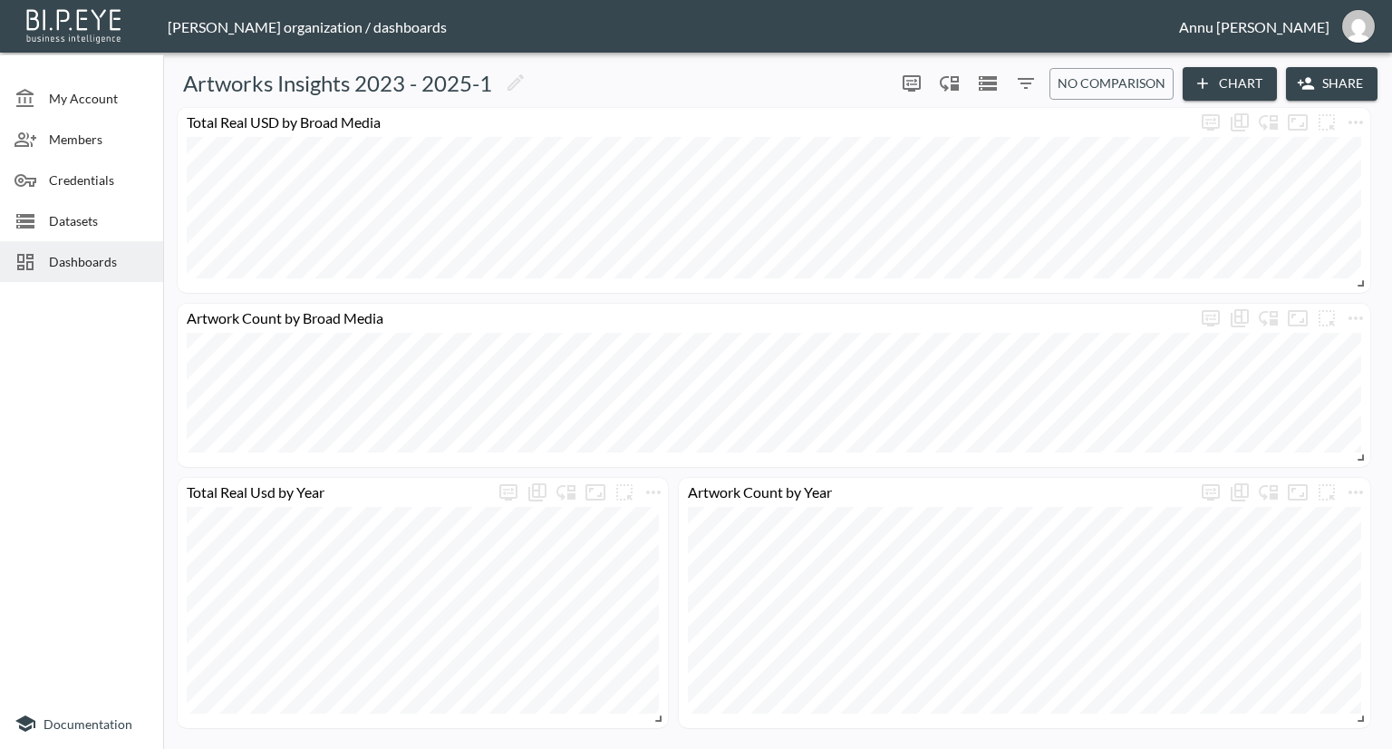
click at [117, 270] on span "Dashboards" at bounding box center [99, 261] width 100 height 19
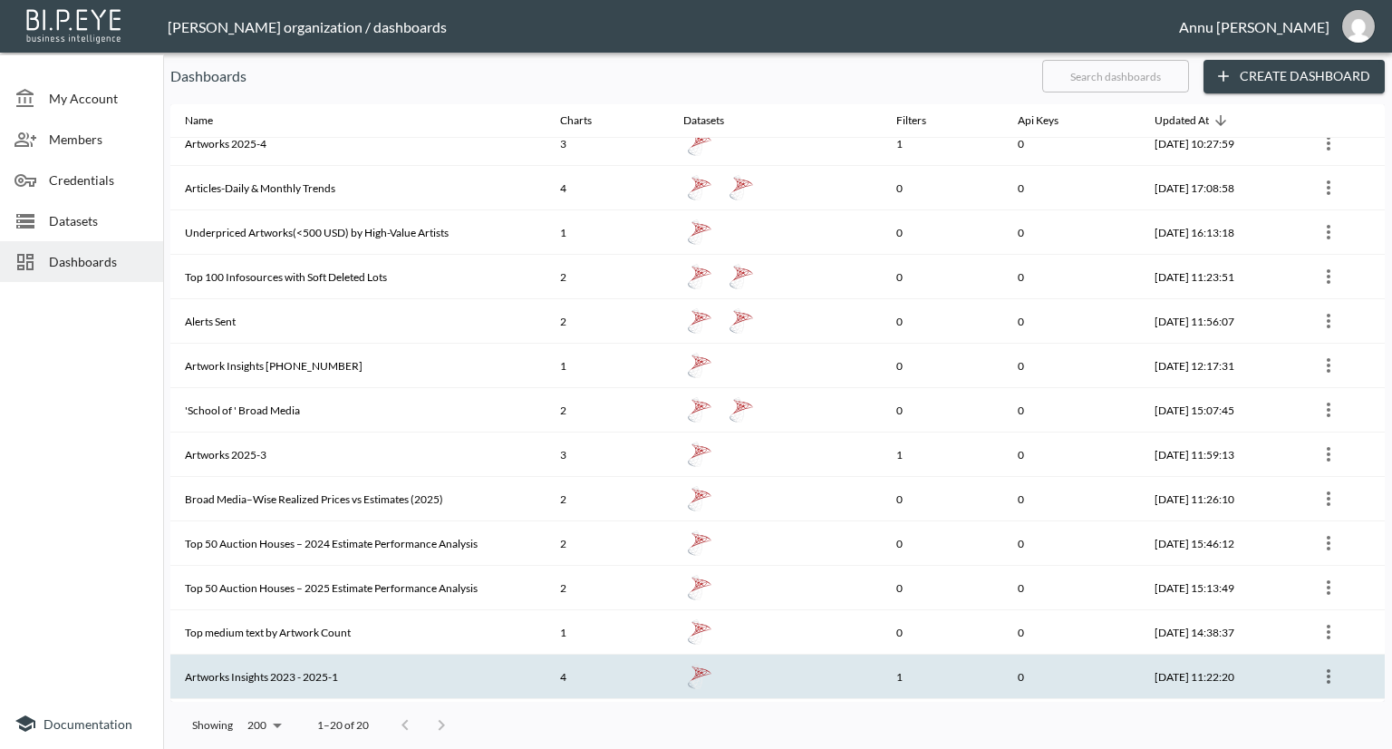
scroll to position [322, 0]
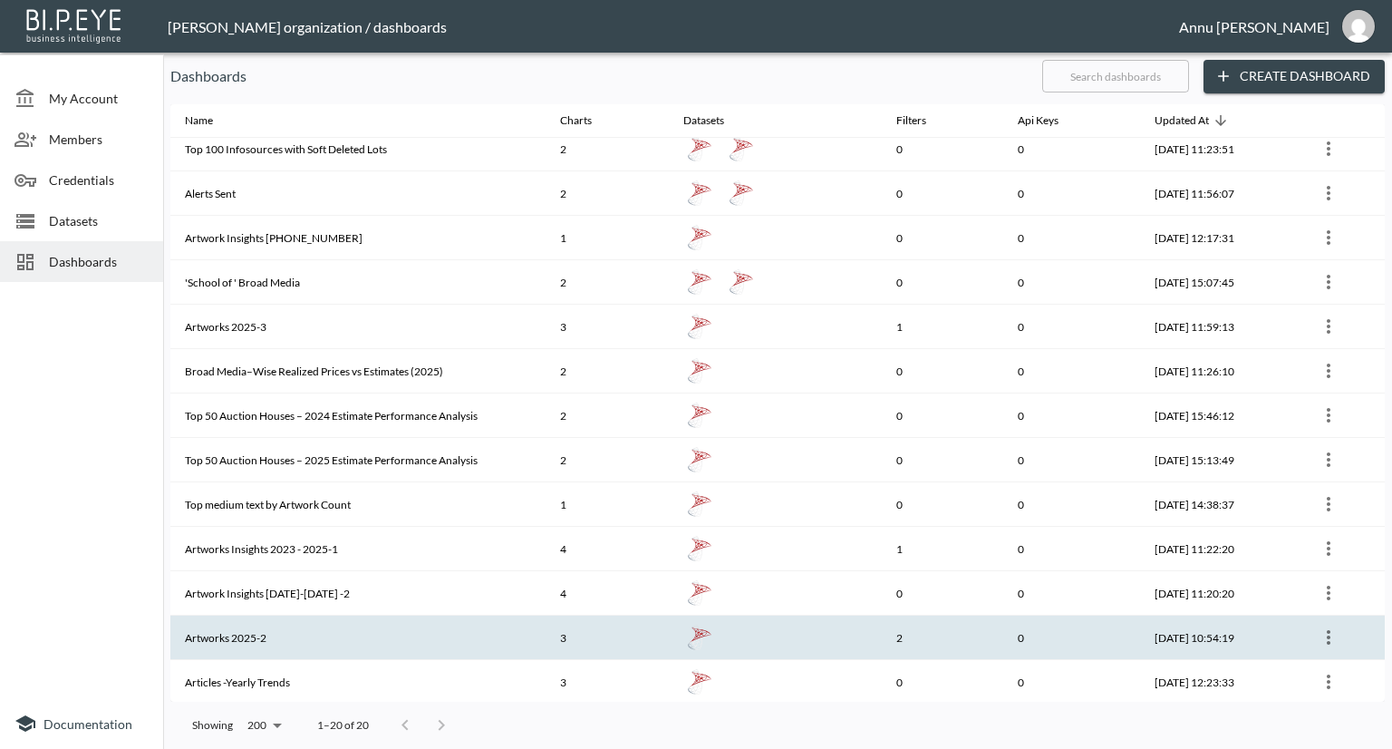
click at [355, 620] on th "Artworks 2025-2" at bounding box center [357, 638] width 375 height 44
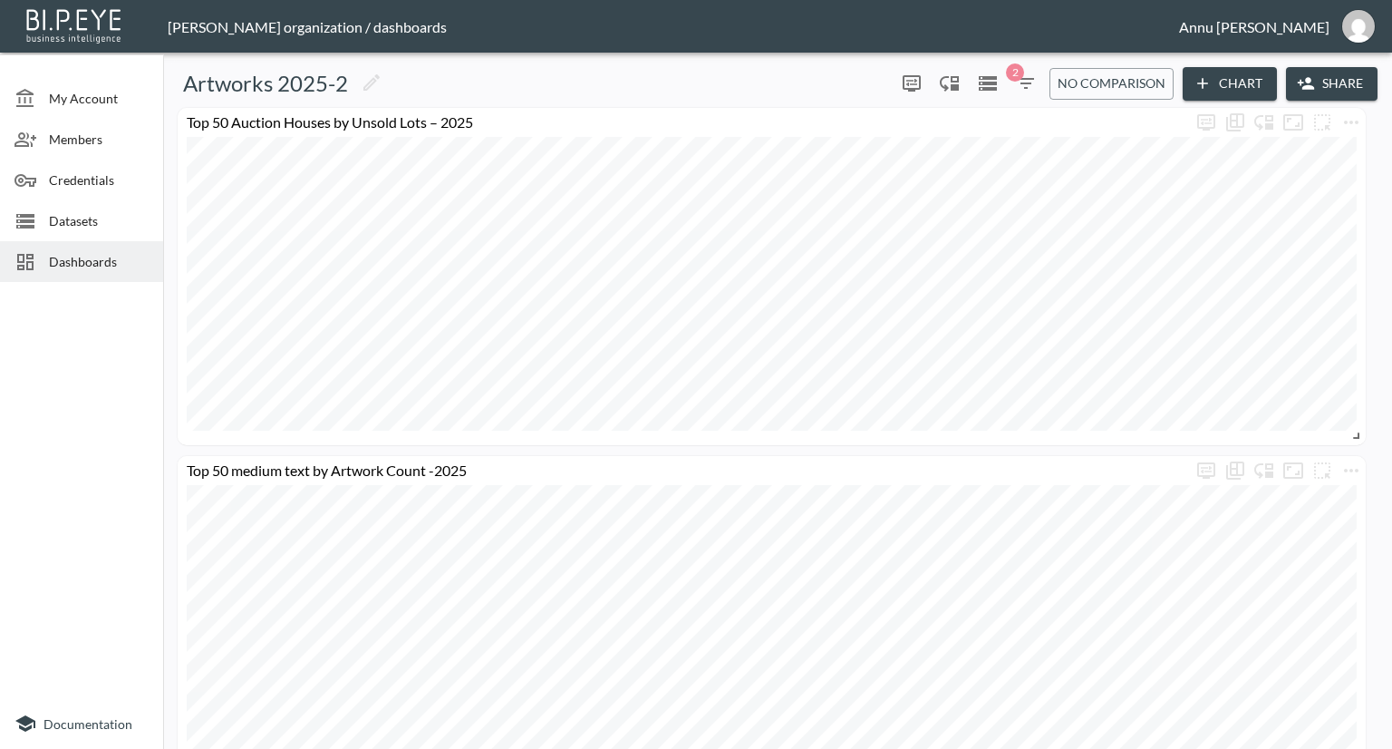
click at [118, 274] on div "Dashboards" at bounding box center [81, 261] width 163 height 41
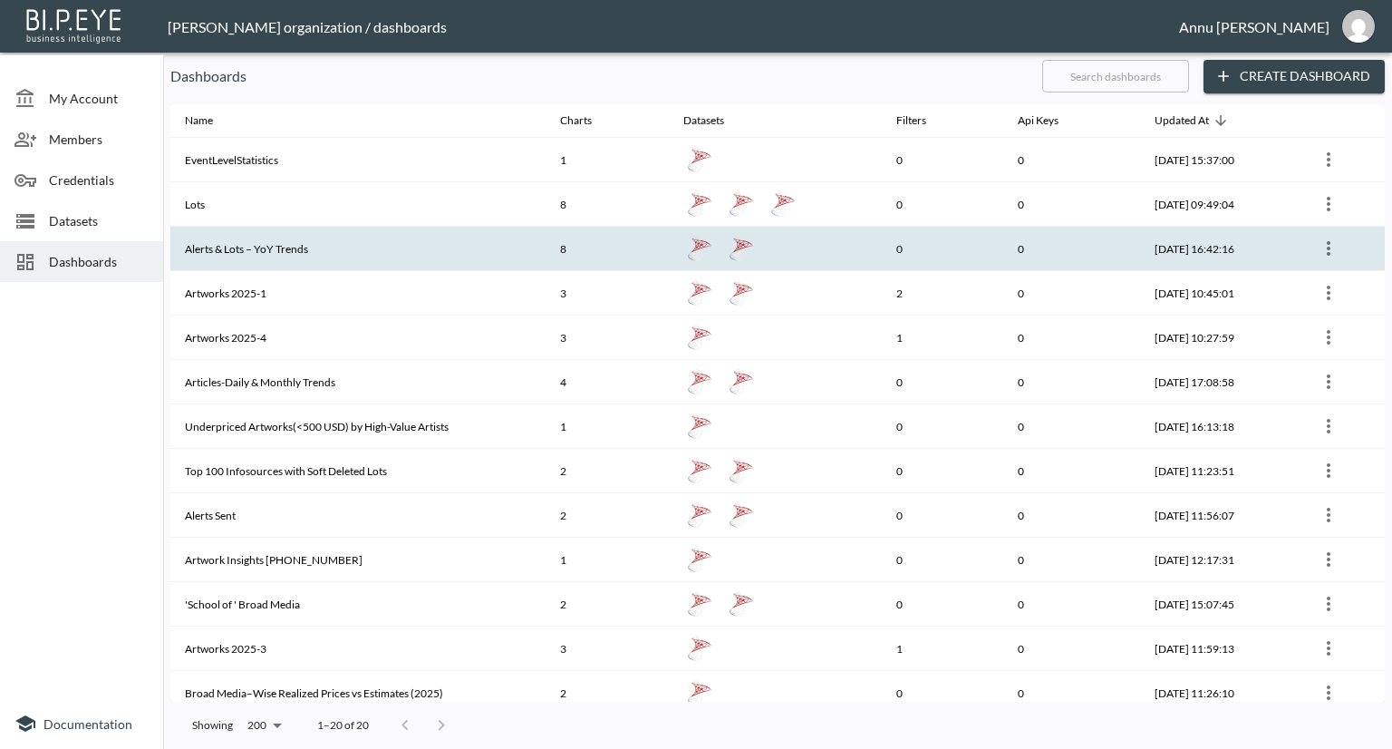
click at [299, 249] on th "Alerts & Lots – YoY Trends" at bounding box center [357, 249] width 375 height 44
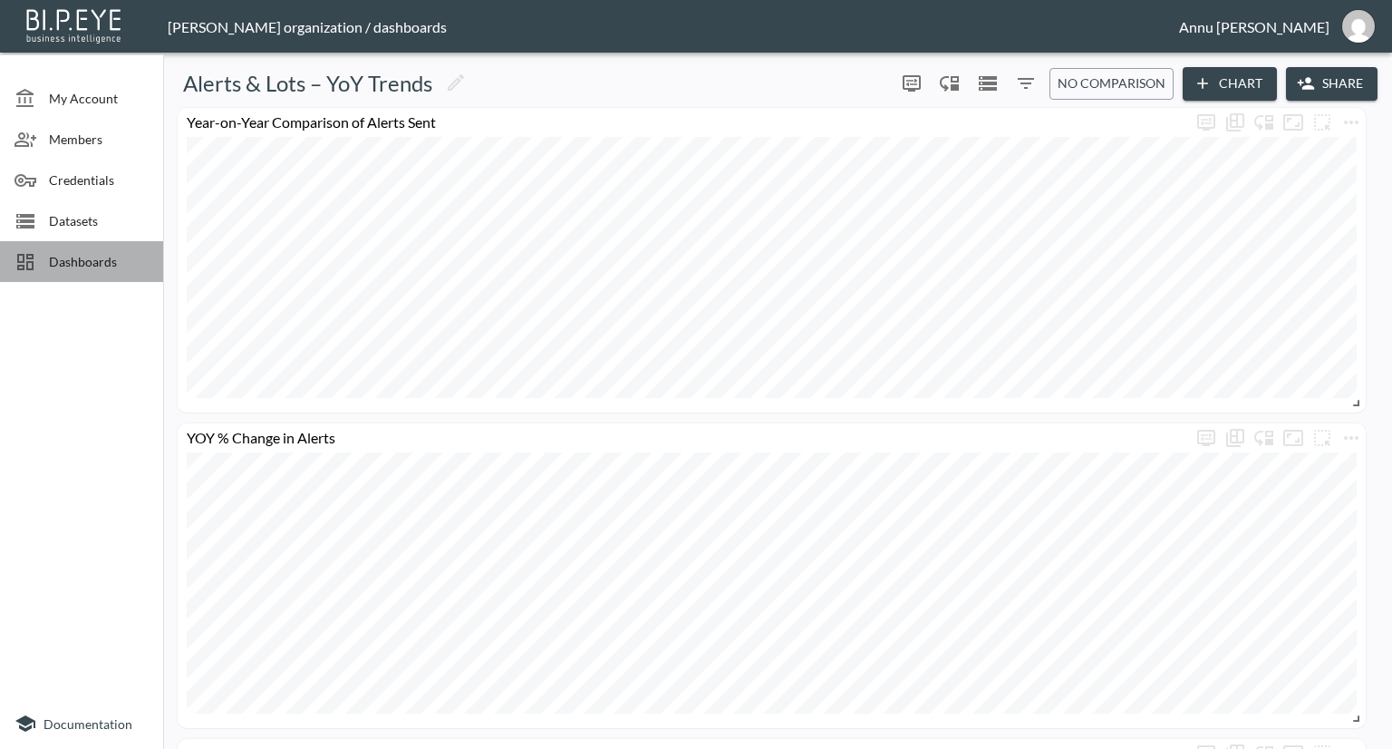
click at [87, 276] on div "Dashboards" at bounding box center [81, 261] width 163 height 41
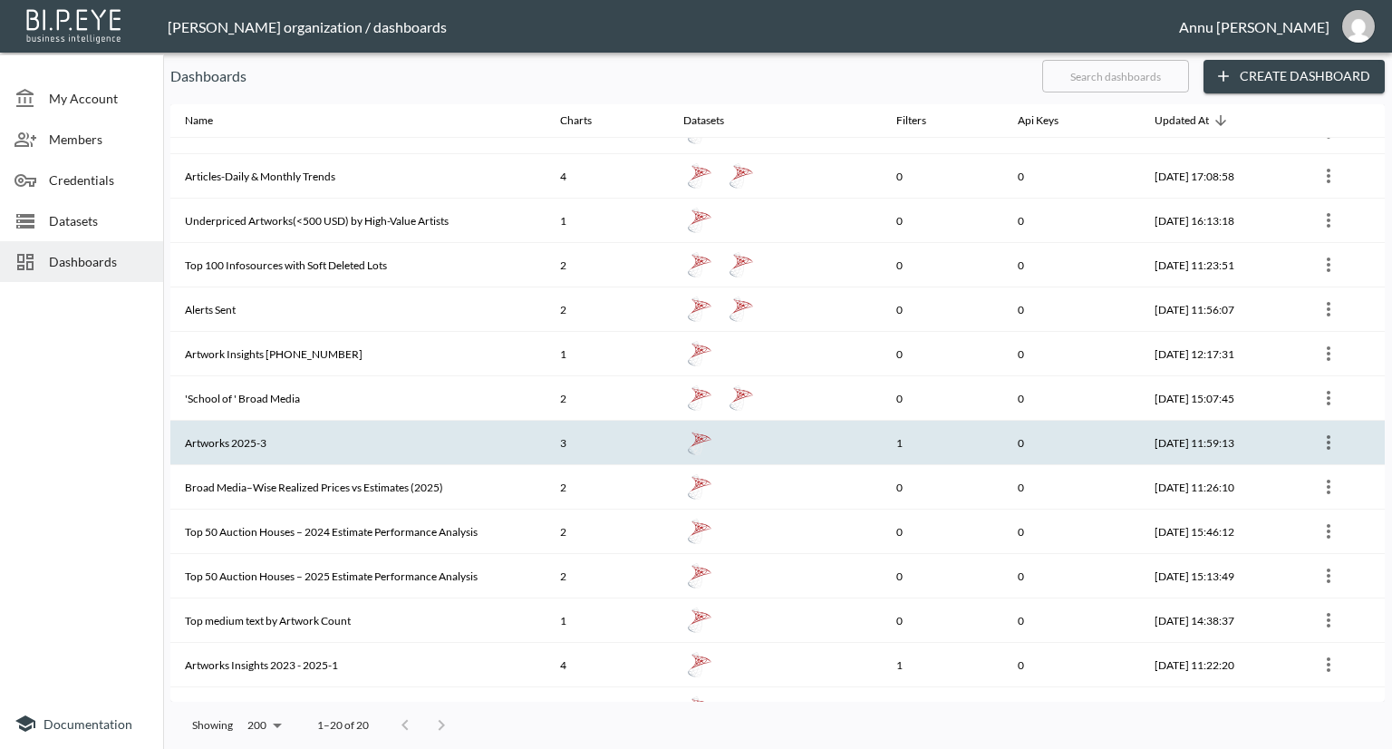
scroll to position [322, 0]
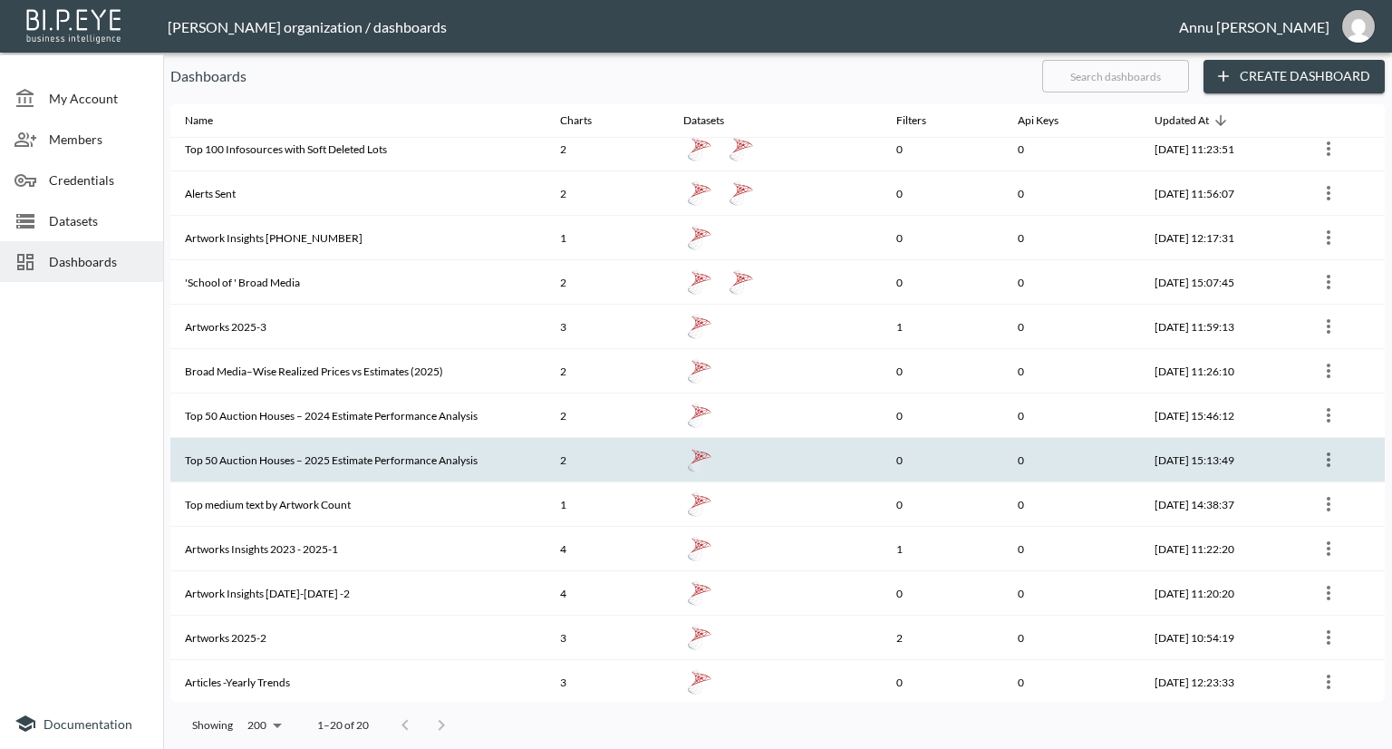
click at [331, 439] on th "Top 50 Auction Houses – 2025 Estimate Performance Analysis" at bounding box center [357, 460] width 375 height 44
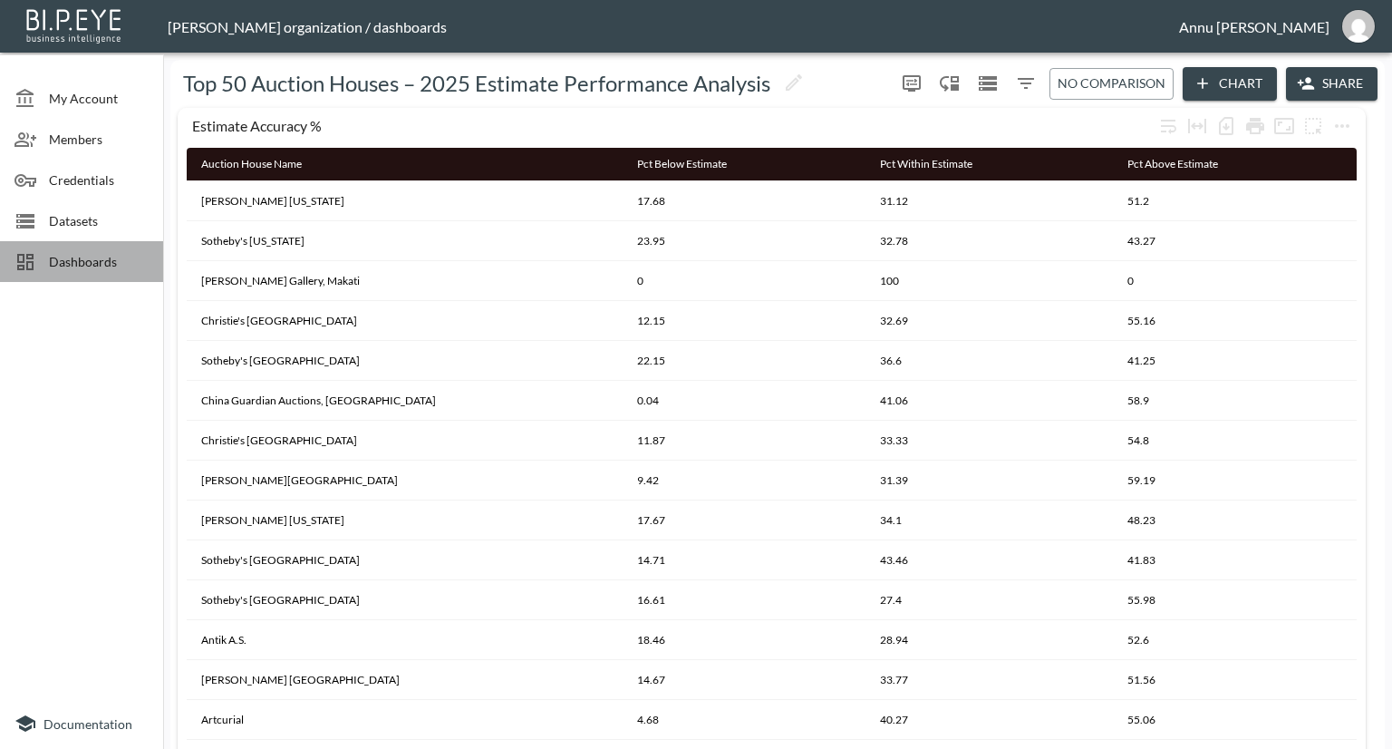
click at [113, 255] on span "Dashboards" at bounding box center [99, 261] width 100 height 19
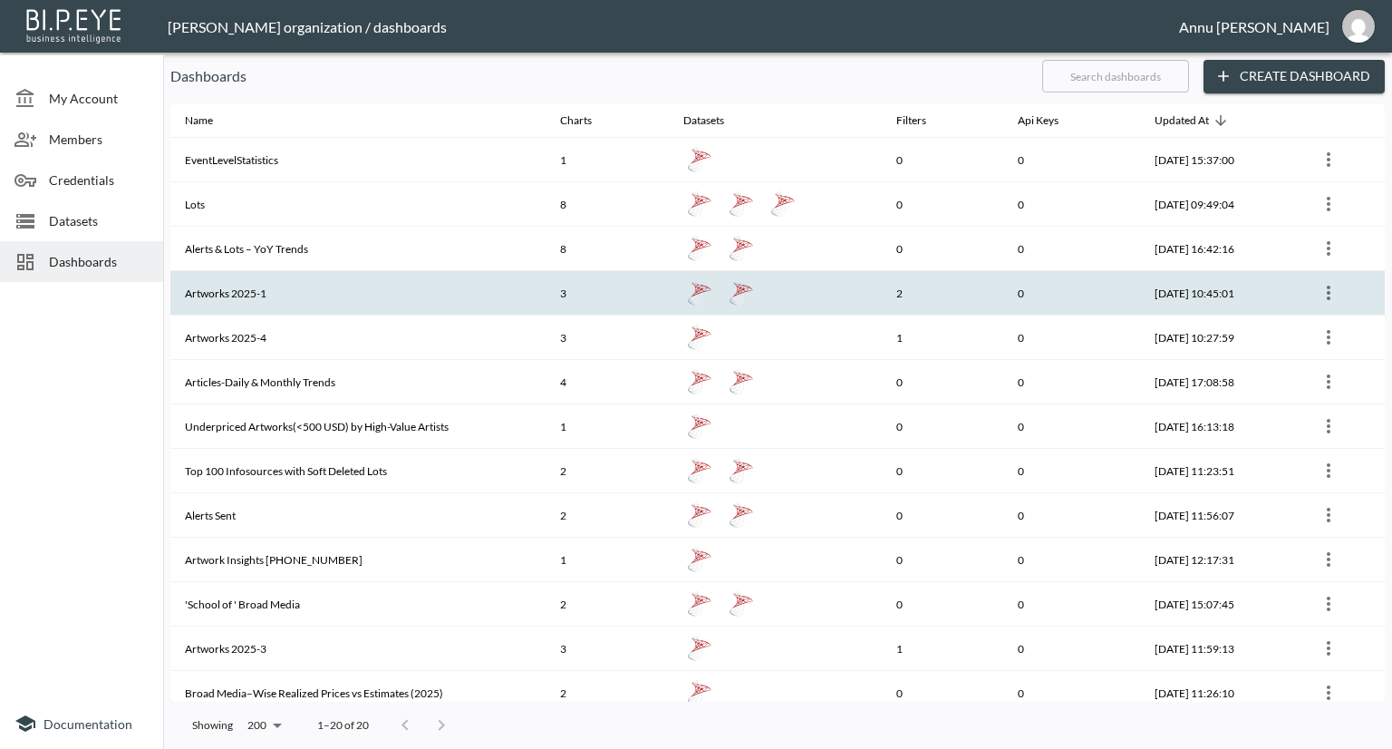
click at [318, 287] on th "Artworks 2025-1" at bounding box center [357, 293] width 375 height 44
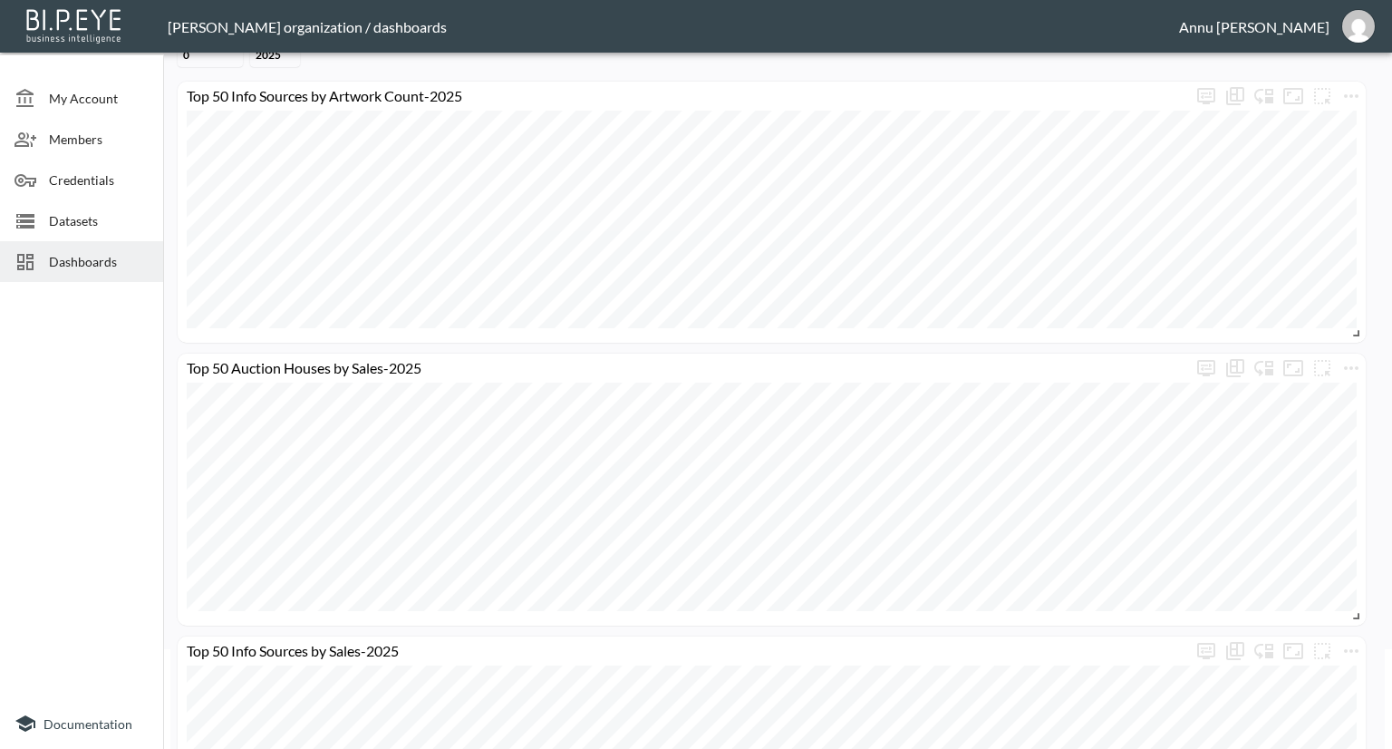
scroll to position [261, 0]
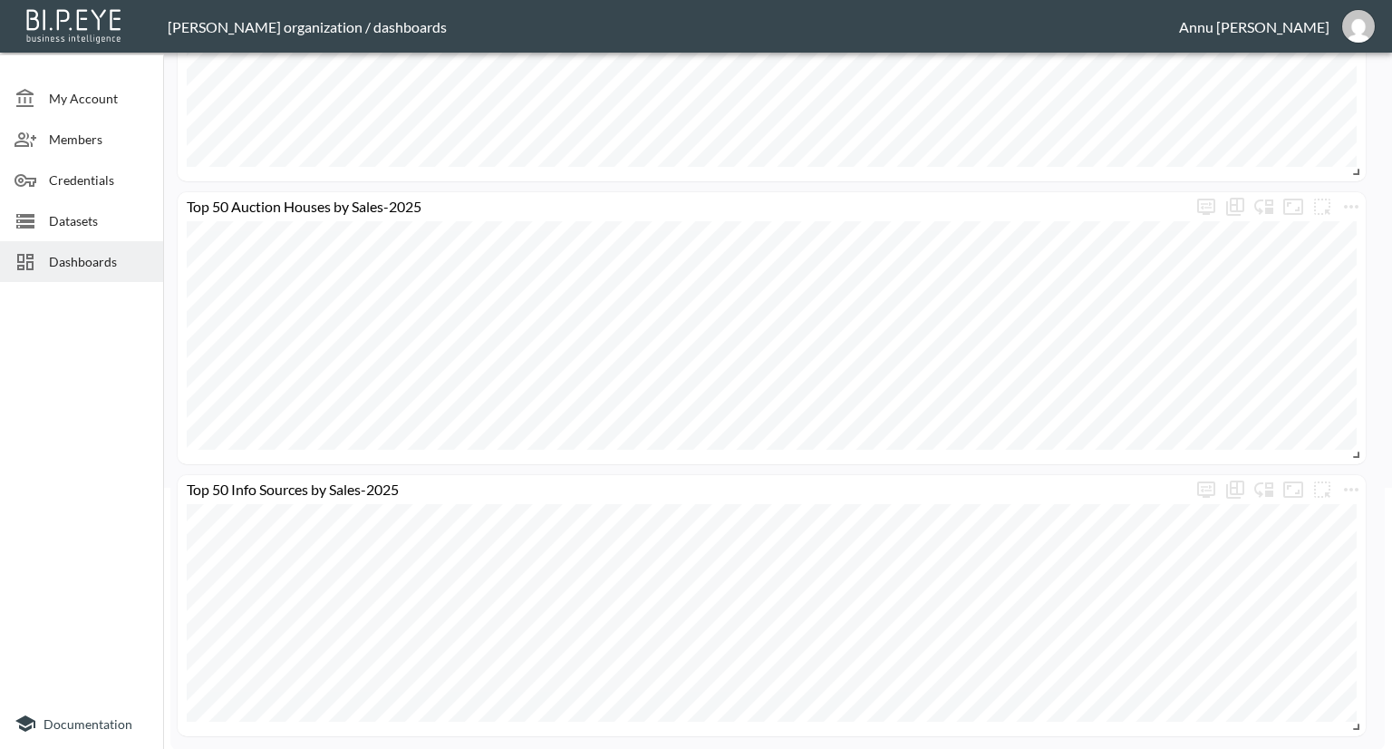
click at [125, 264] on span "Dashboards" at bounding box center [99, 261] width 100 height 19
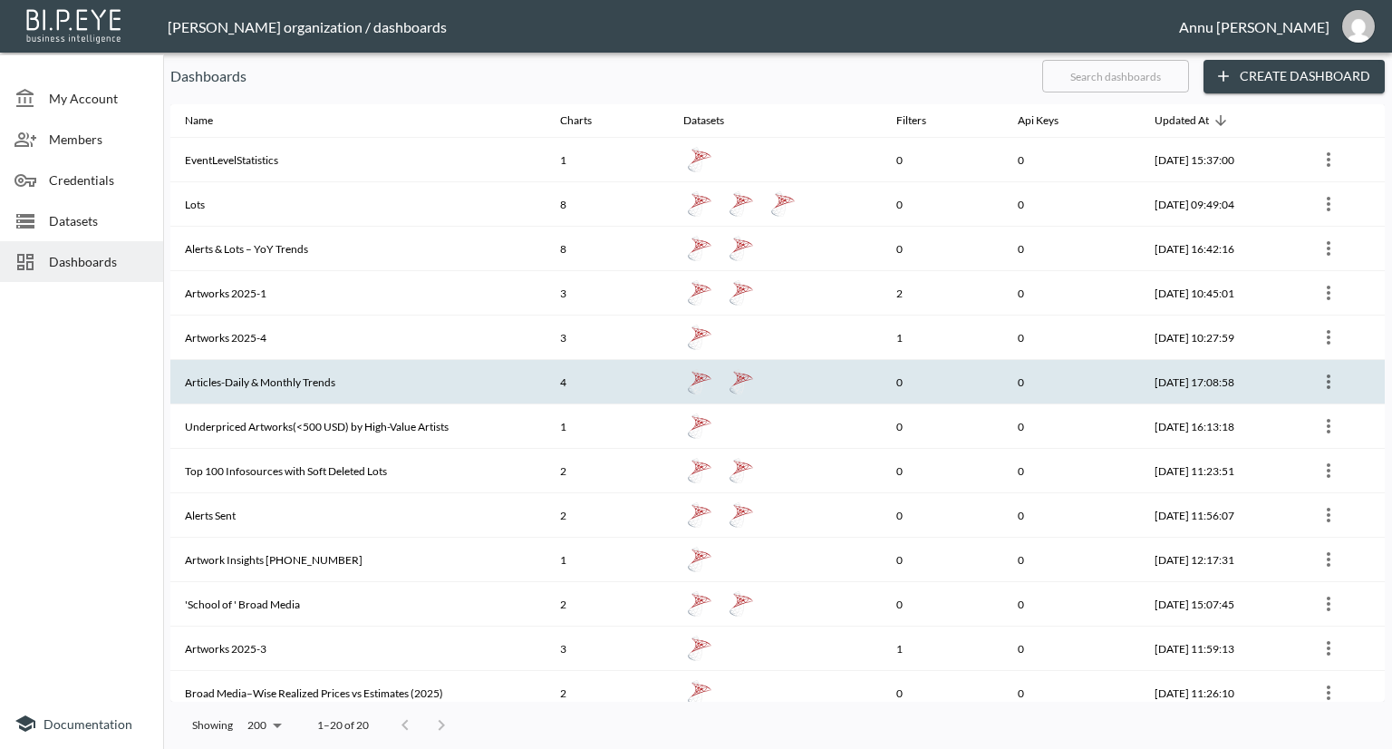
click at [315, 375] on th "Articles-Daily & Monthly Trends" at bounding box center [357, 382] width 375 height 44
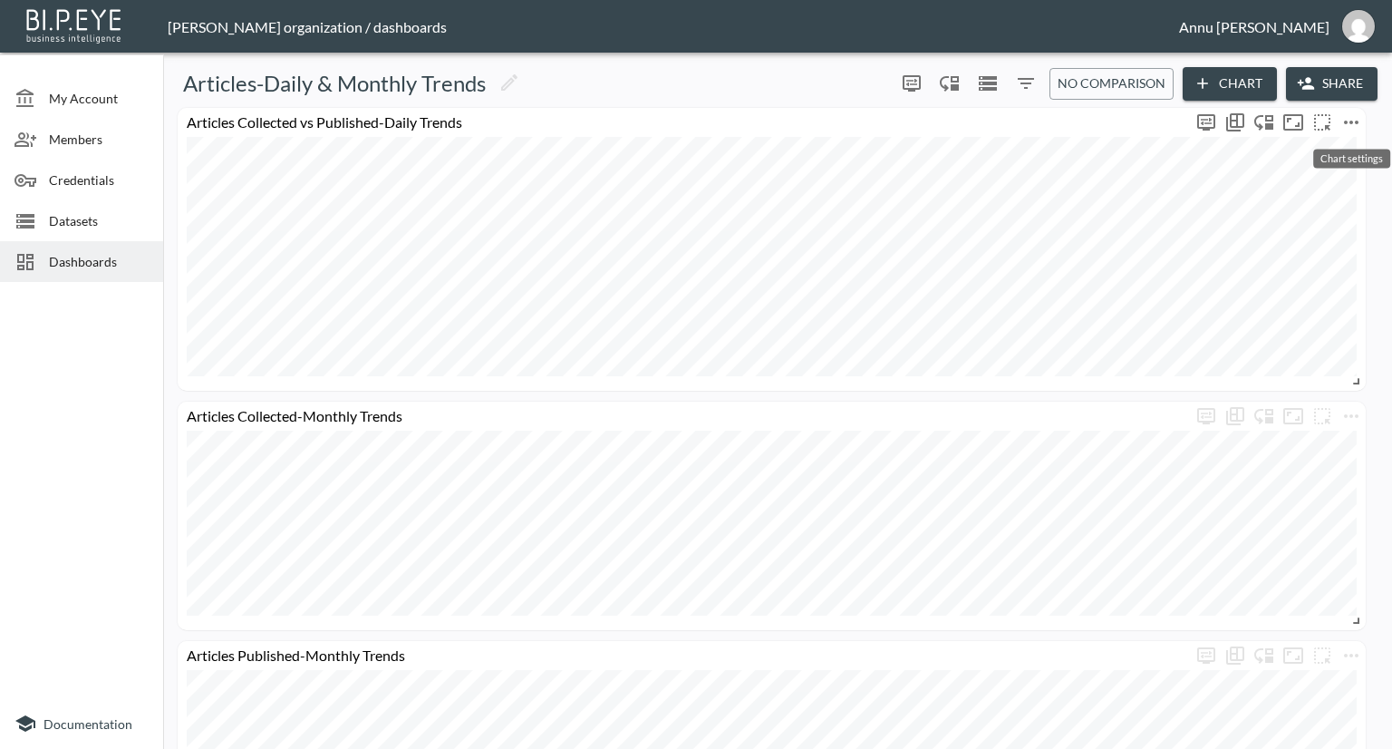
click at [1353, 118] on icon "more" at bounding box center [1352, 123] width 22 height 22
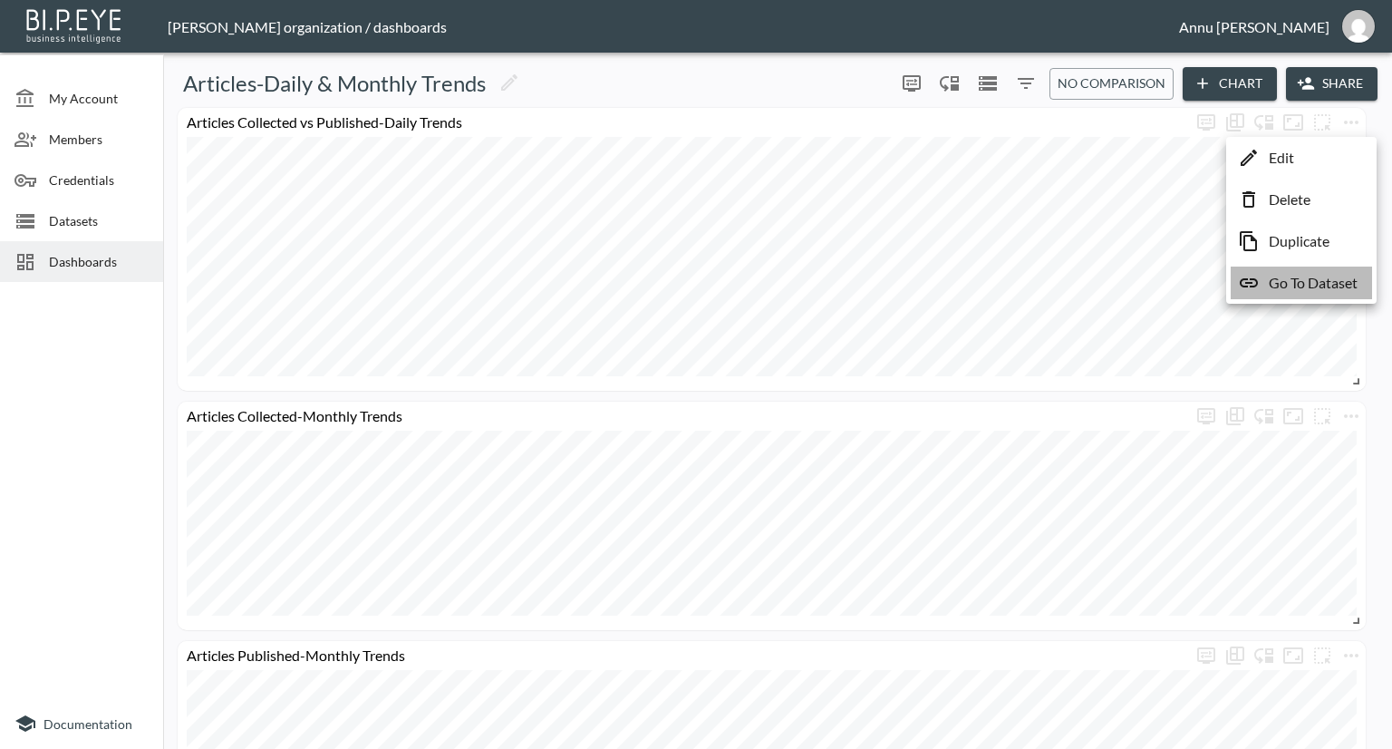
click at [1306, 276] on p "Go To Dataset" at bounding box center [1313, 283] width 89 height 22
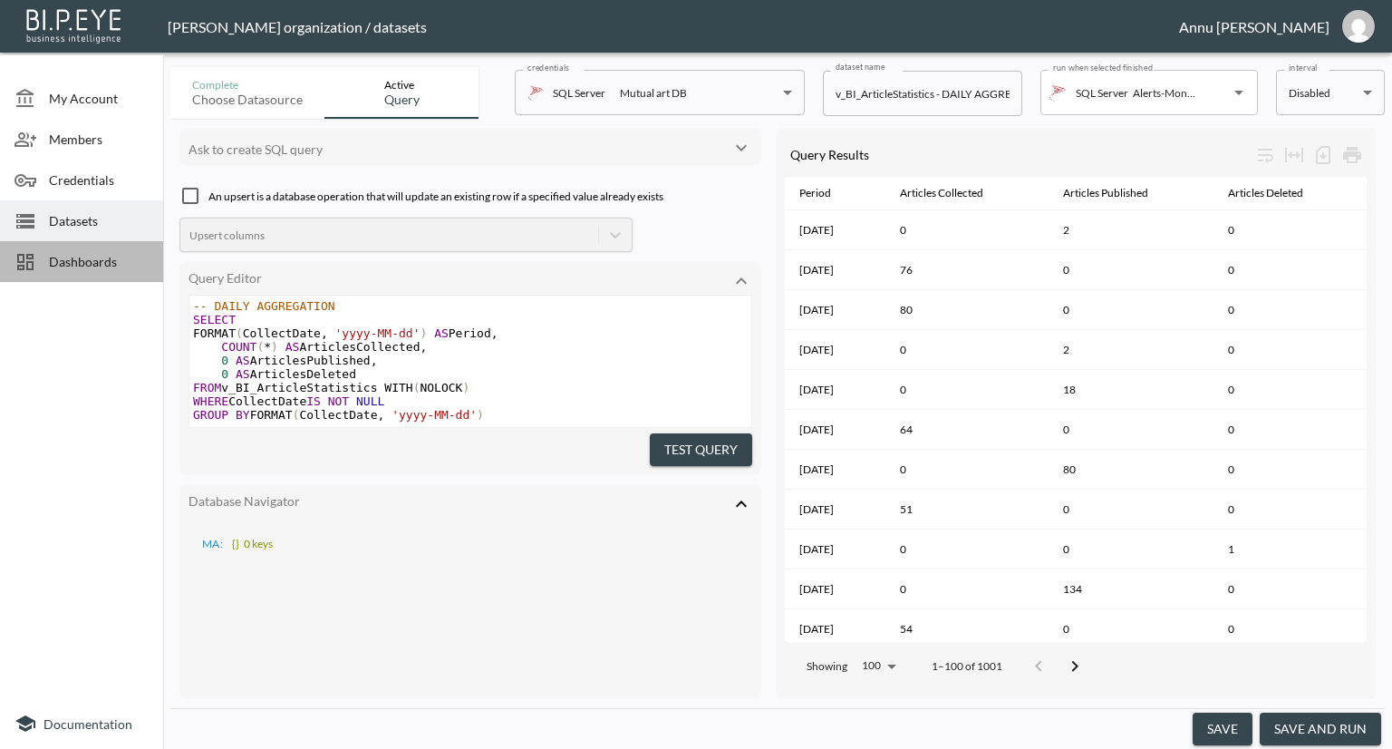
click at [64, 254] on span "Dashboards" at bounding box center [99, 261] width 100 height 19
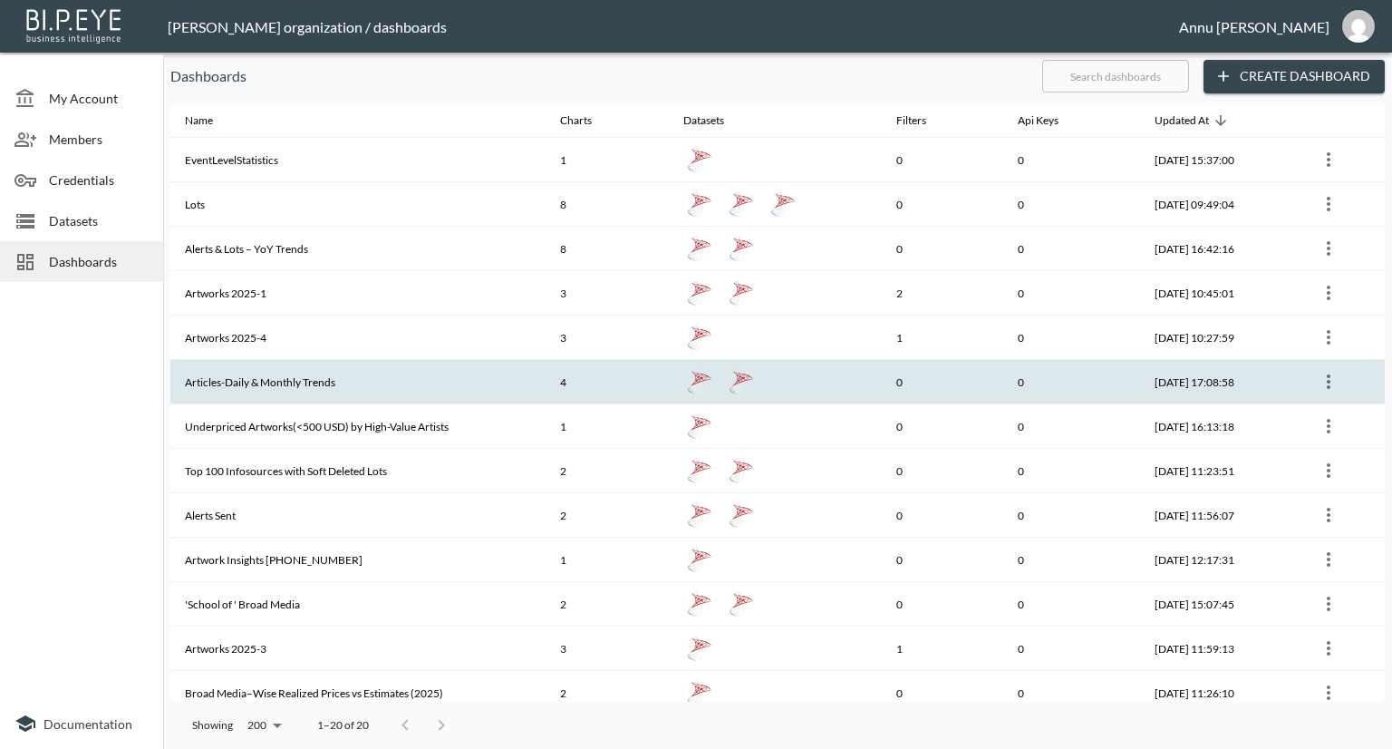
scroll to position [322, 0]
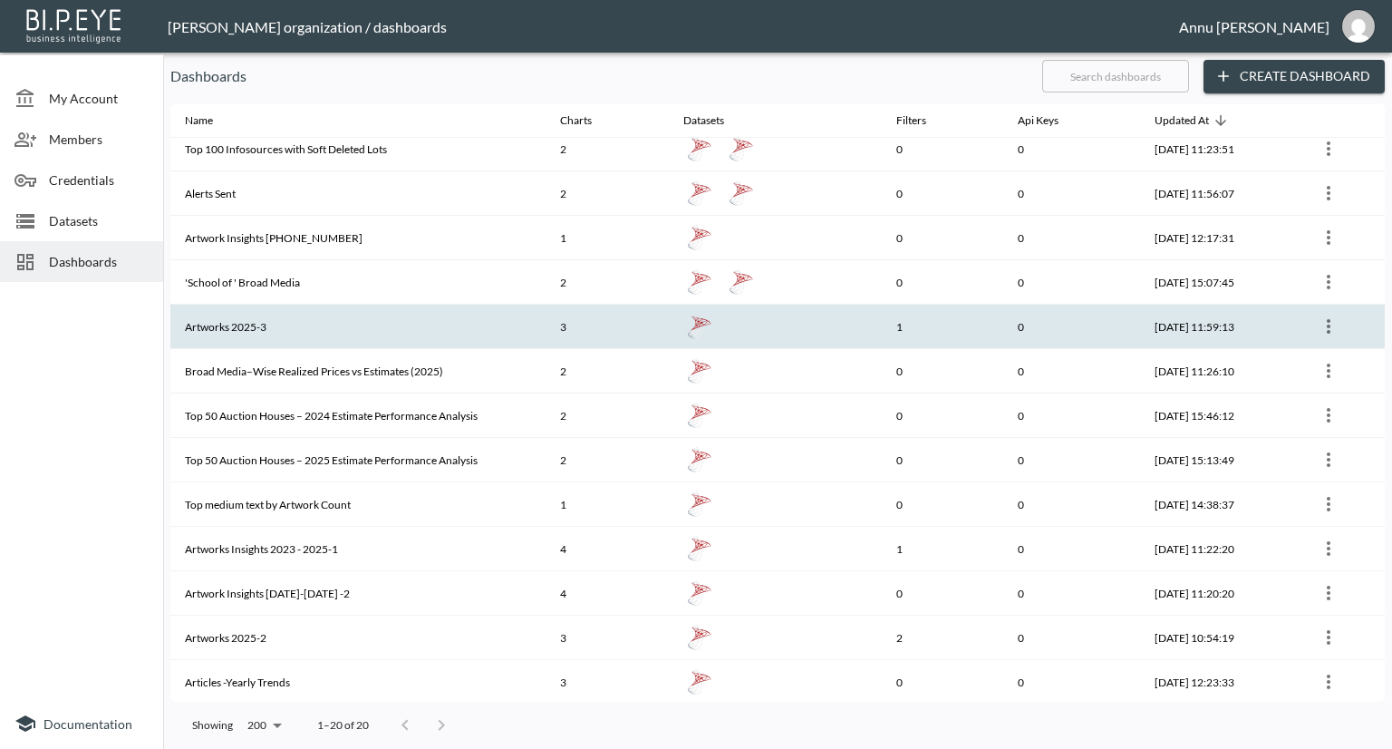
click at [246, 320] on th "Artworks 2025-3" at bounding box center [357, 327] width 375 height 44
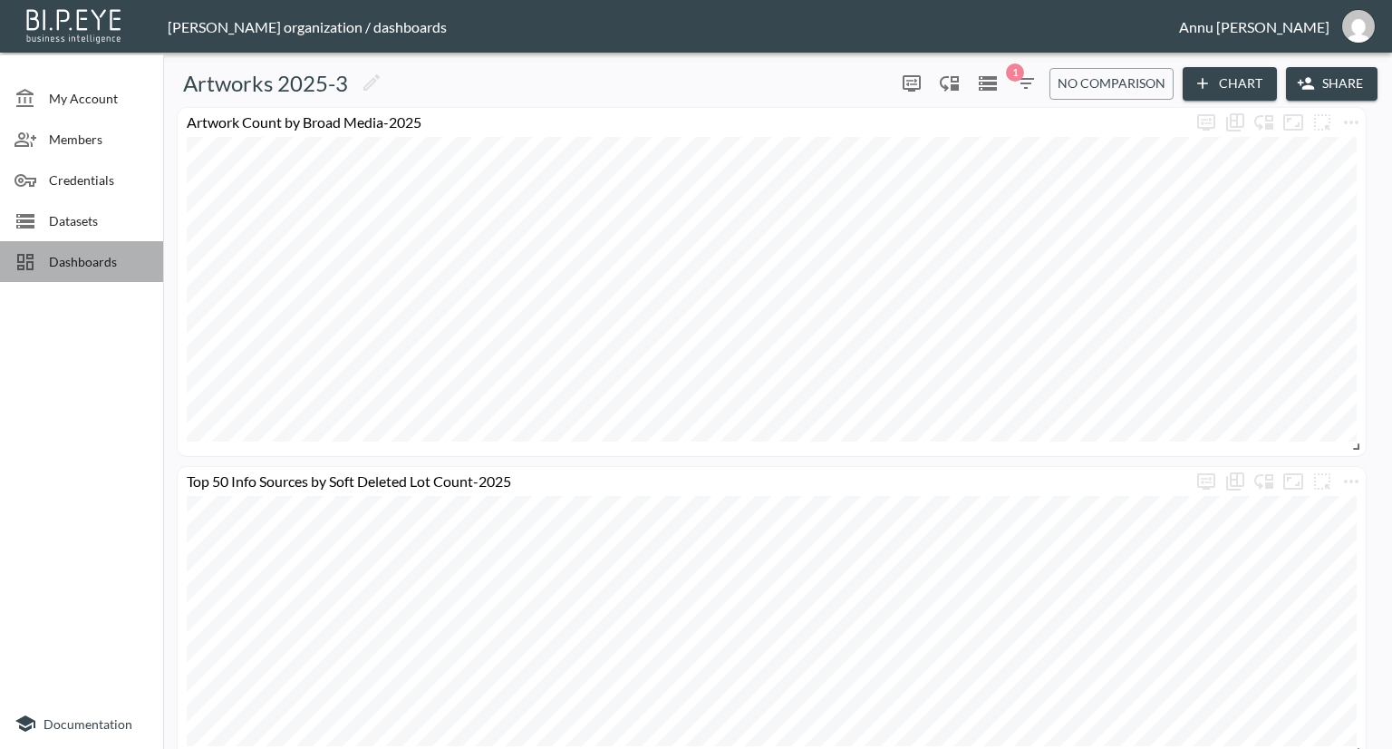
click at [116, 269] on span "Dashboards" at bounding box center [99, 261] width 100 height 19
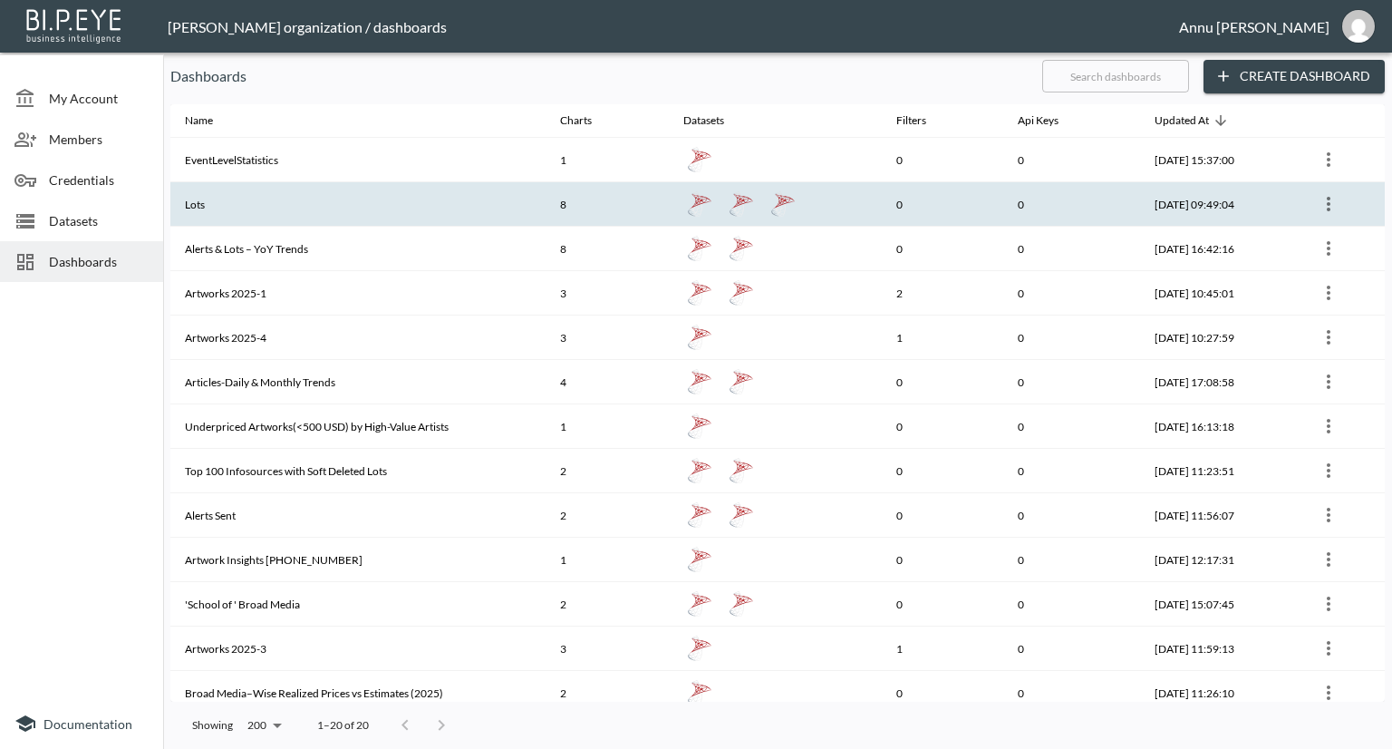
click at [377, 219] on th "Lots" at bounding box center [357, 204] width 375 height 44
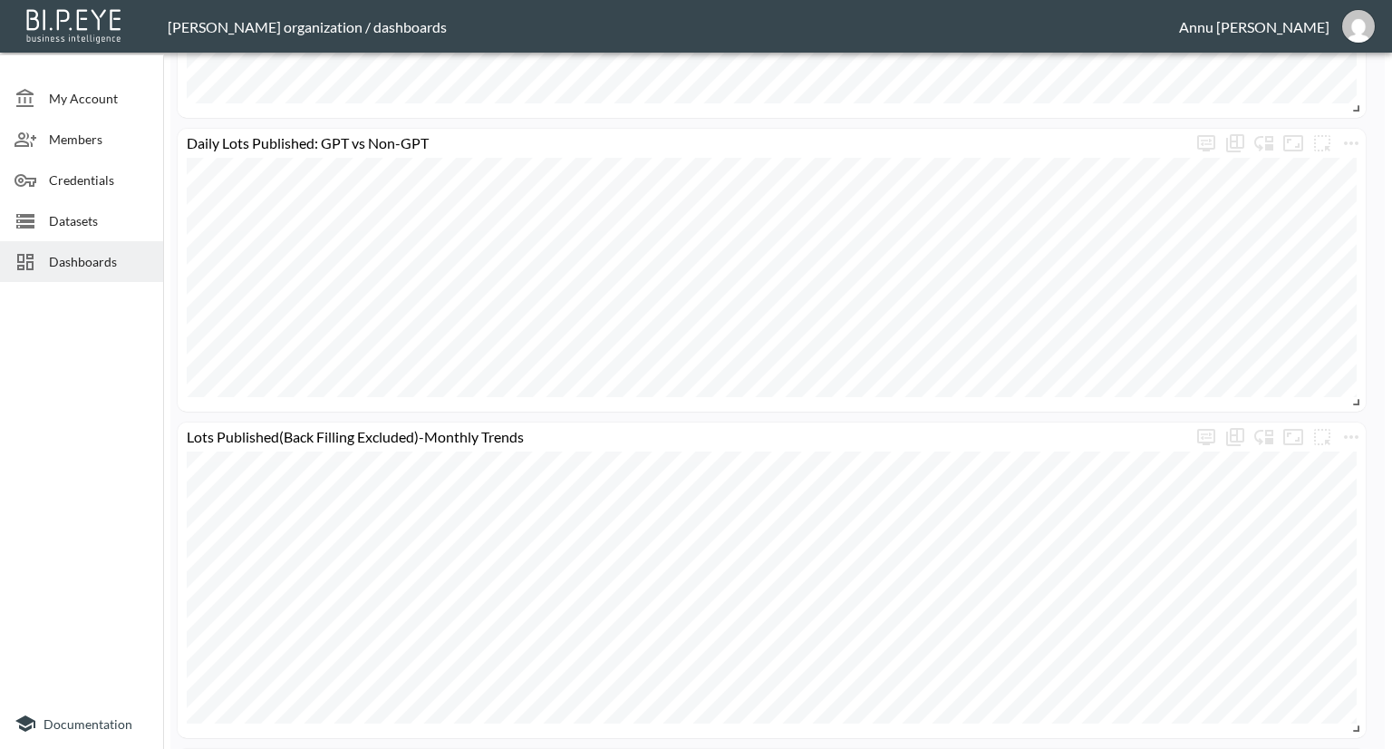
scroll to position [1070, 0]
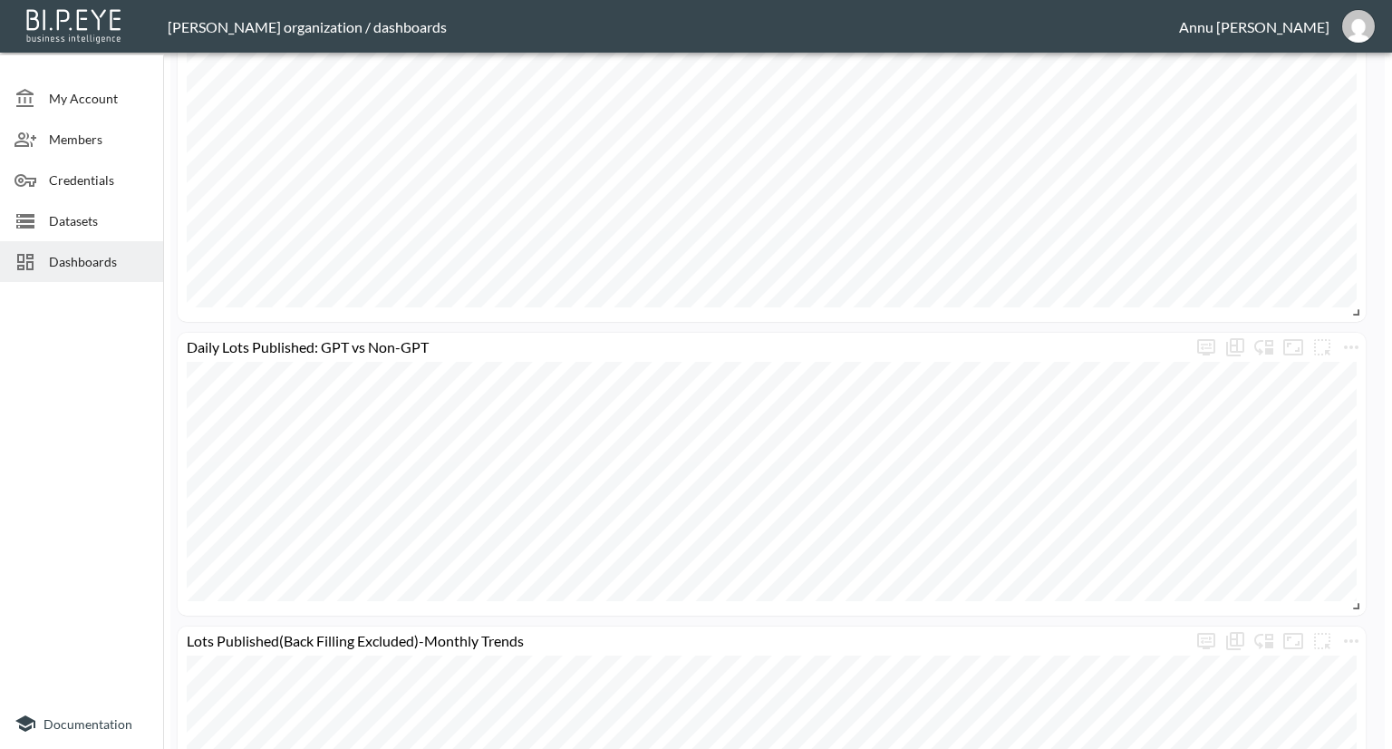
drag, startPoint x: 93, startPoint y: 215, endPoint x: 103, endPoint y: 213, distance: 10.1
click at [94, 215] on span "Datasets" at bounding box center [99, 220] width 100 height 19
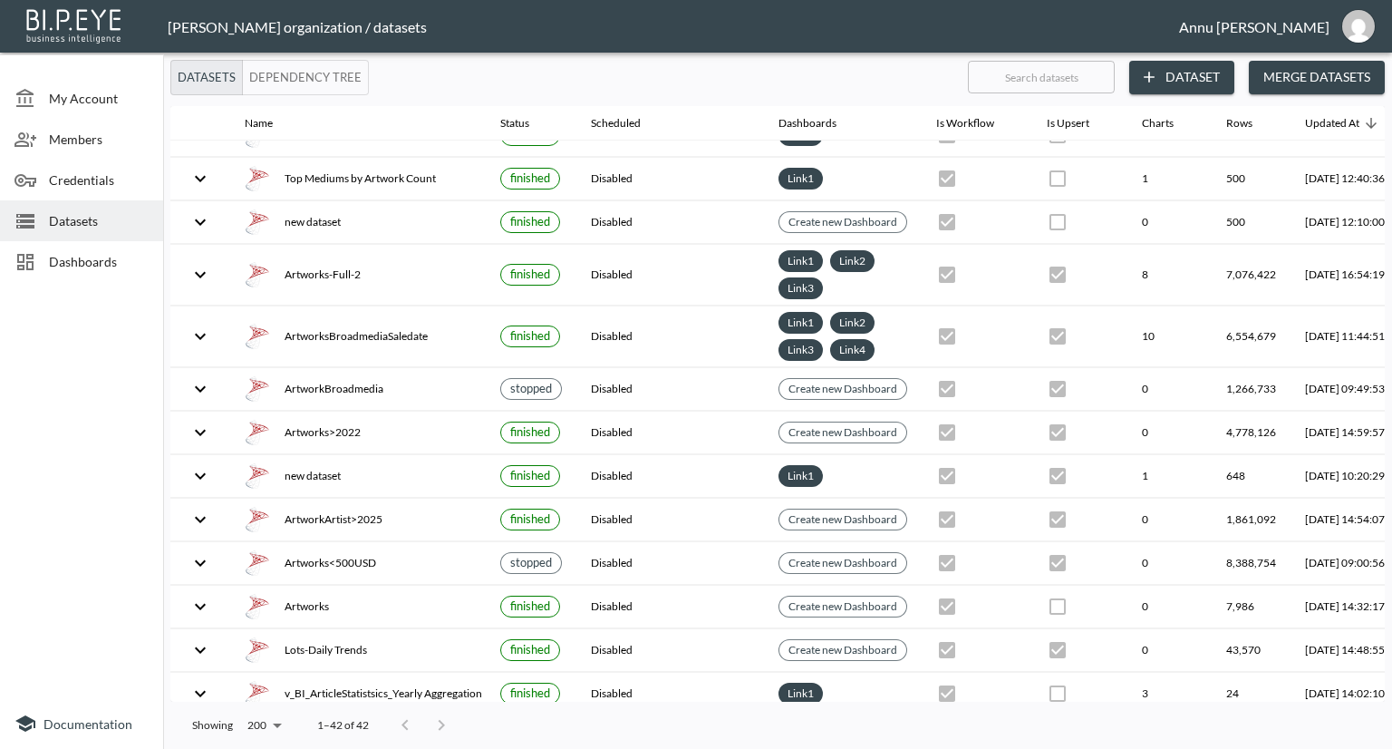
scroll to position [1295, 0]
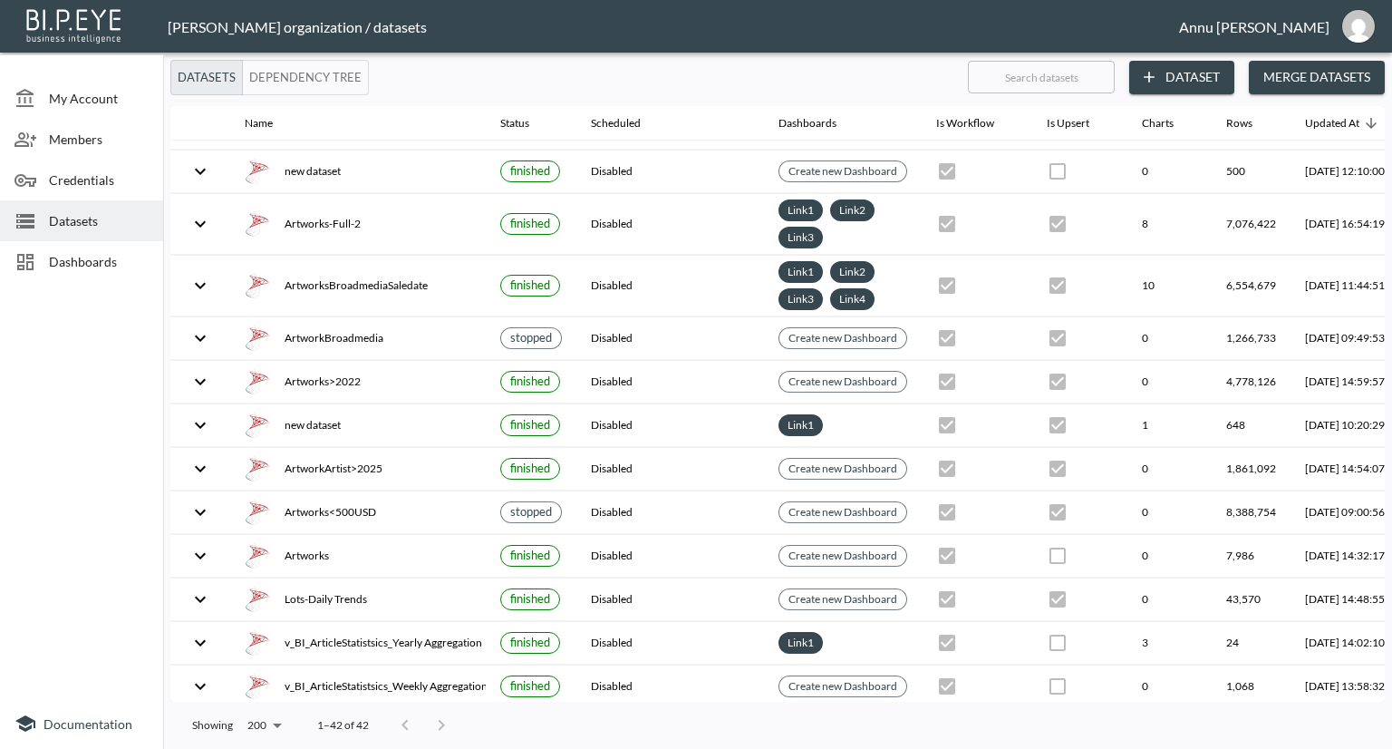
click at [91, 258] on span "Dashboards" at bounding box center [99, 261] width 100 height 19
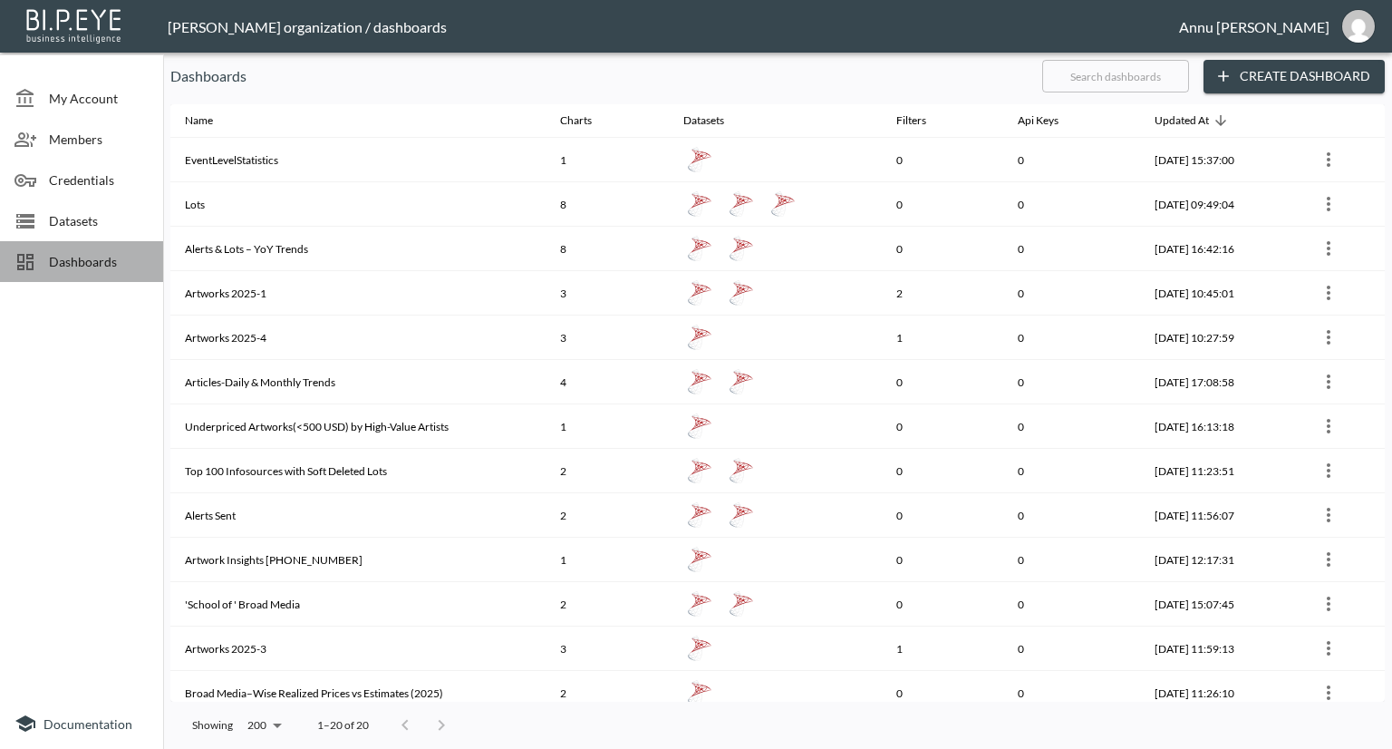
click at [85, 257] on span "Dashboards" at bounding box center [99, 261] width 100 height 19
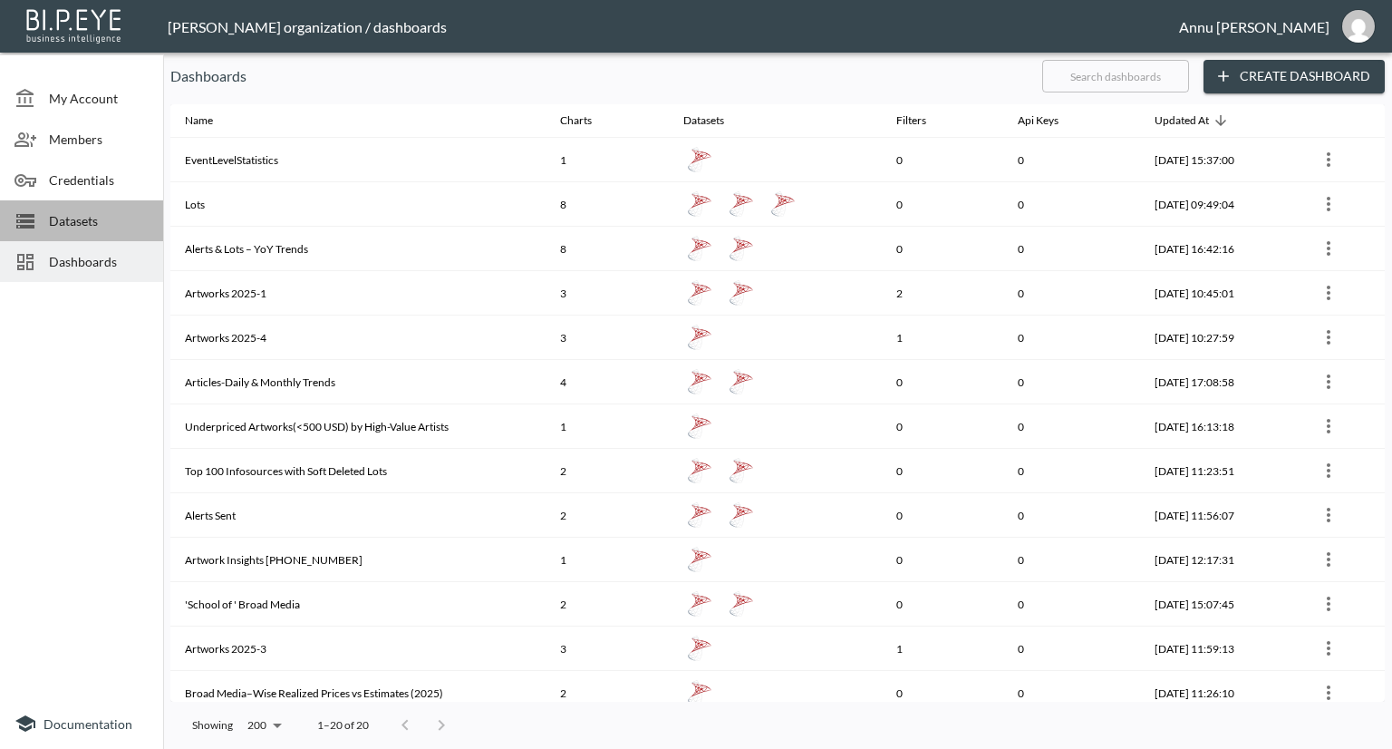
click at [128, 222] on span "Datasets" at bounding box center [99, 220] width 100 height 19
